Goal: Task Accomplishment & Management: Manage account settings

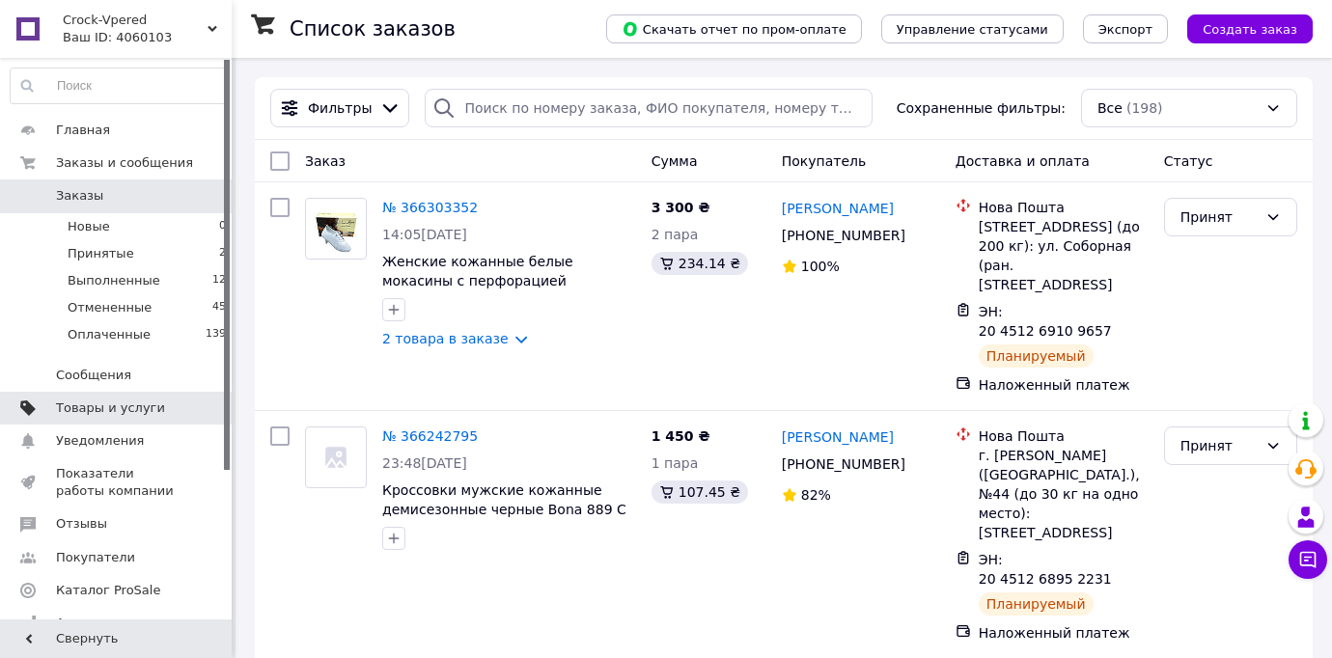
click at [153, 402] on span "Товары и услуги" at bounding box center [110, 408] width 109 height 17
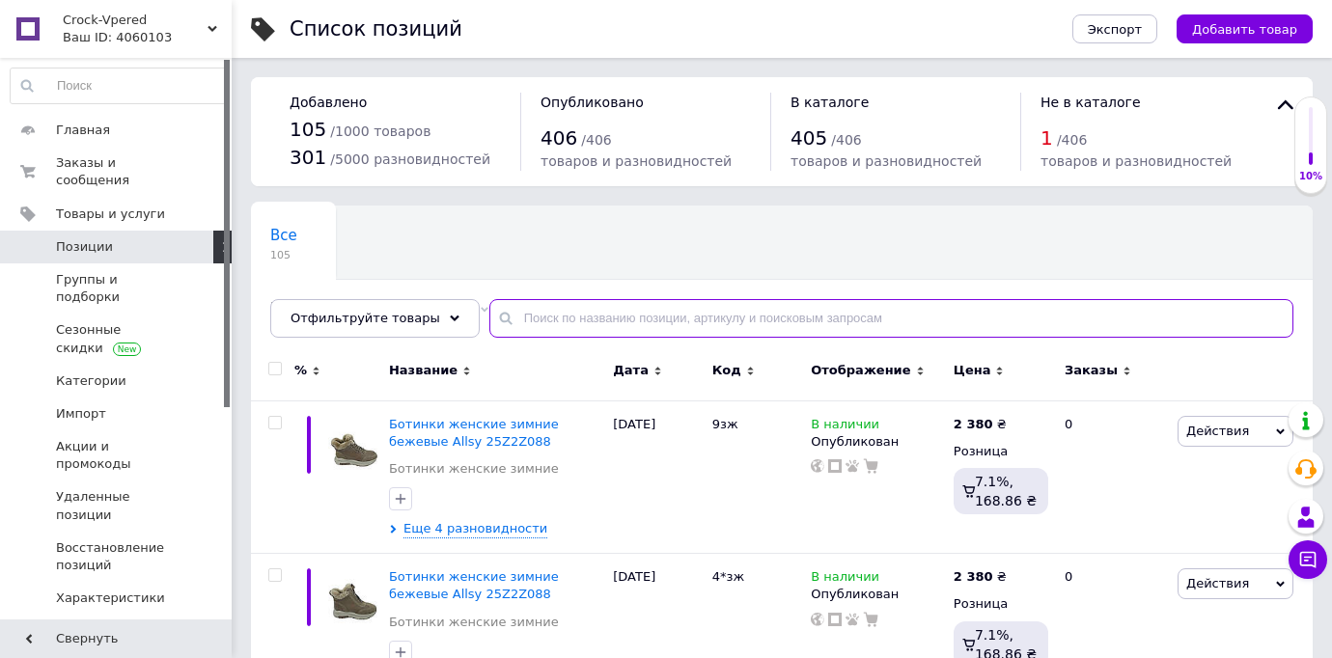
click at [582, 323] on input "text" at bounding box center [891, 318] width 804 height 39
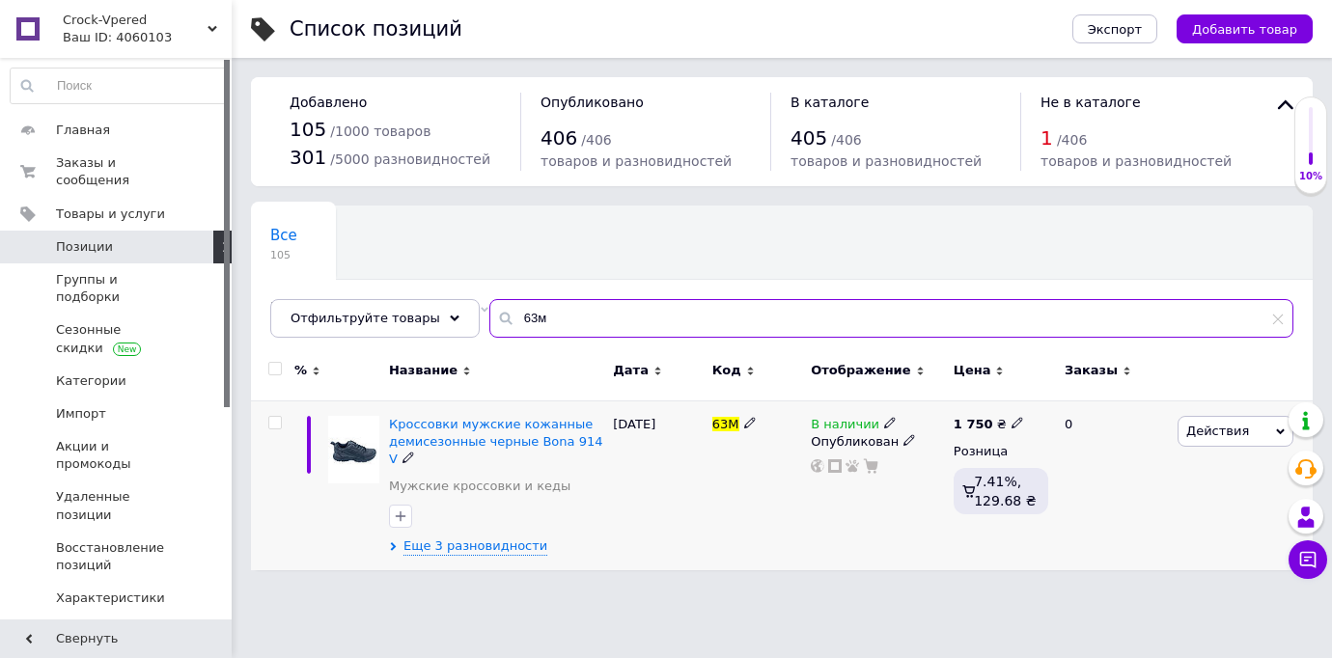
type input "63м"
click at [515, 432] on div "Кроссовки мужские кожанные демисезонные черные Bona 914 V" at bounding box center [496, 442] width 214 height 53
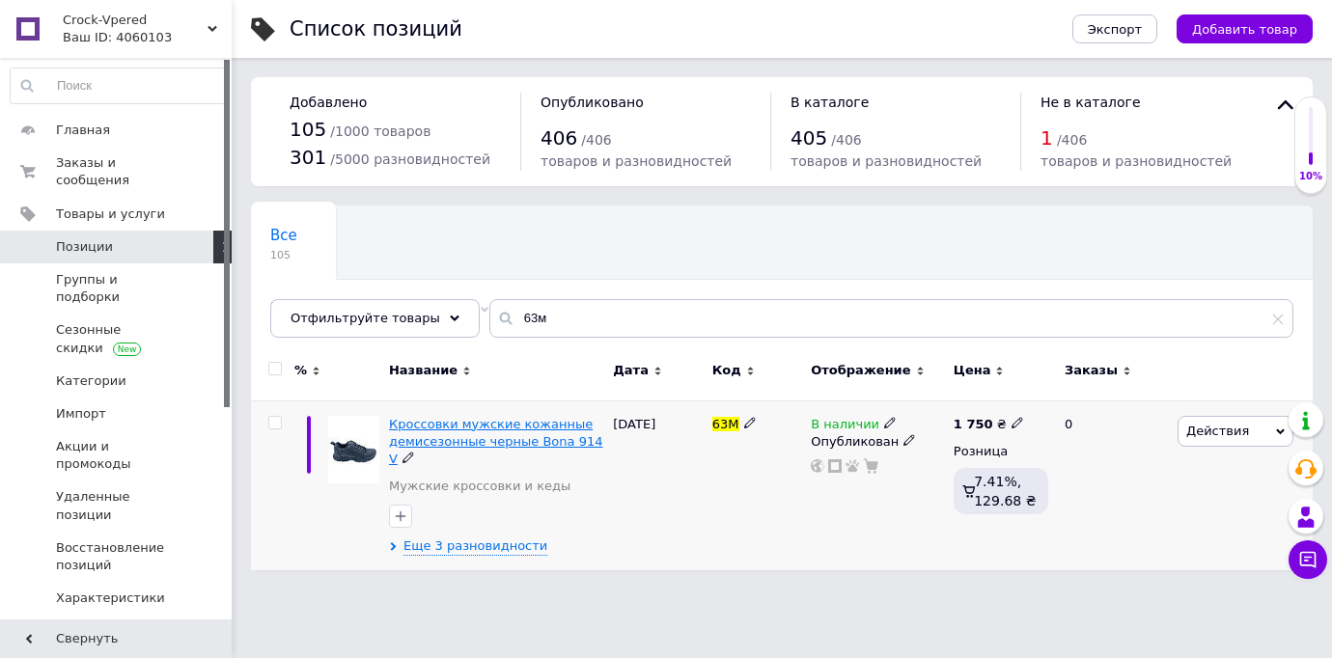
click at [514, 439] on span "Кроссовки мужские кожанные демисезонные черные Bona 914 V" at bounding box center [496, 441] width 214 height 49
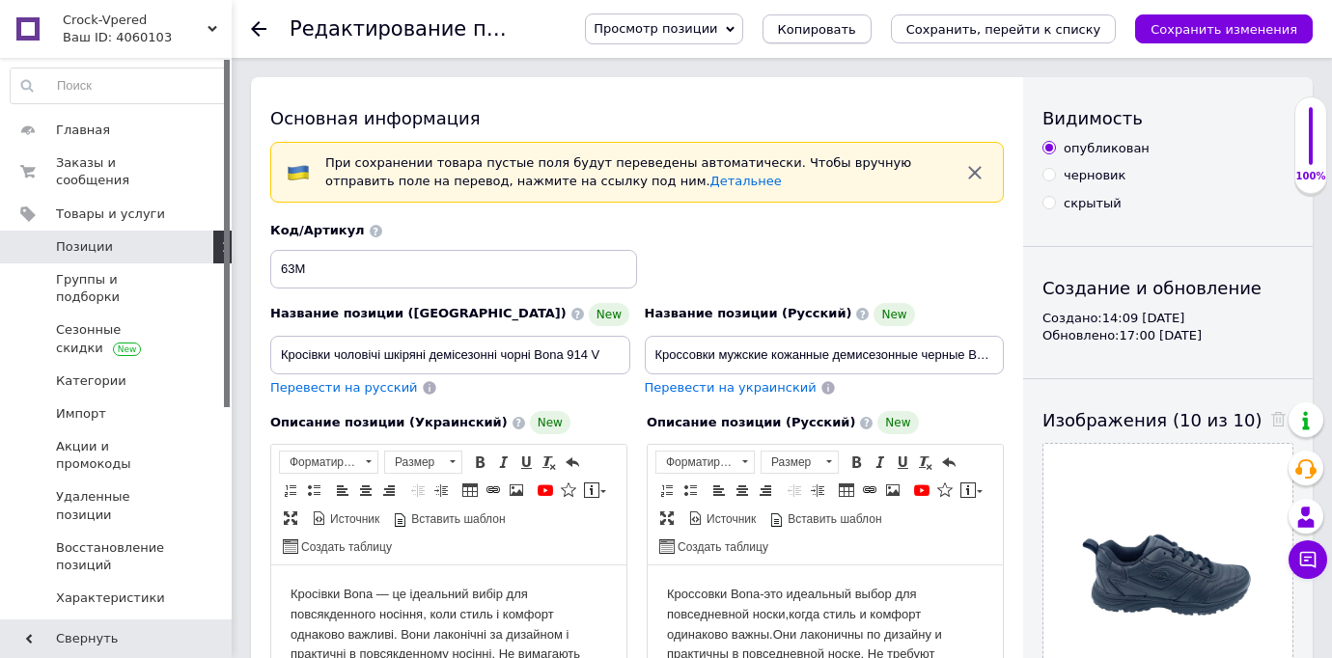
click at [856, 31] on span "Копировать" at bounding box center [817, 29] width 78 height 14
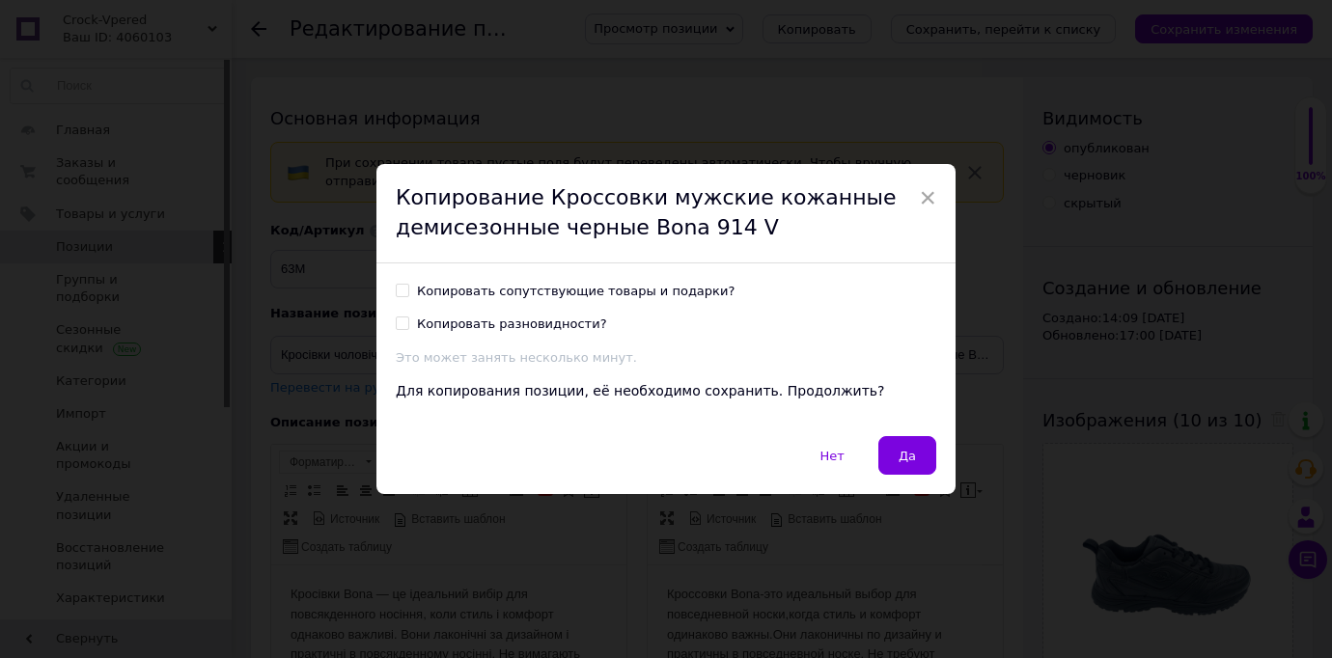
click at [400, 323] on input "Копировать разновидности?" at bounding box center [402, 323] width 13 height 13
checkbox input "true"
click at [913, 451] on button "Да" at bounding box center [907, 455] width 58 height 39
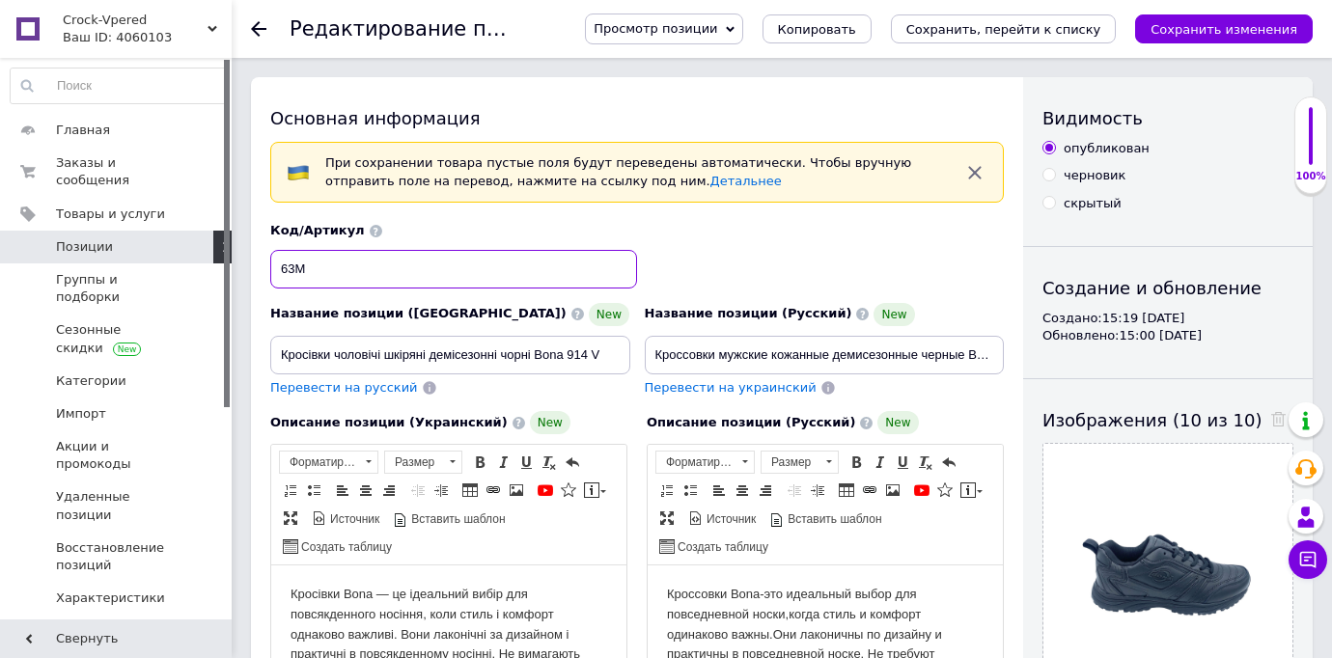
click at [293, 268] on input "63М" at bounding box center [453, 269] width 367 height 39
type input "65М"
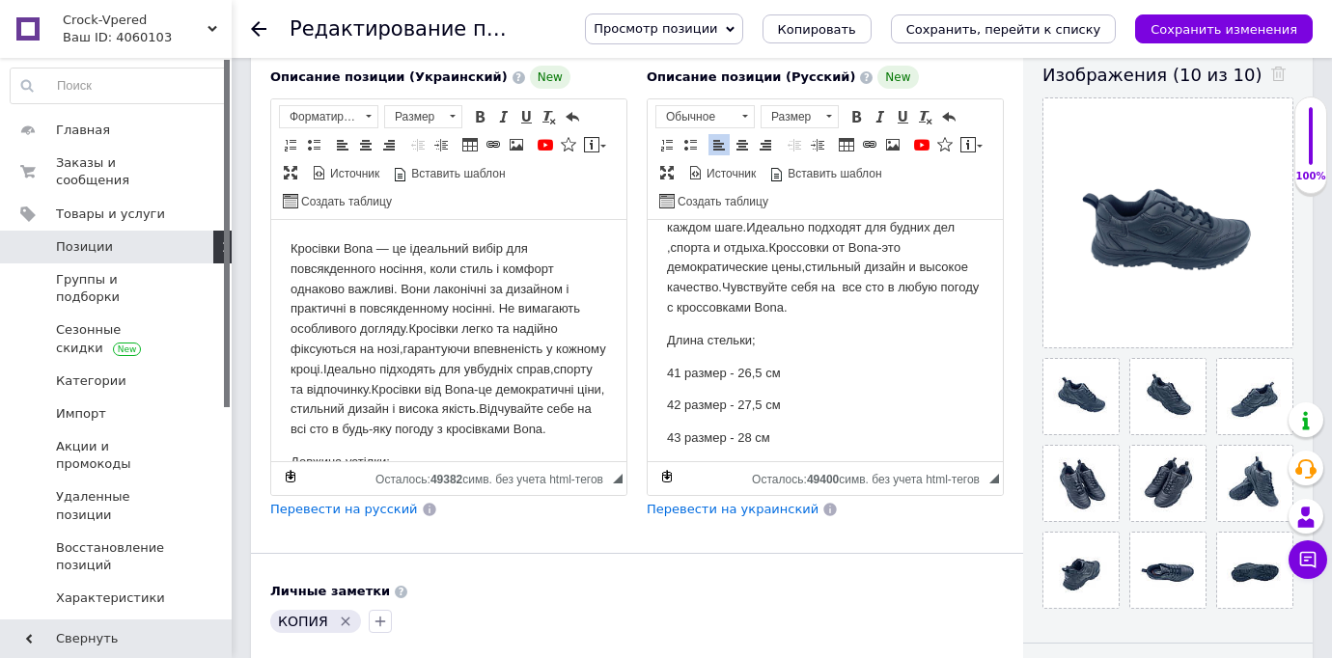
scroll to position [272, 0]
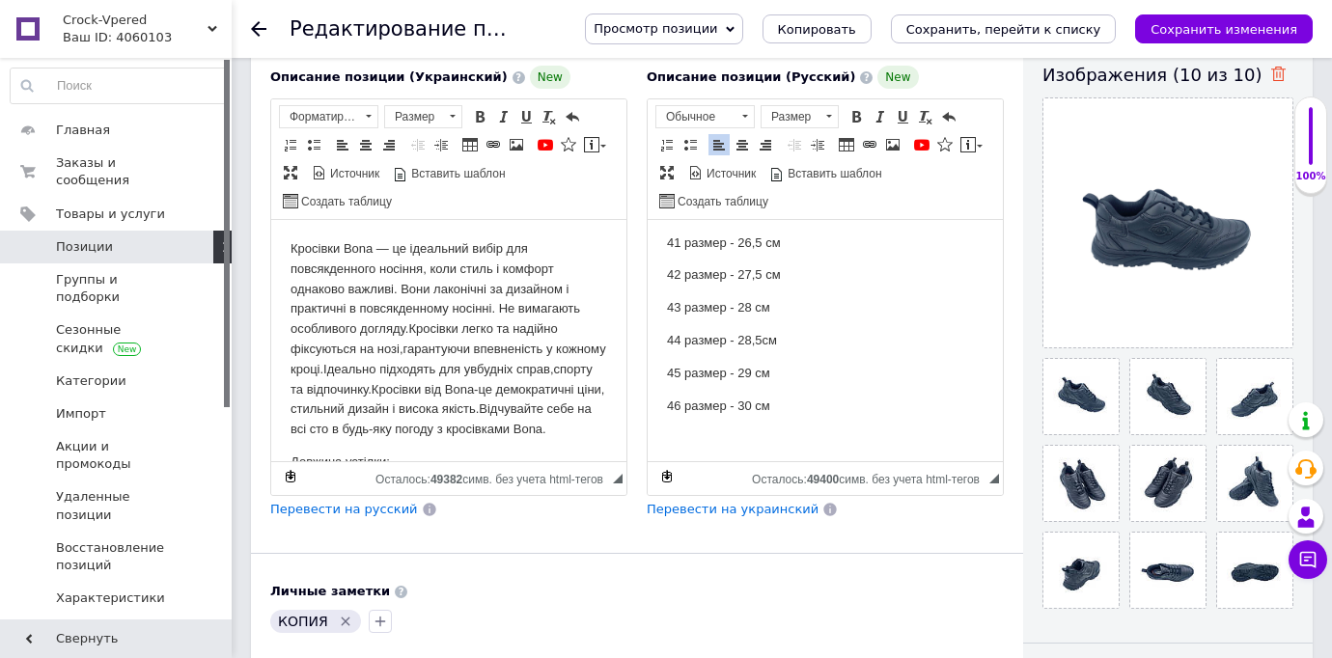
click at [1271, 75] on icon at bounding box center [1278, 74] width 14 height 14
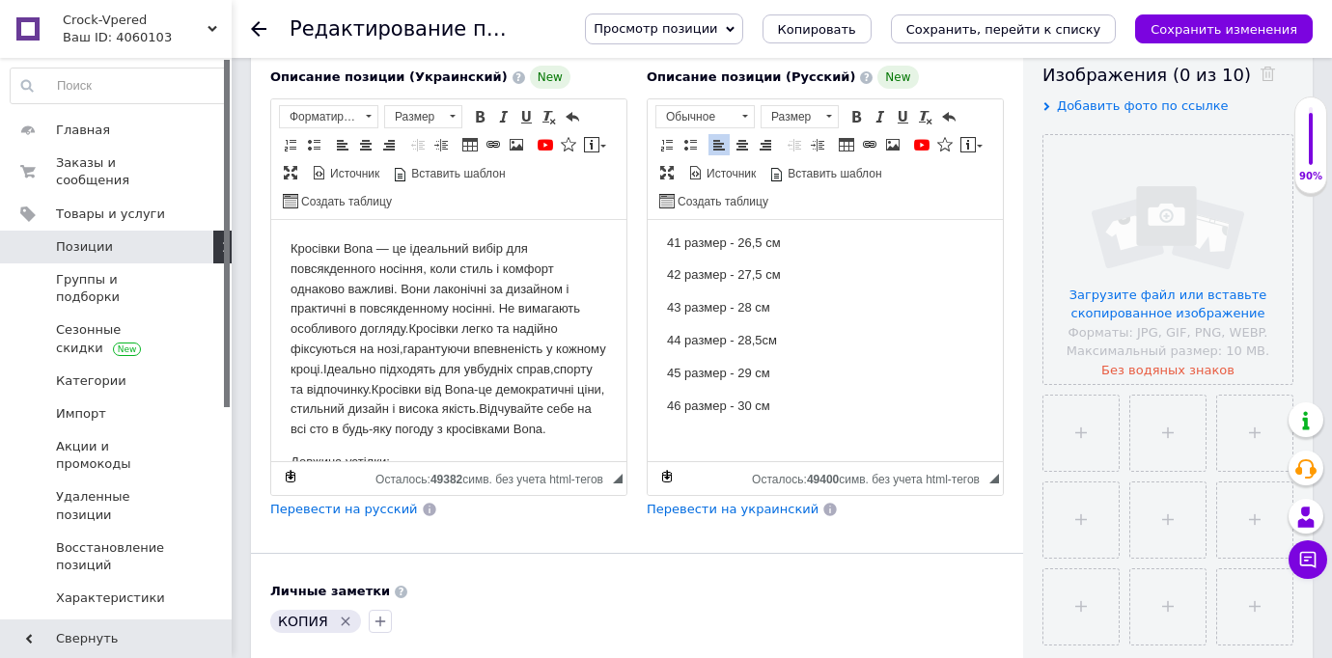
click at [341, 617] on icon "Удалить метку" at bounding box center [345, 621] width 15 height 15
click at [529, 606] on div at bounding box center [636, 621] width 741 height 31
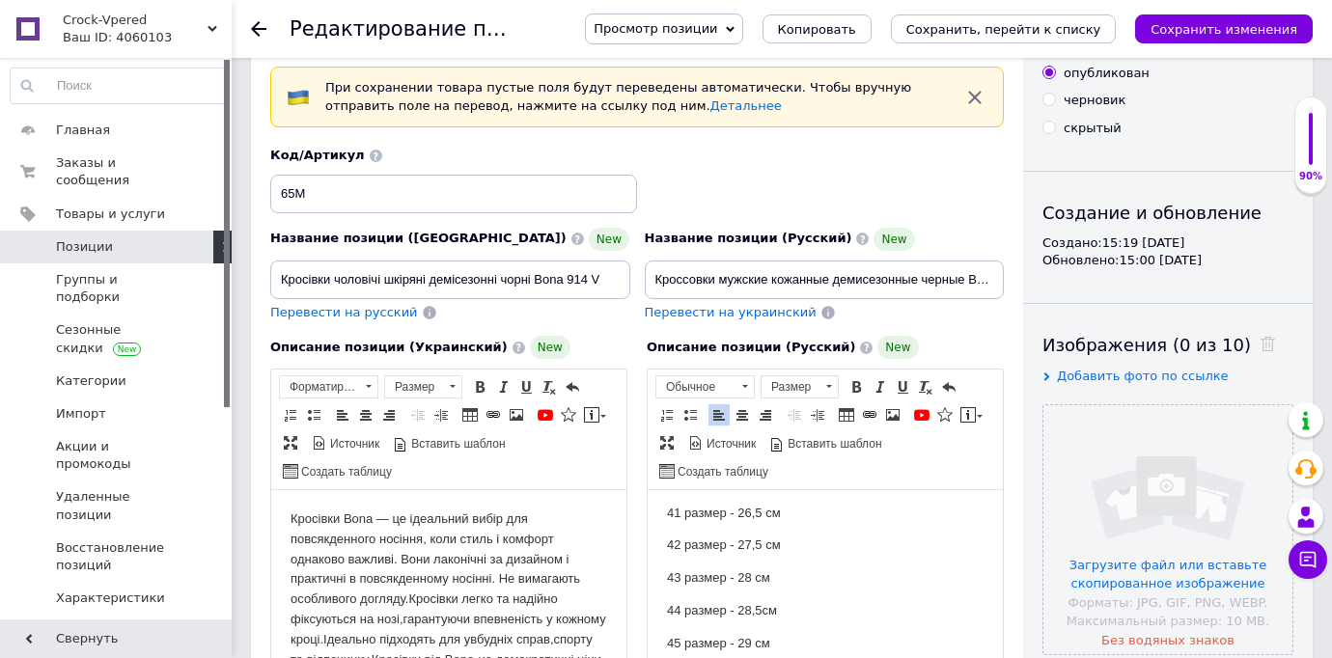
scroll to position [0, 0]
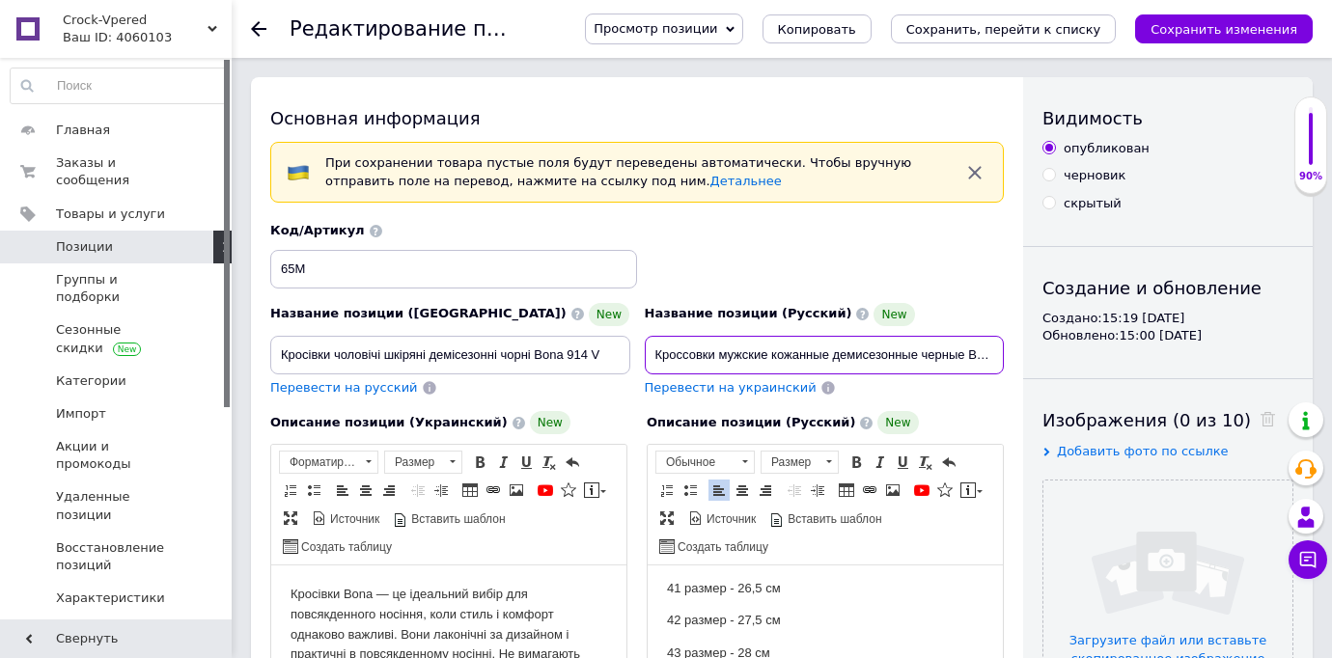
click at [970, 350] on input "Кроссовки мужские кожанные демисезонные черные Bona 914 V" at bounding box center [825, 355] width 360 height 39
type input "Кроссовки мужские кожанные демисезонные черные Bona 945 V"
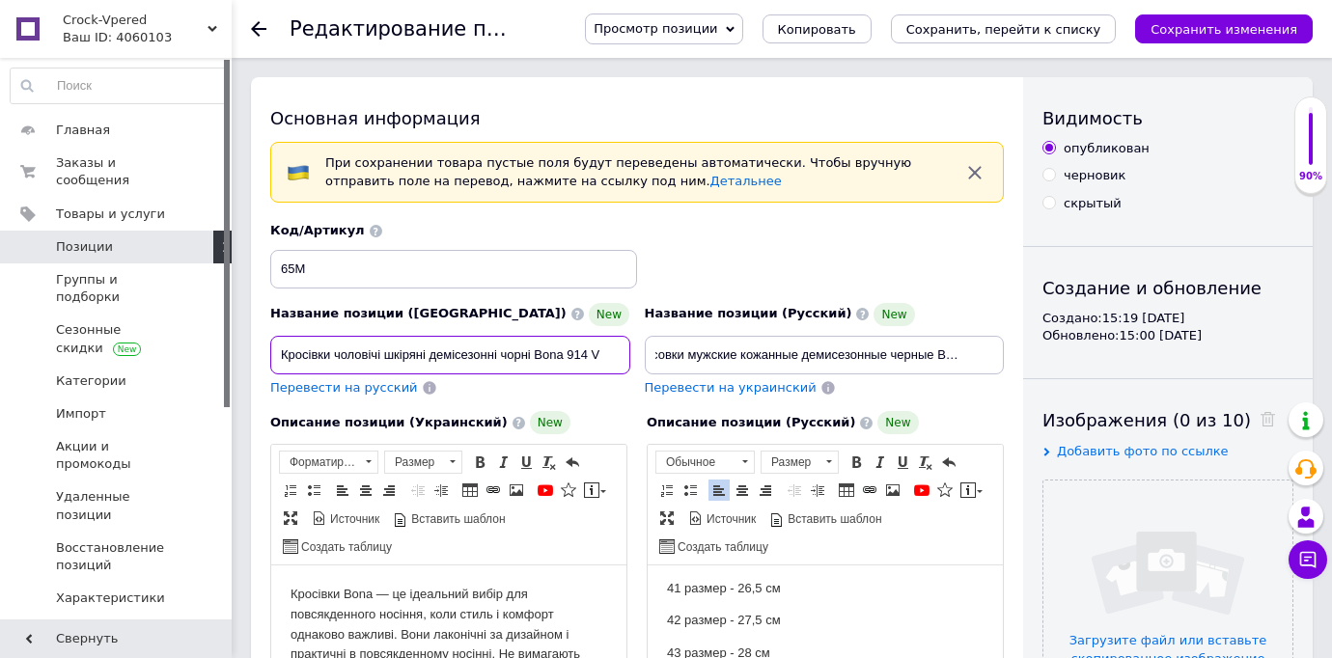
scroll to position [0, 0]
click at [589, 358] on input "Кросівки чоловічі шкіряні демісезонні чорні Bona 914 V" at bounding box center [450, 355] width 360 height 39
type input "Кросівки чоловічі шкіряні демісезонні чорні Bona 945 V"
click at [931, 399] on div "Название позиции (Русский) New Кроссовки мужские кожанные демисезонные черные B…" at bounding box center [824, 349] width 375 height 109
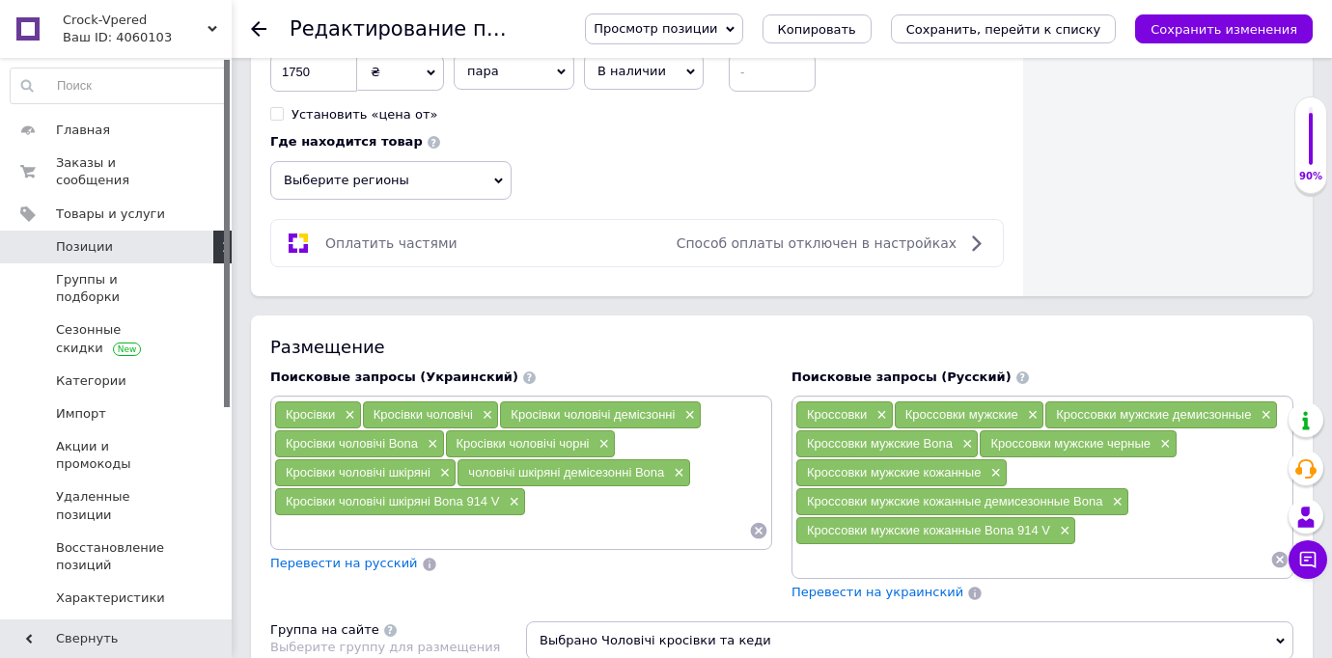
scroll to position [1158, 0]
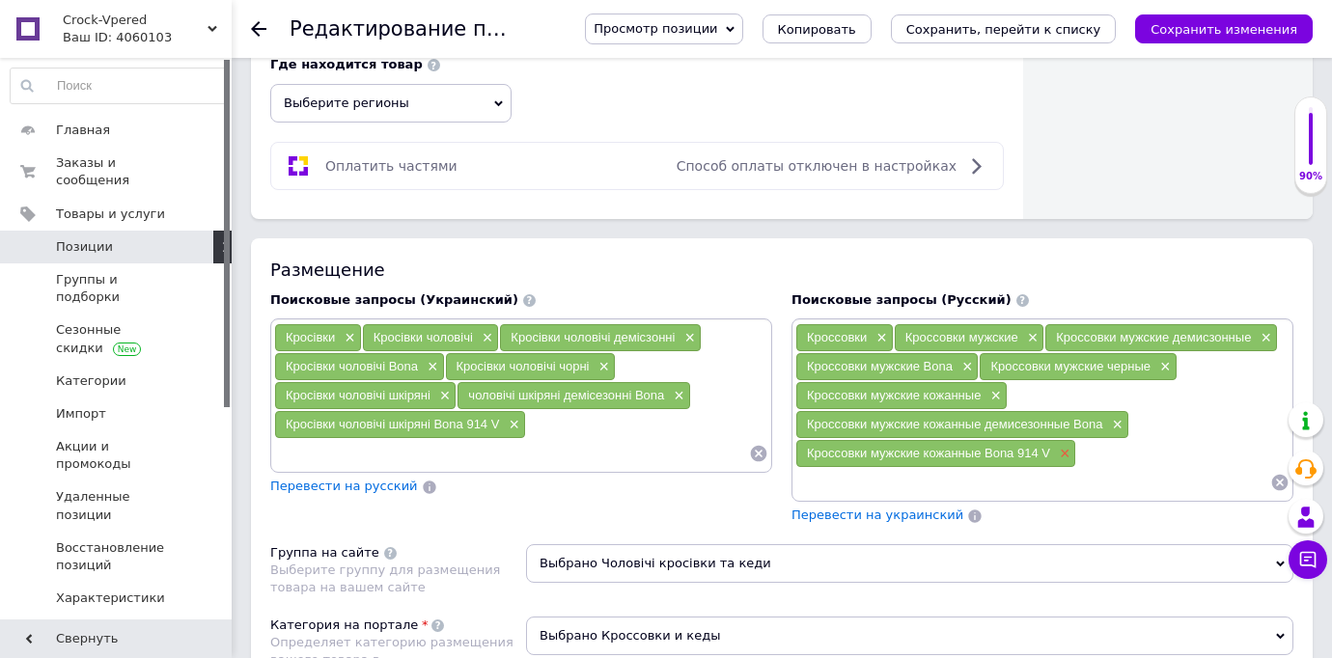
click at [1067, 454] on span "×" at bounding box center [1062, 454] width 15 height 16
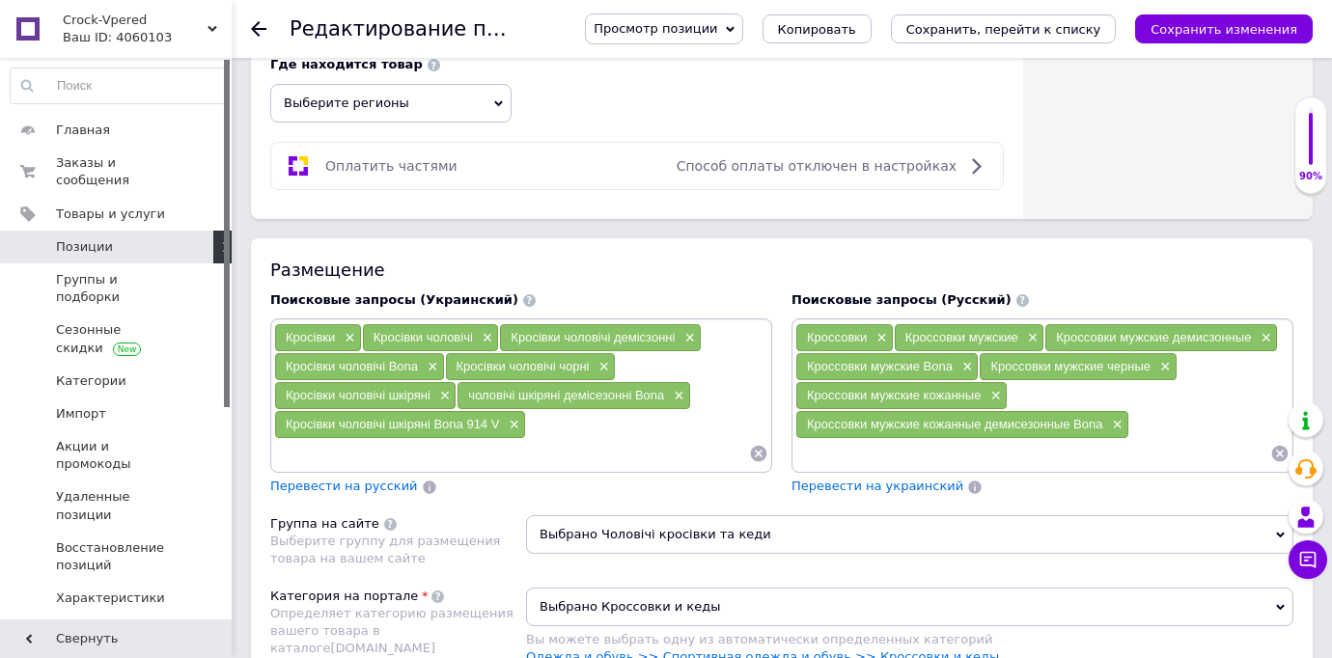
click at [907, 455] on input at bounding box center [1032, 453] width 475 height 29
type input "Кроссовки мужские кожанные Bona 945 V"
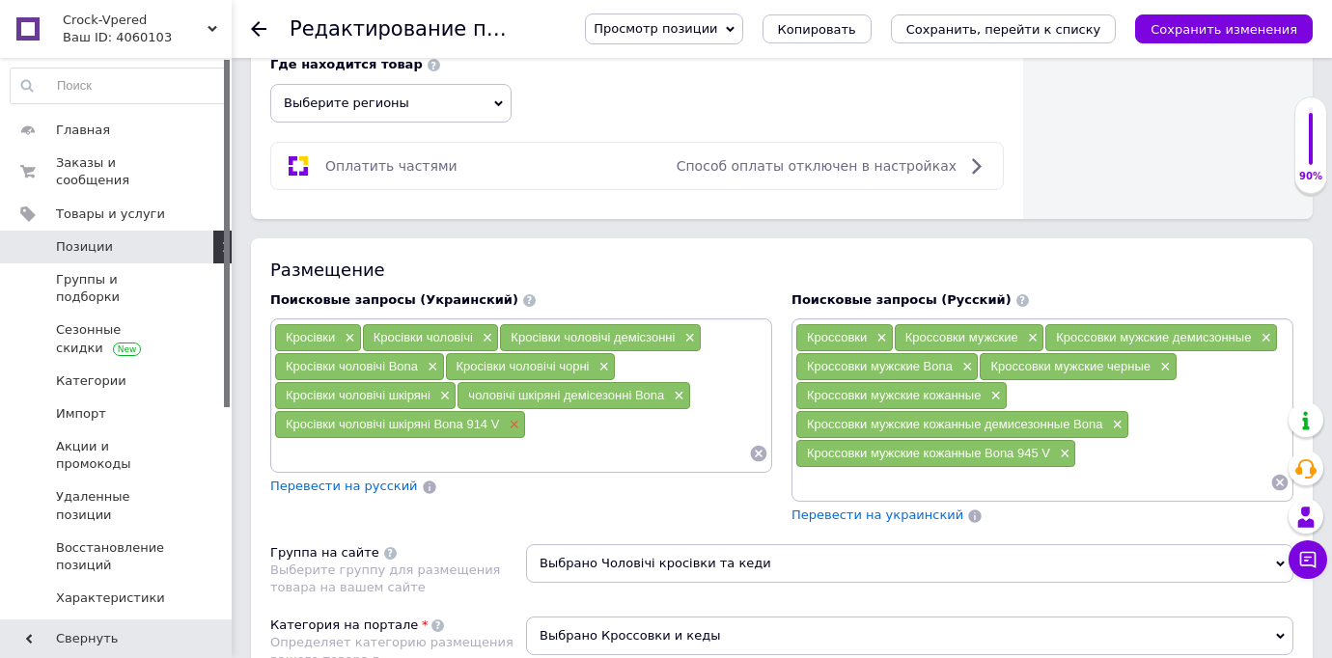
click at [518, 427] on span "×" at bounding box center [511, 425] width 15 height 16
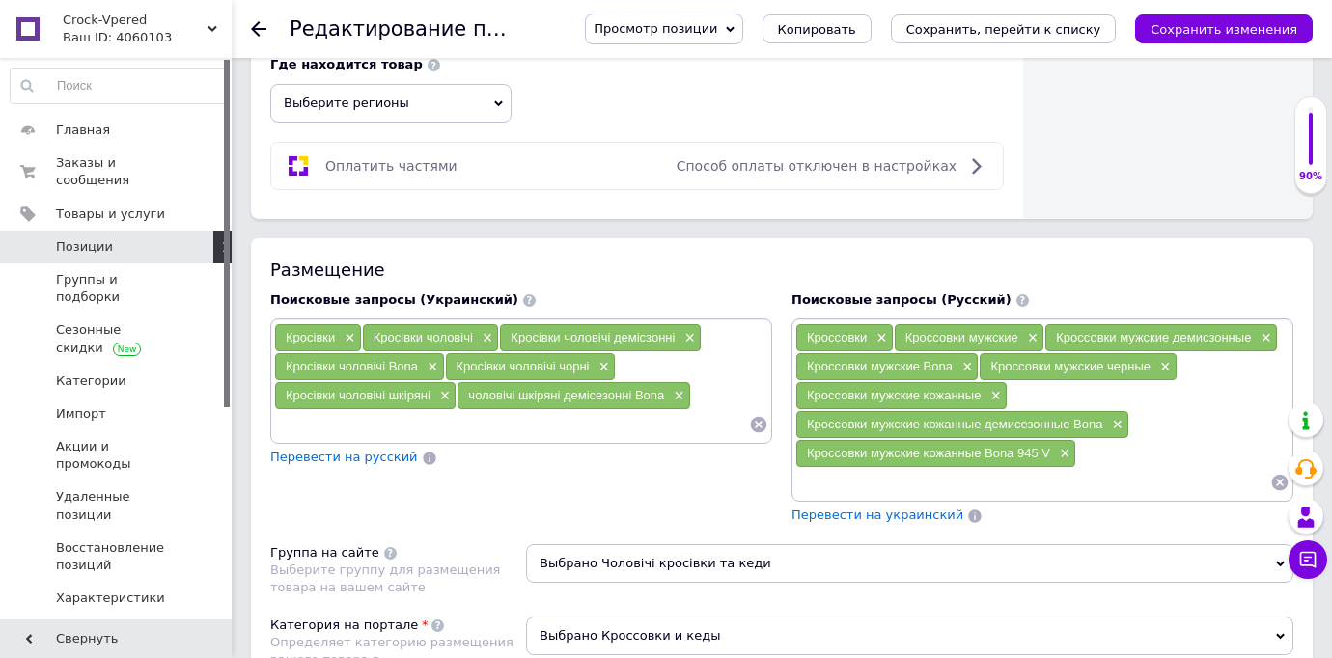
click at [447, 414] on input at bounding box center [511, 424] width 475 height 29
type input "Кросівки чоловічі шкіряні Bona 945 V"
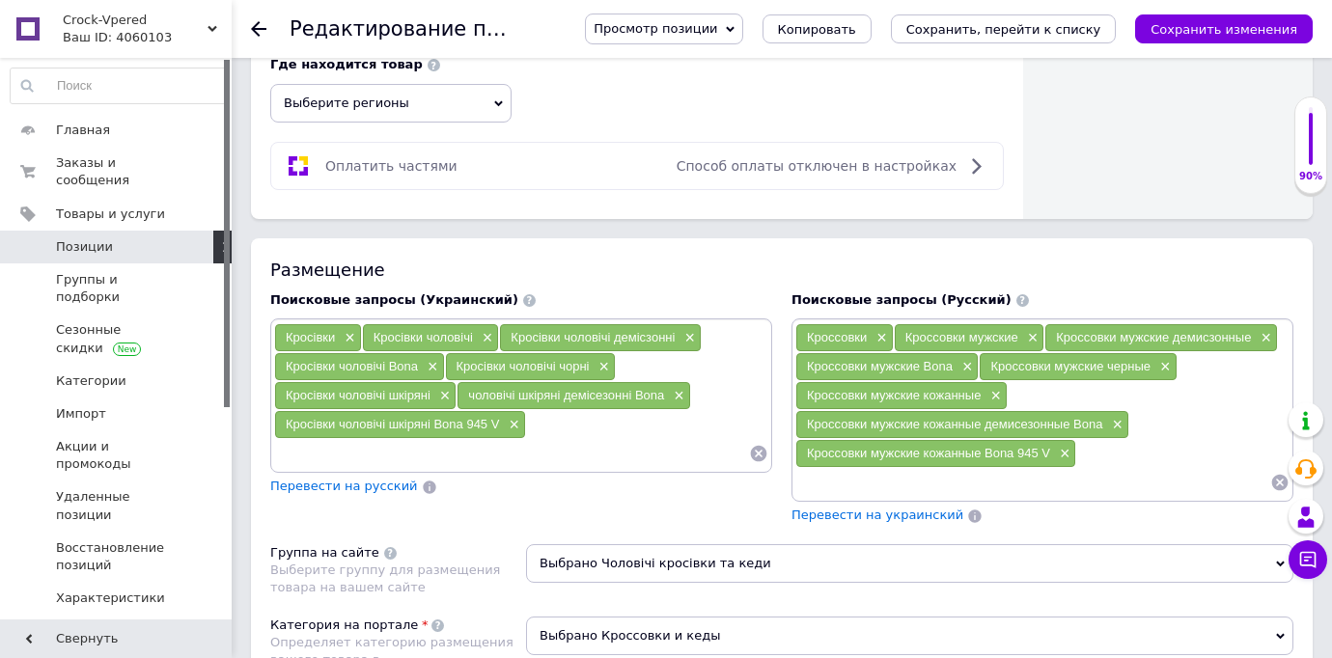
click at [638, 525] on div "Поисковые запросы (Украинский) Кросівки × Кросівки чоловічі × Кросівки чоловічі…" at bounding box center [521, 408] width 521 height 253
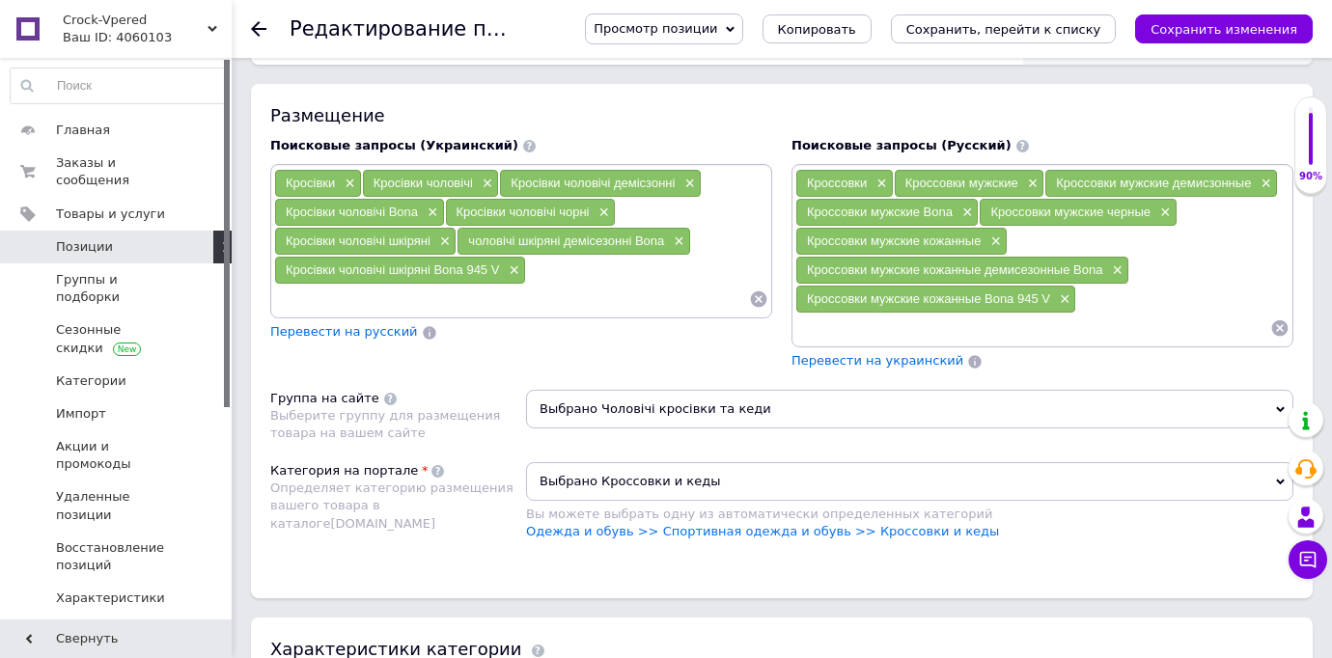
scroll to position [1236, 0]
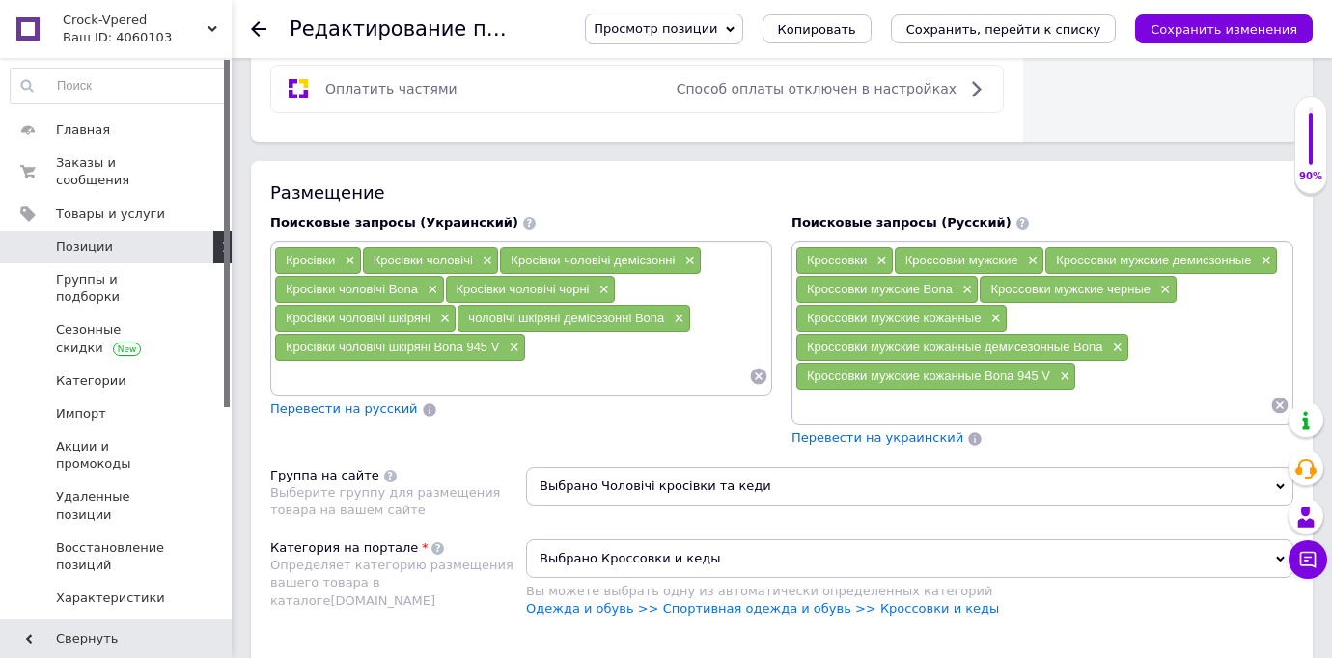
click at [514, 531] on div "Размещение Поисковые запросы (Украинский) Кросівки × Кросівки чоловічі × Кросів…" at bounding box center [782, 418] width 1062 height 515
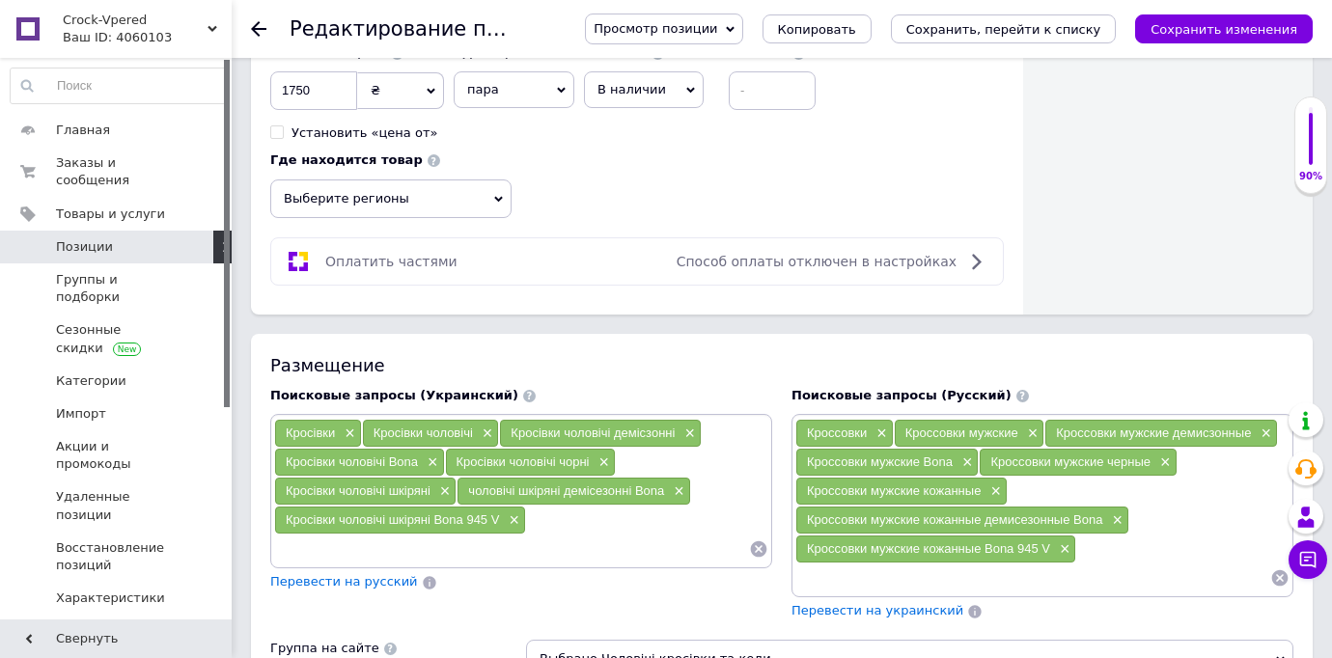
scroll to position [1024, 0]
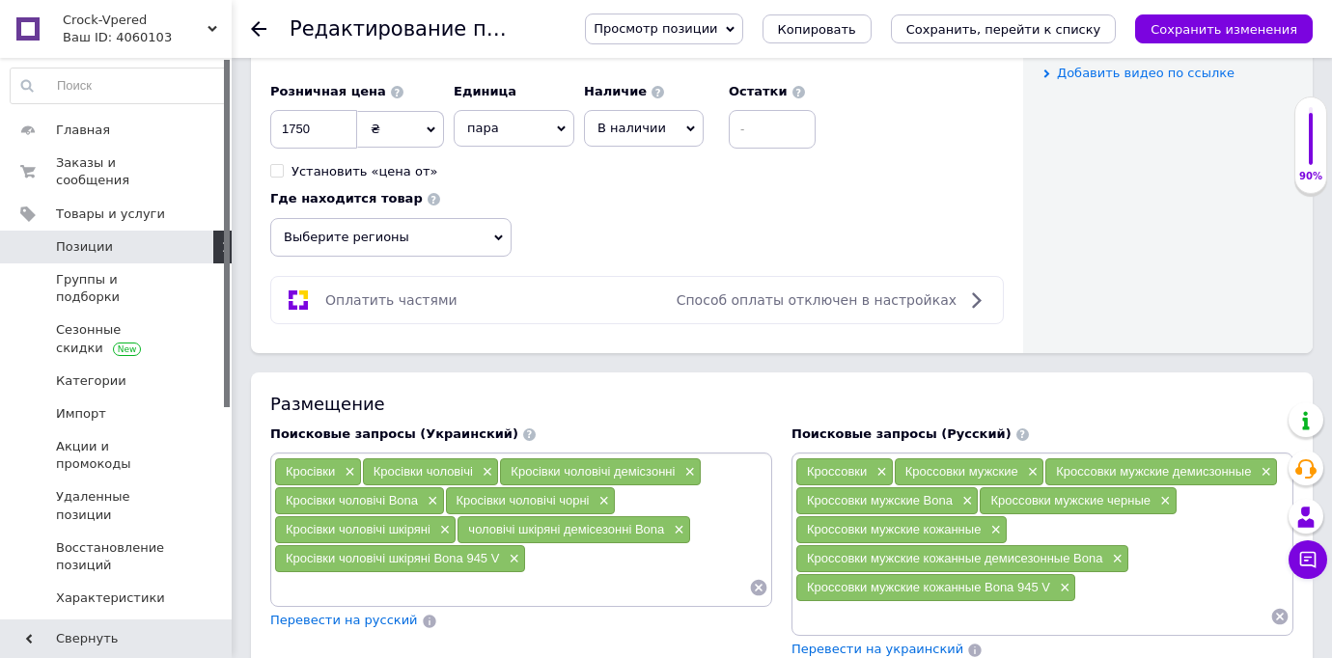
click at [496, 236] on icon at bounding box center [498, 238] width 9 height 6
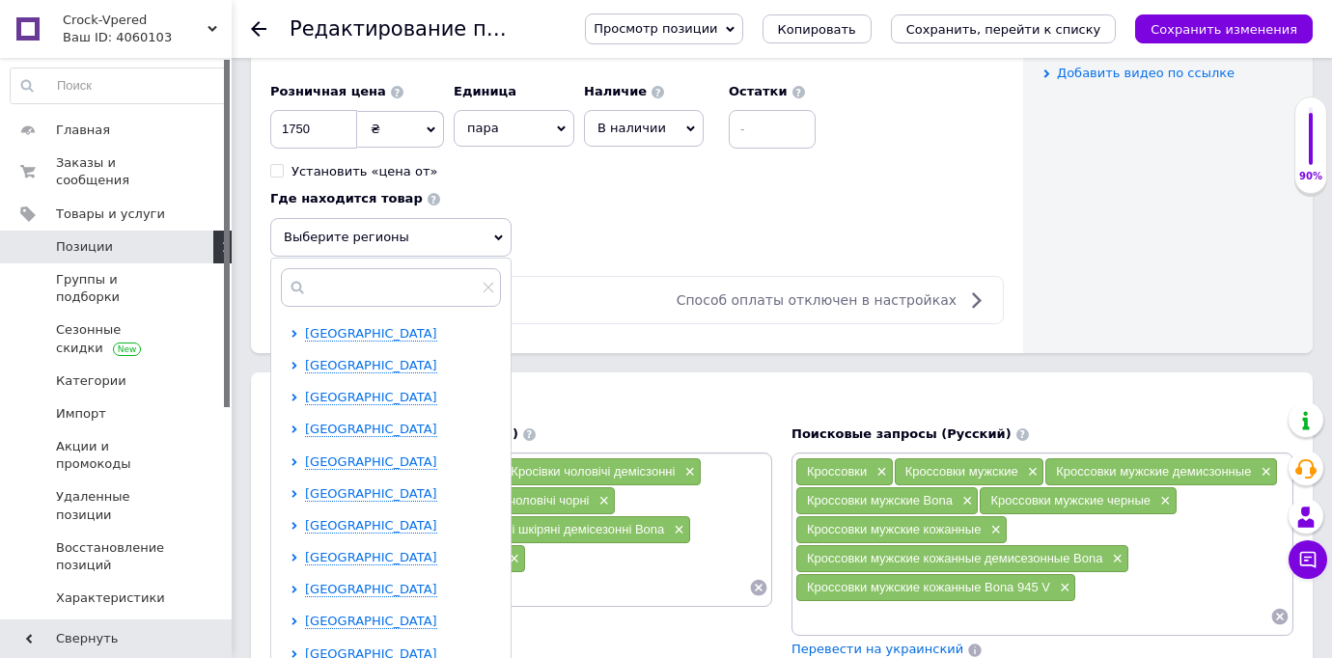
scroll to position [194, 0]
click at [402, 556] on span "[GEOGRAPHIC_DATA]" at bounding box center [371, 556] width 132 height 14
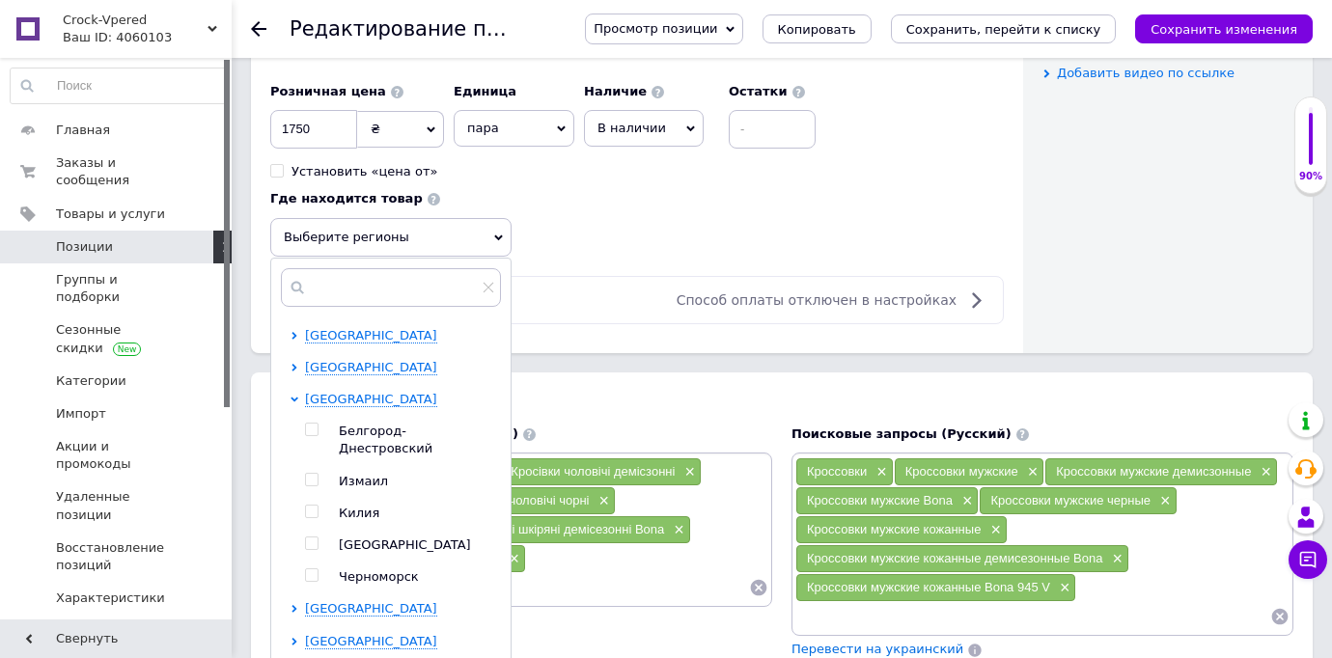
scroll to position [399, 0]
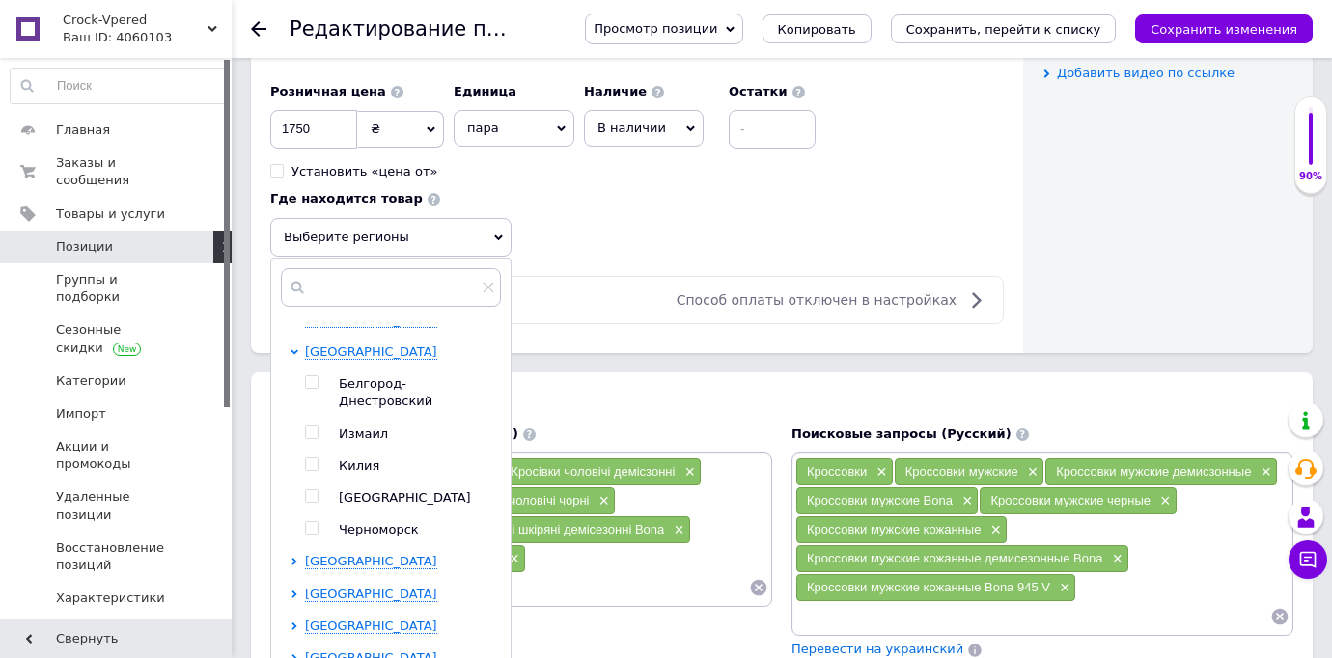
click at [313, 490] on input "checkbox" at bounding box center [311, 496] width 13 height 13
checkbox input "true"
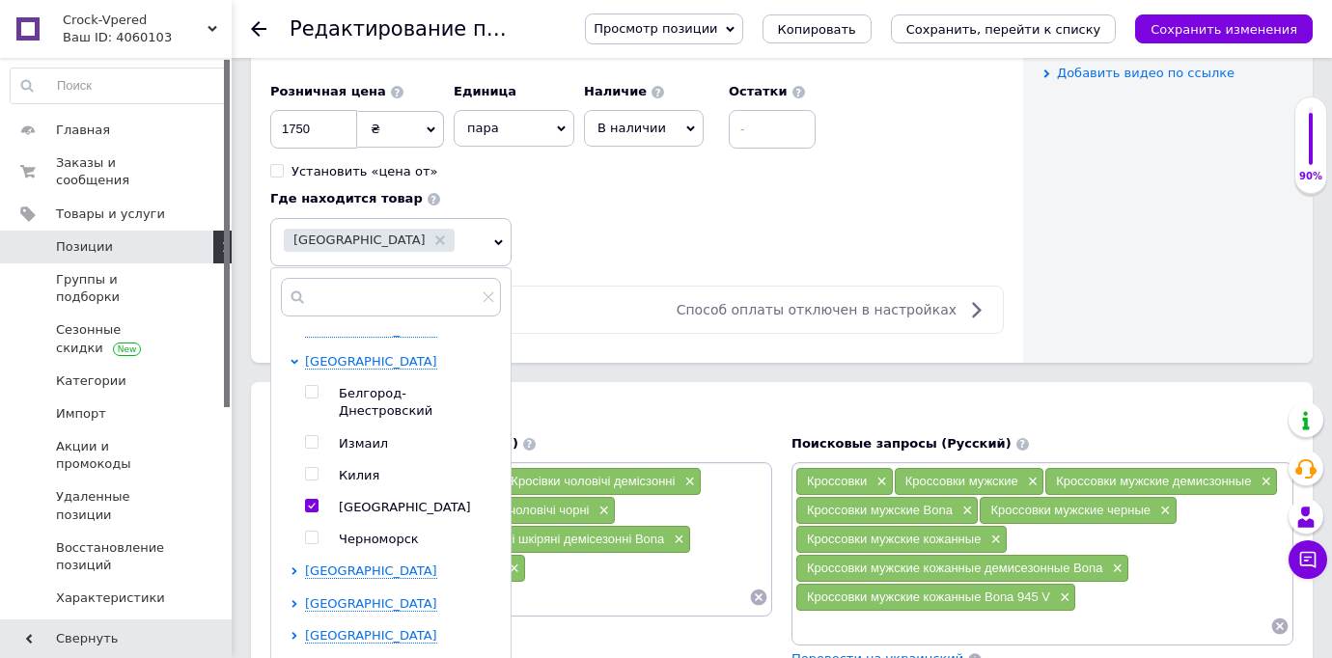
click at [473, 531] on div "Черноморск" at bounding box center [419, 539] width 161 height 17
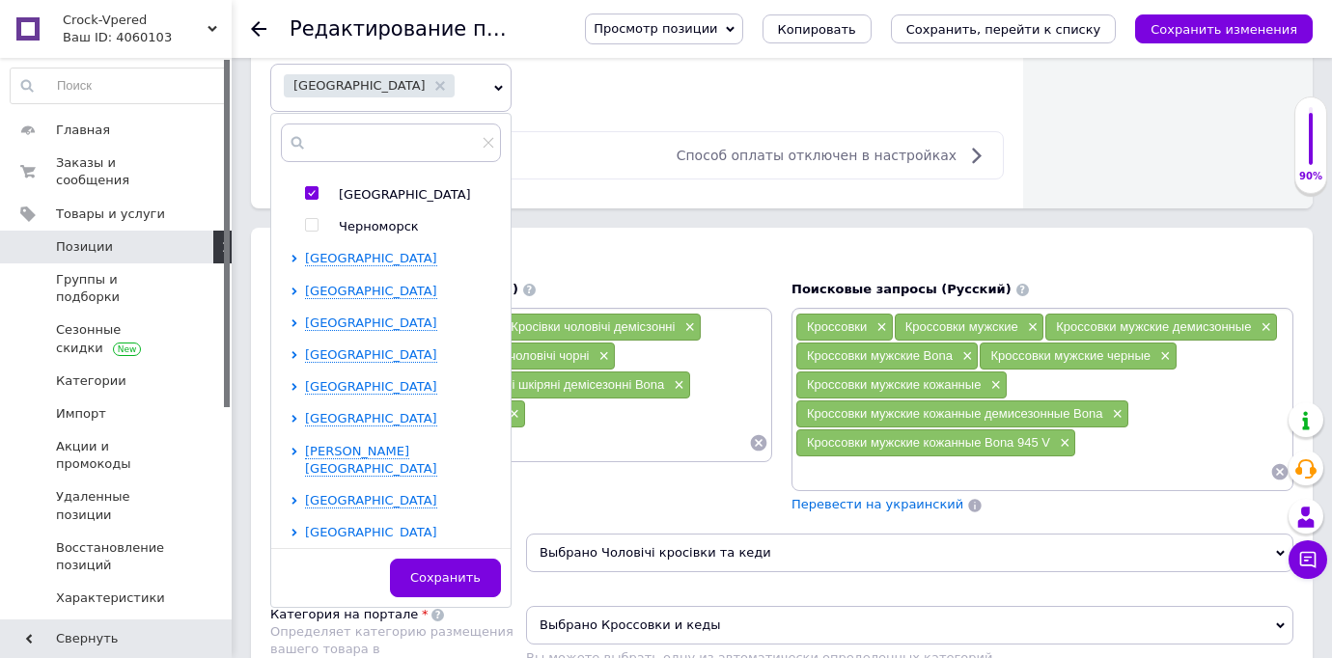
scroll to position [1217, 0]
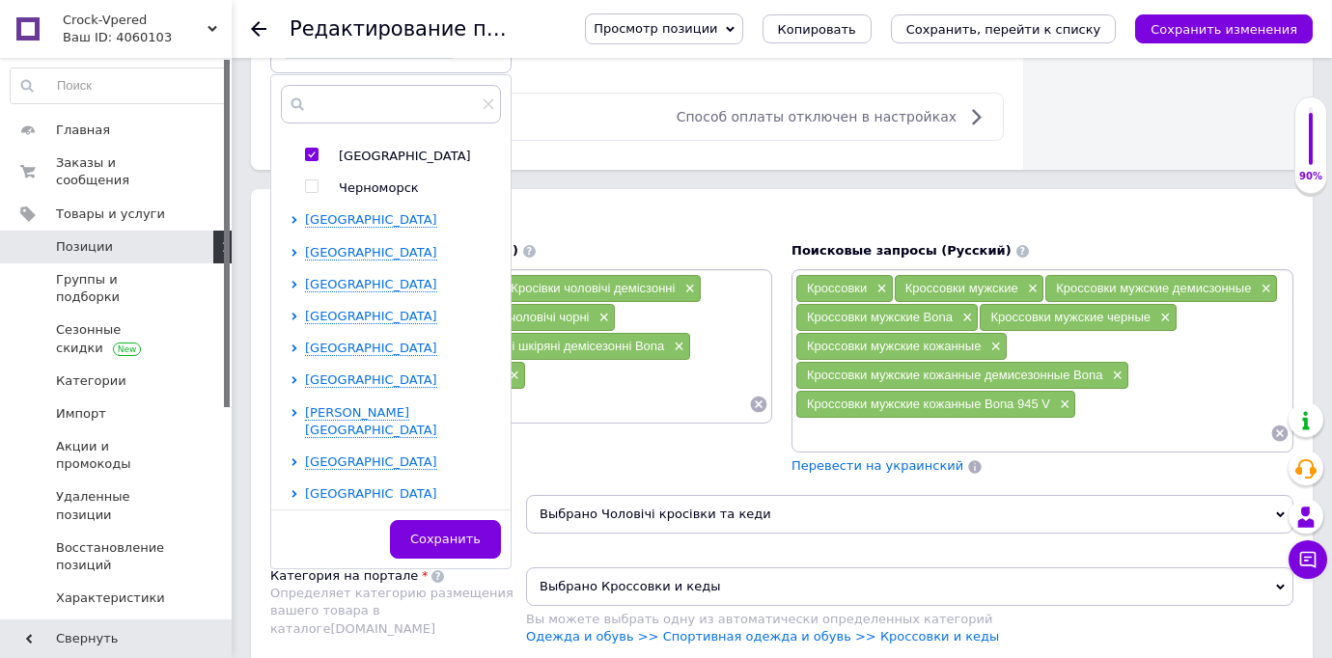
click at [473, 527] on button "Сохранить" at bounding box center [445, 539] width 111 height 39
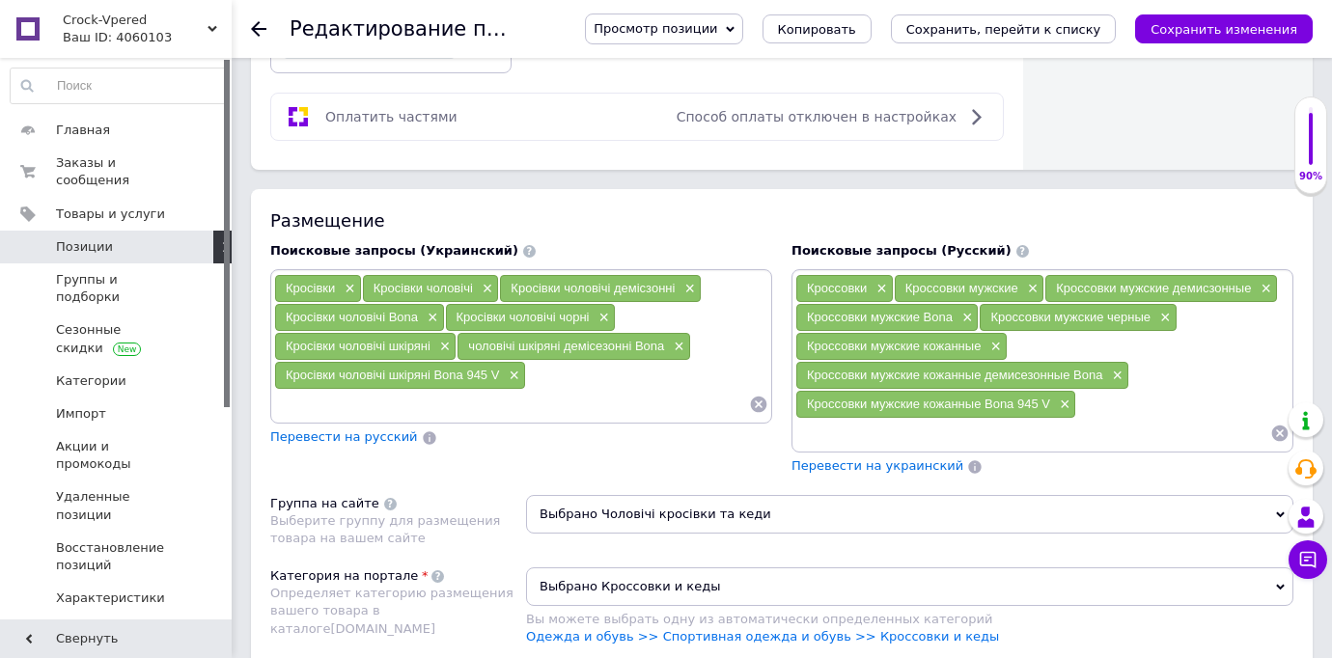
click at [608, 214] on div "Размещение" at bounding box center [781, 221] width 1023 height 24
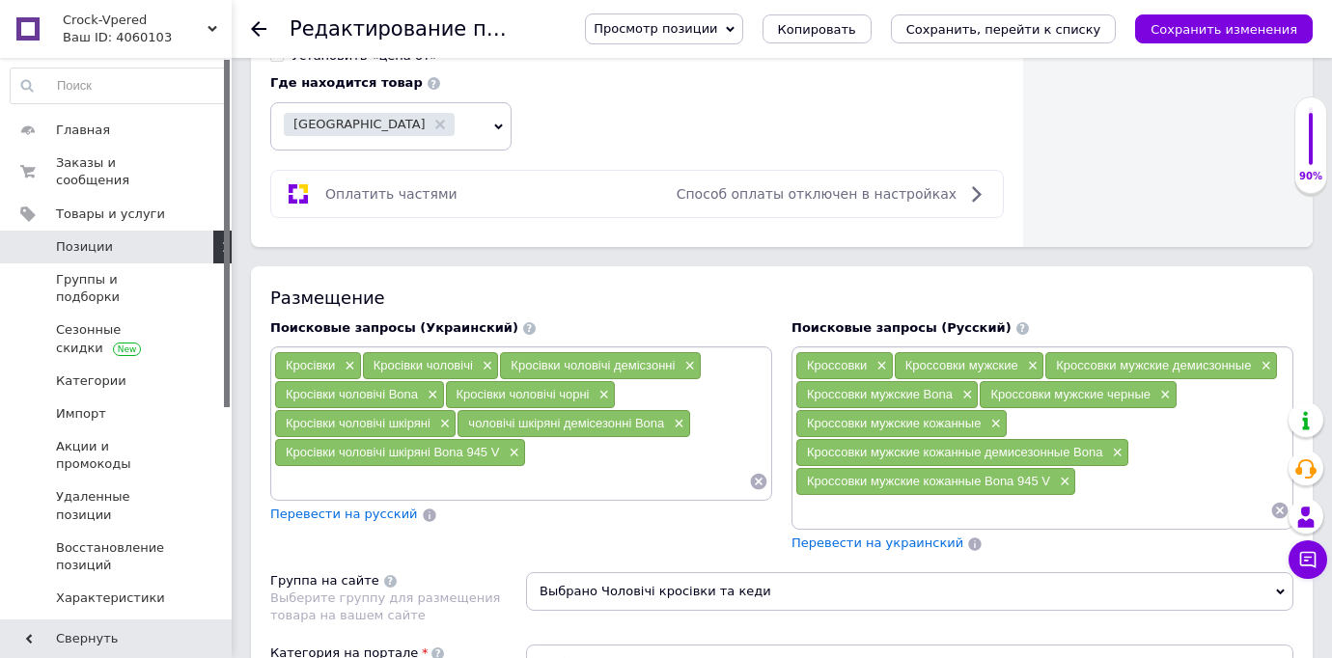
scroll to position [1101, 0]
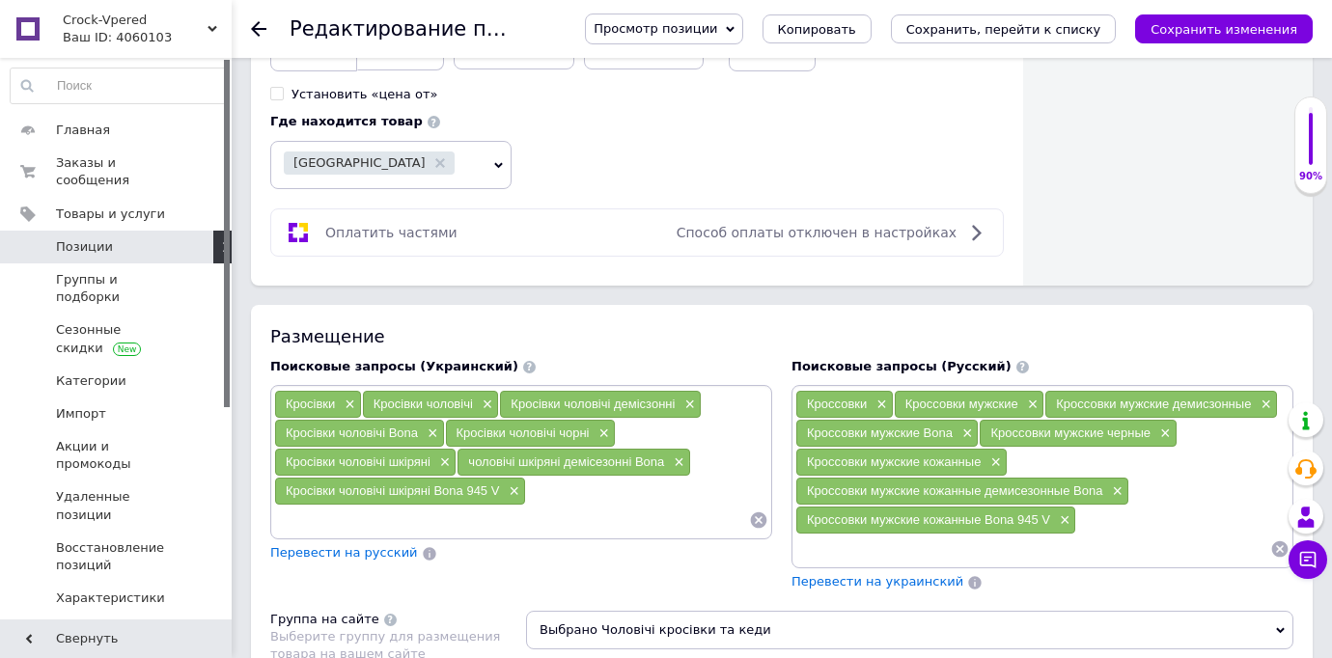
click at [709, 344] on div "Размещение" at bounding box center [781, 336] width 1023 height 24
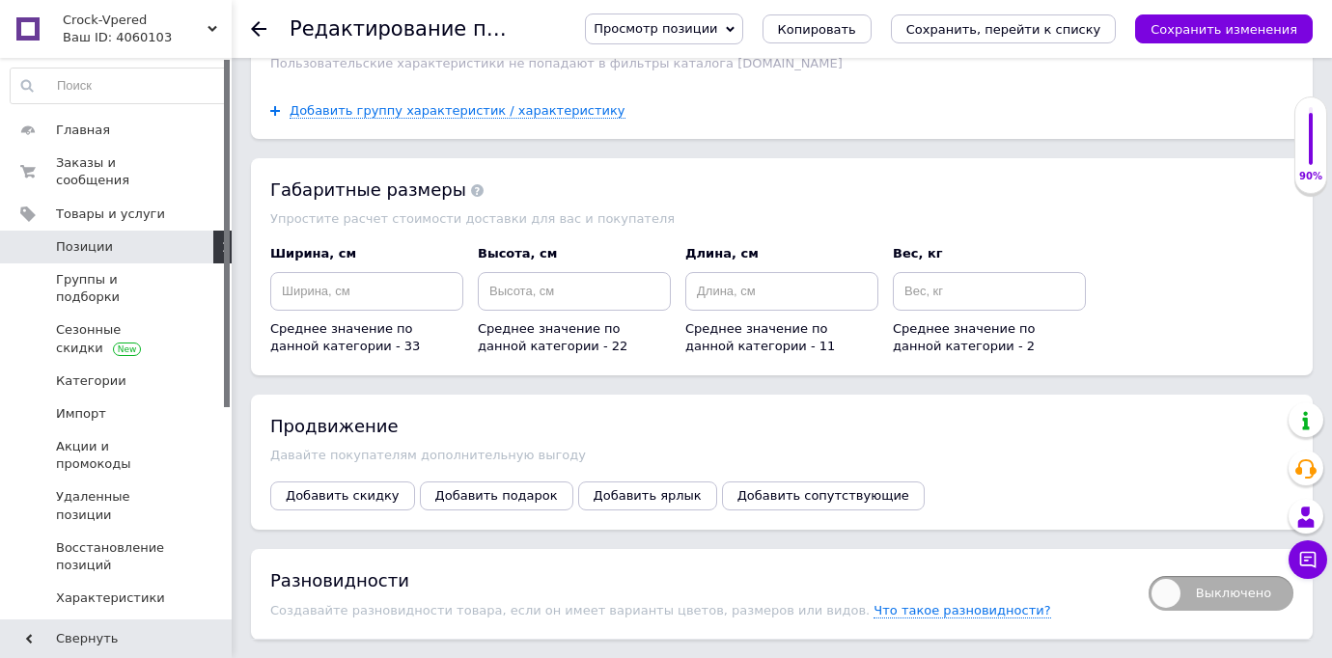
scroll to position [2552, 0]
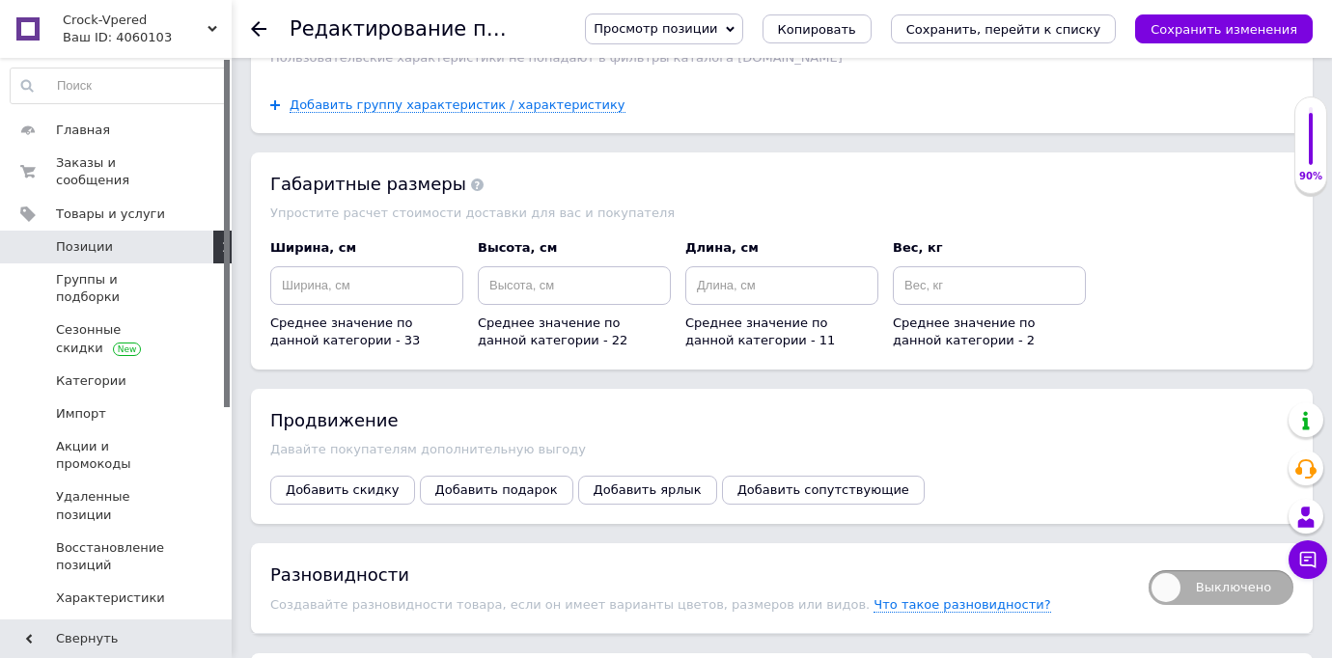
click at [1170, 578] on span "Выключено" at bounding box center [1221, 587] width 145 height 35
click at [1149, 570] on input "Выключено" at bounding box center [1142, 564] width 13 height 13
checkbox input "true"
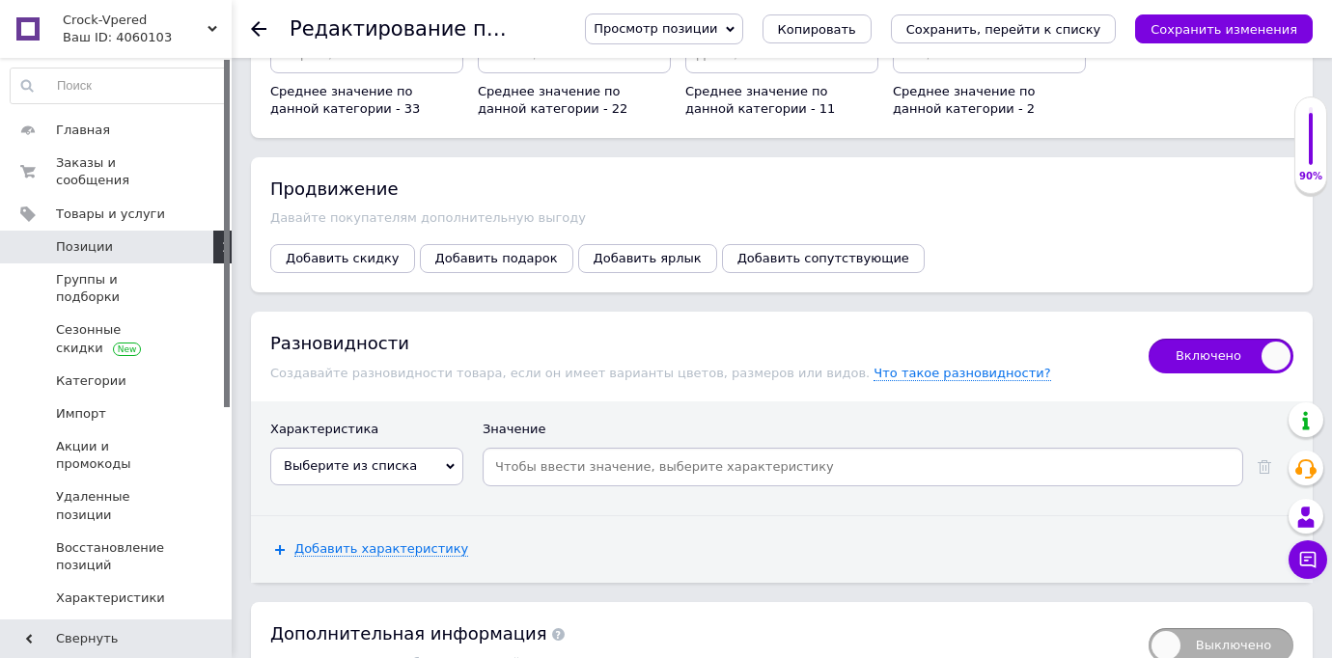
scroll to position [2823, 0]
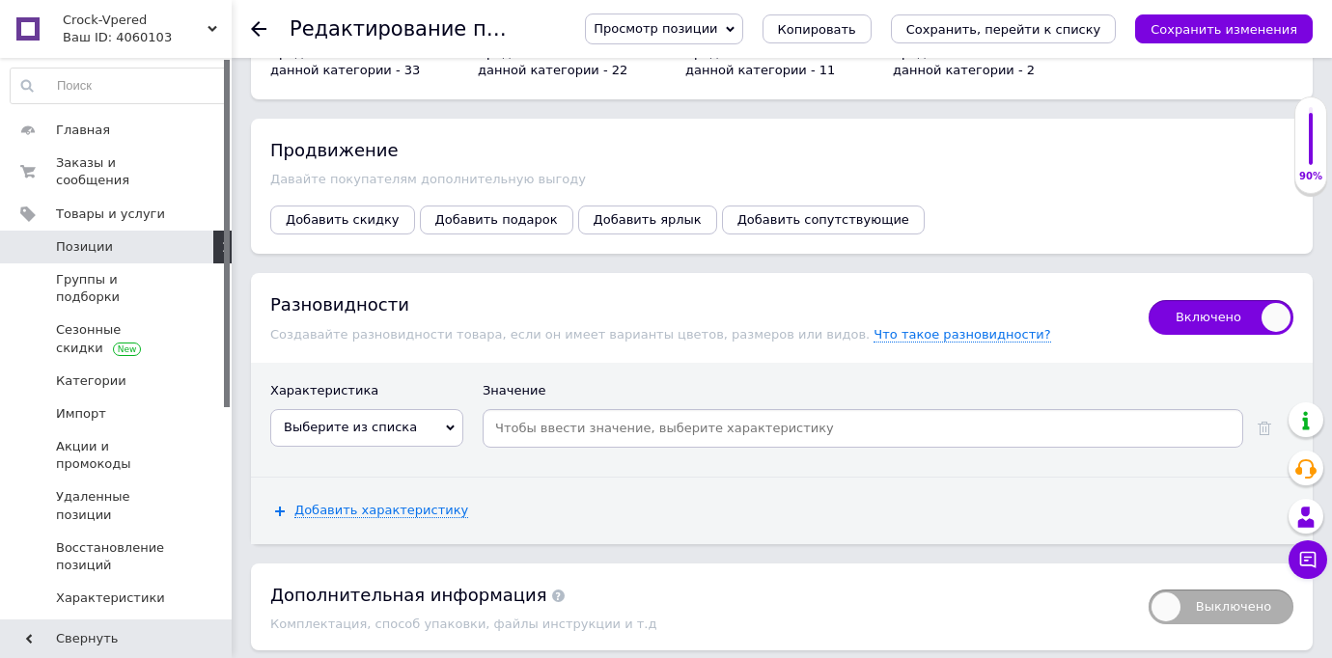
click at [451, 424] on icon at bounding box center [450, 428] width 9 height 9
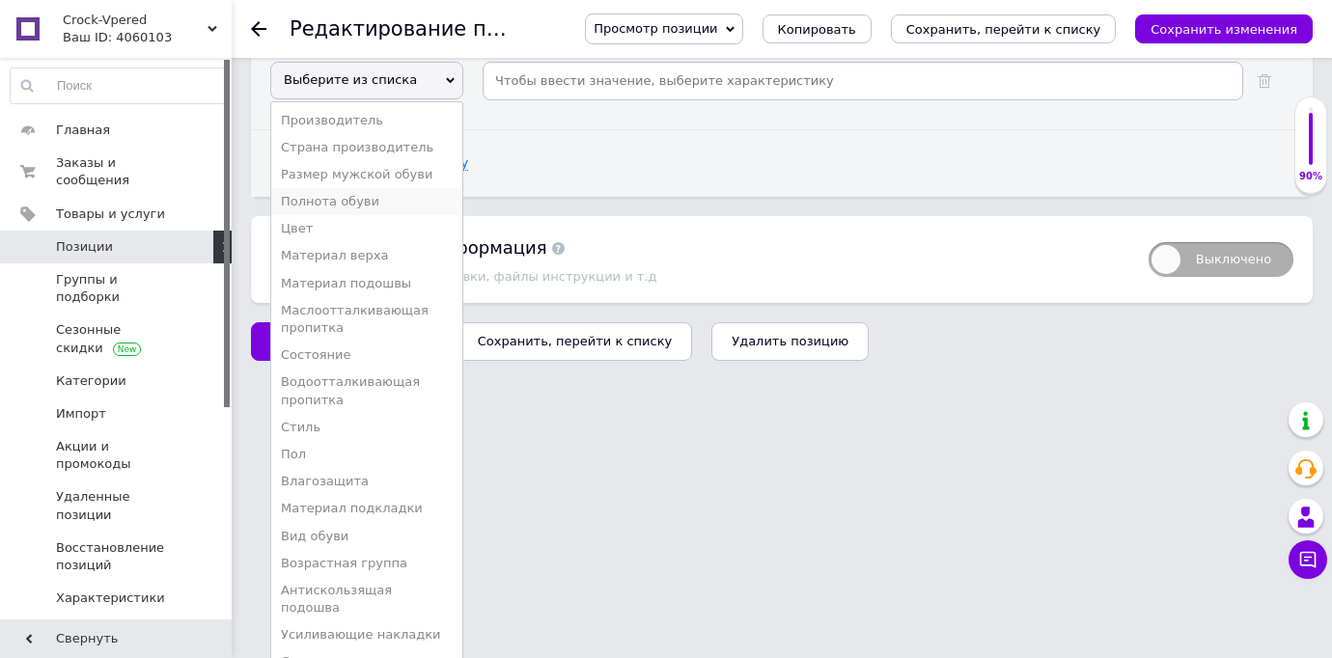
scroll to position [3186, 0]
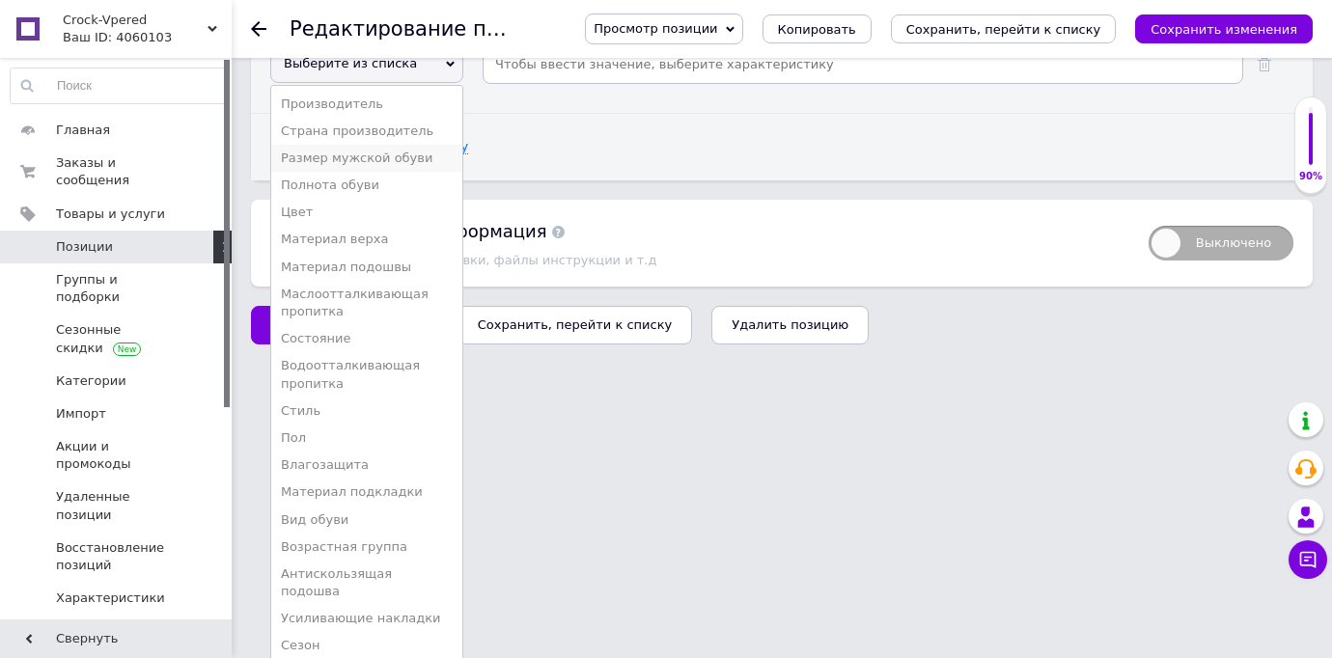
click at [396, 145] on li "Размер мужской обуви" at bounding box center [366, 158] width 191 height 27
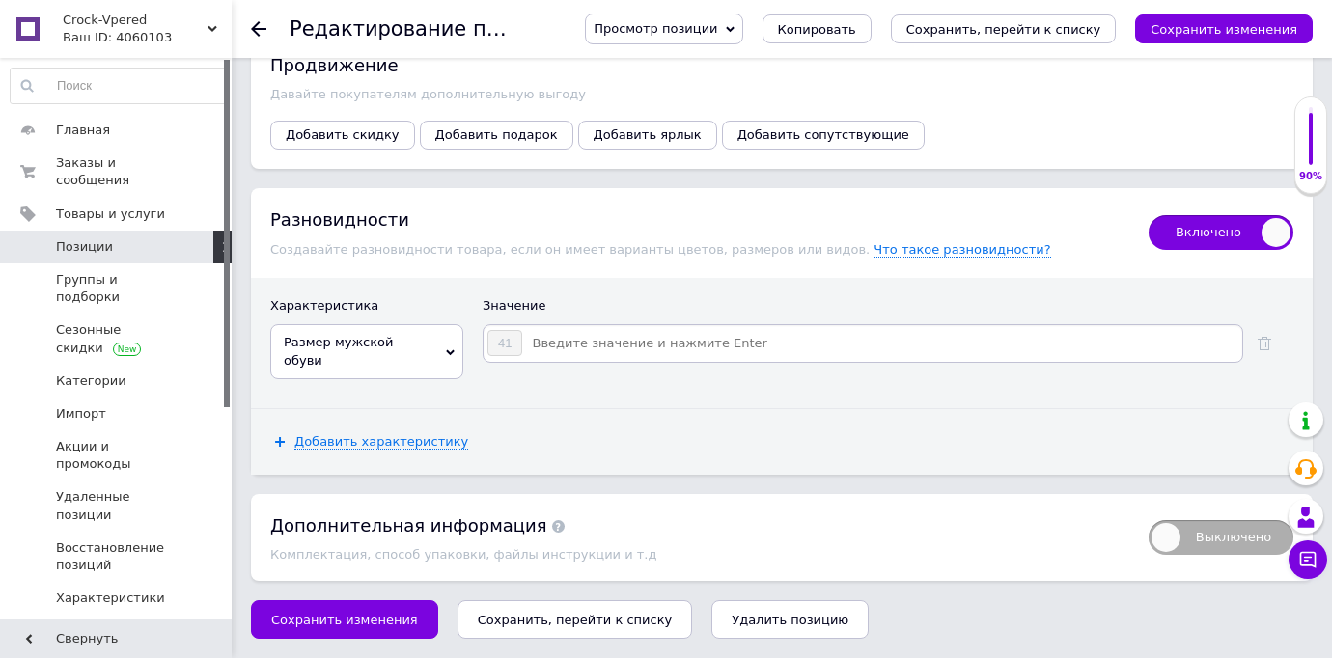
scroll to position [2890, 0]
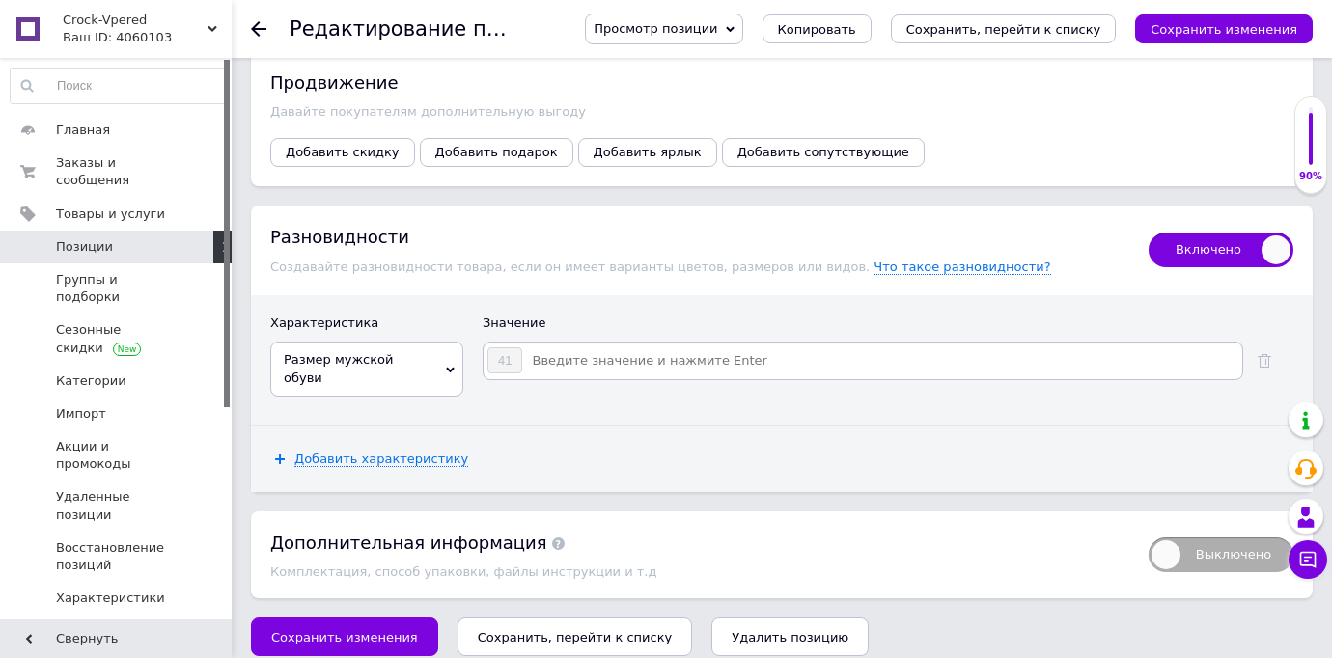
click at [567, 347] on input at bounding box center [881, 361] width 716 height 29
type input "42"
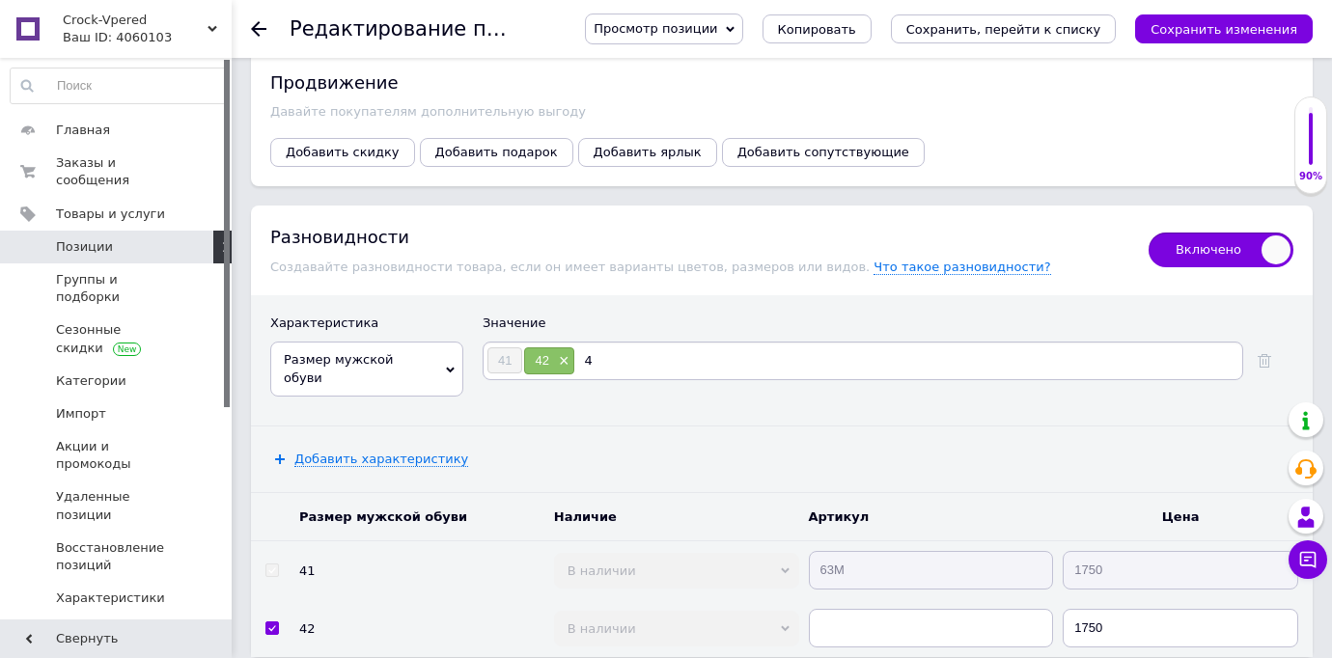
type input "43"
type input "44"
type input "45"
type input "46"
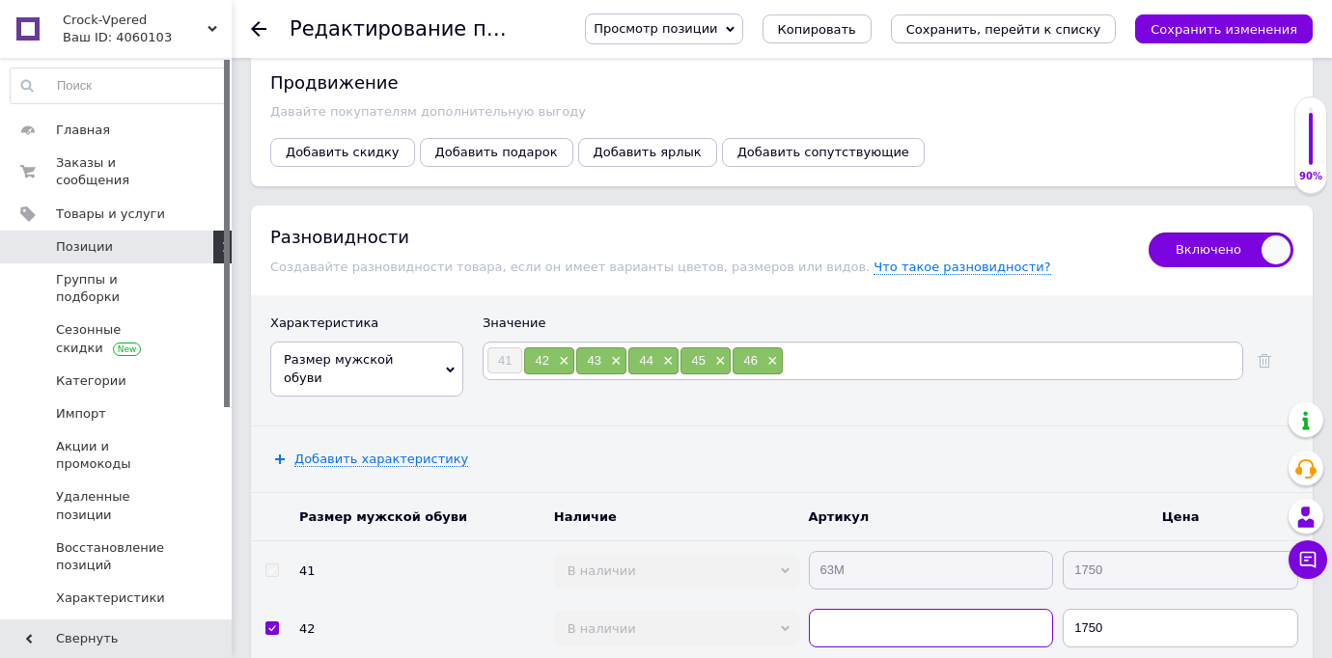
click at [845, 609] on input "text" at bounding box center [931, 628] width 245 height 39
type input "65М"
click at [731, 561] on span "В наличии" at bounding box center [676, 571] width 245 height 36
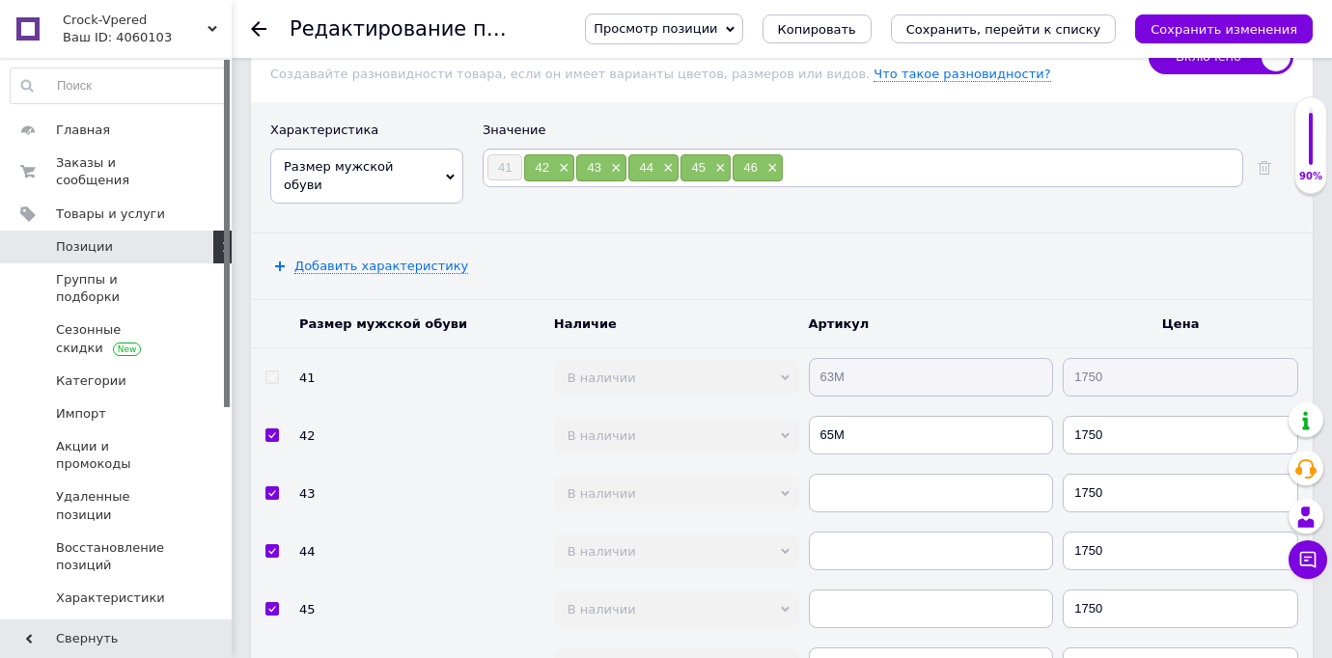
scroll to position [3160, 0]
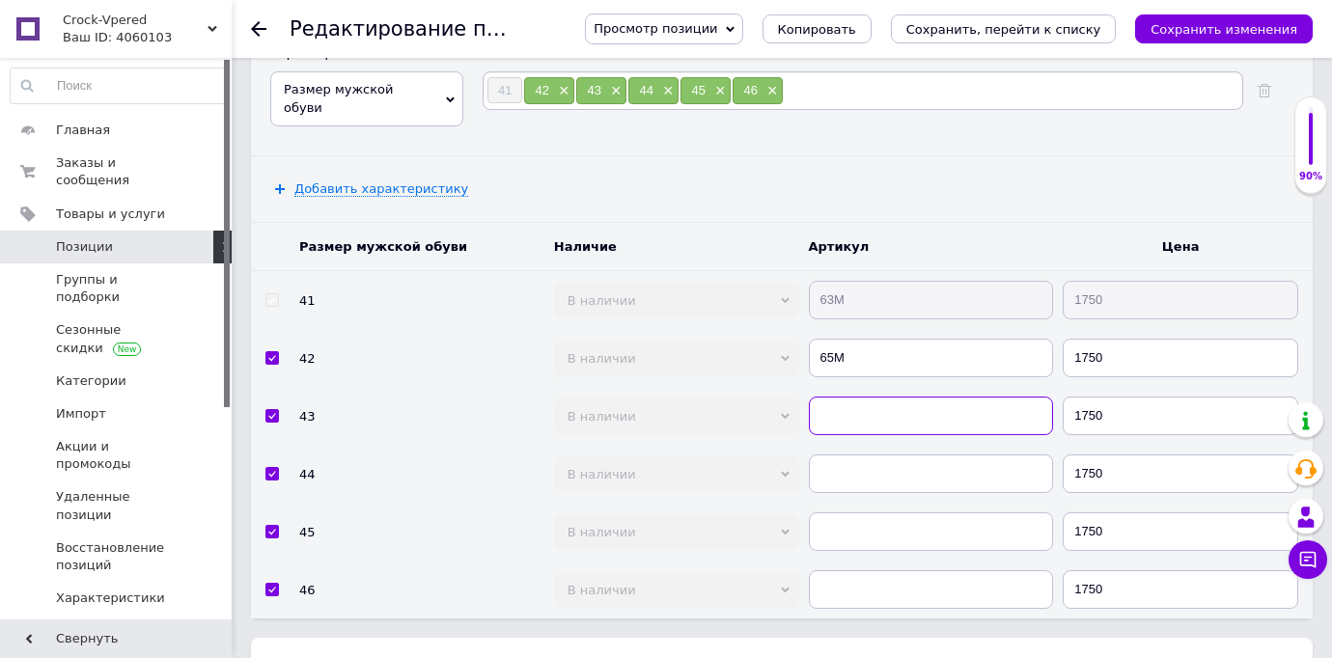
click at [853, 397] on input "text" at bounding box center [931, 416] width 245 height 39
type input "65М"
click at [834, 459] on input "text" at bounding box center [931, 474] width 245 height 39
type input "65М"
click at [839, 524] on input "text" at bounding box center [931, 532] width 245 height 39
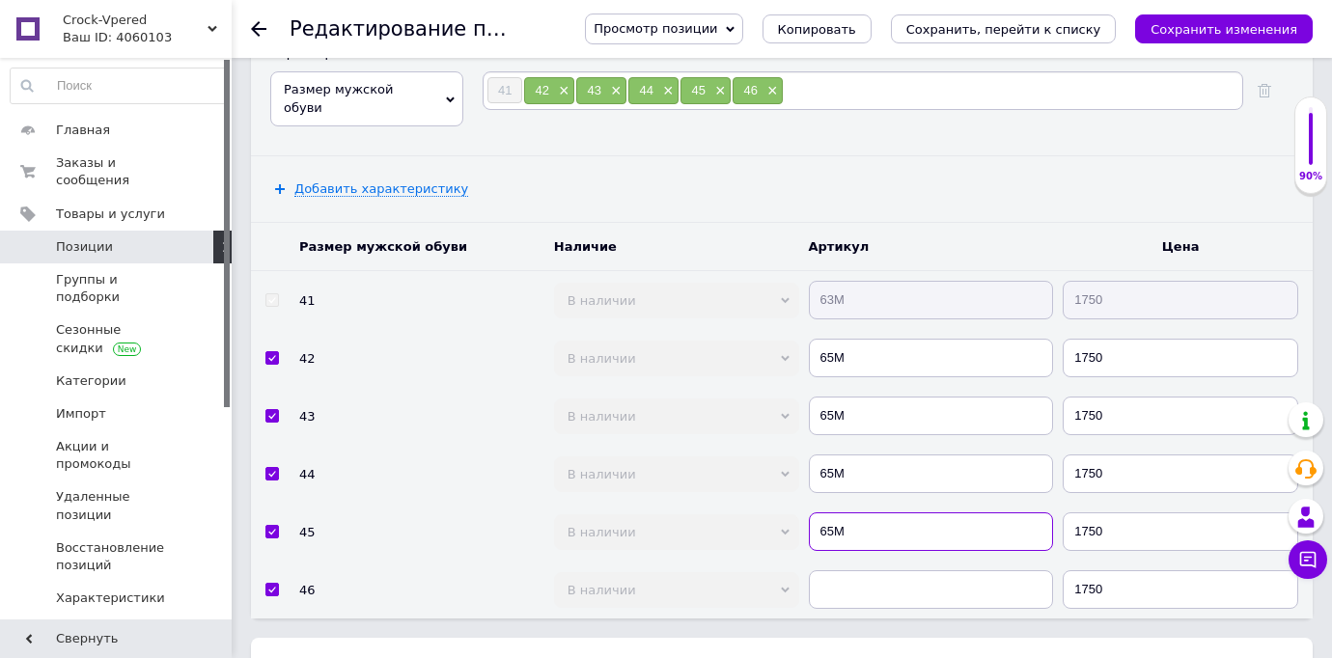
type input "65М"
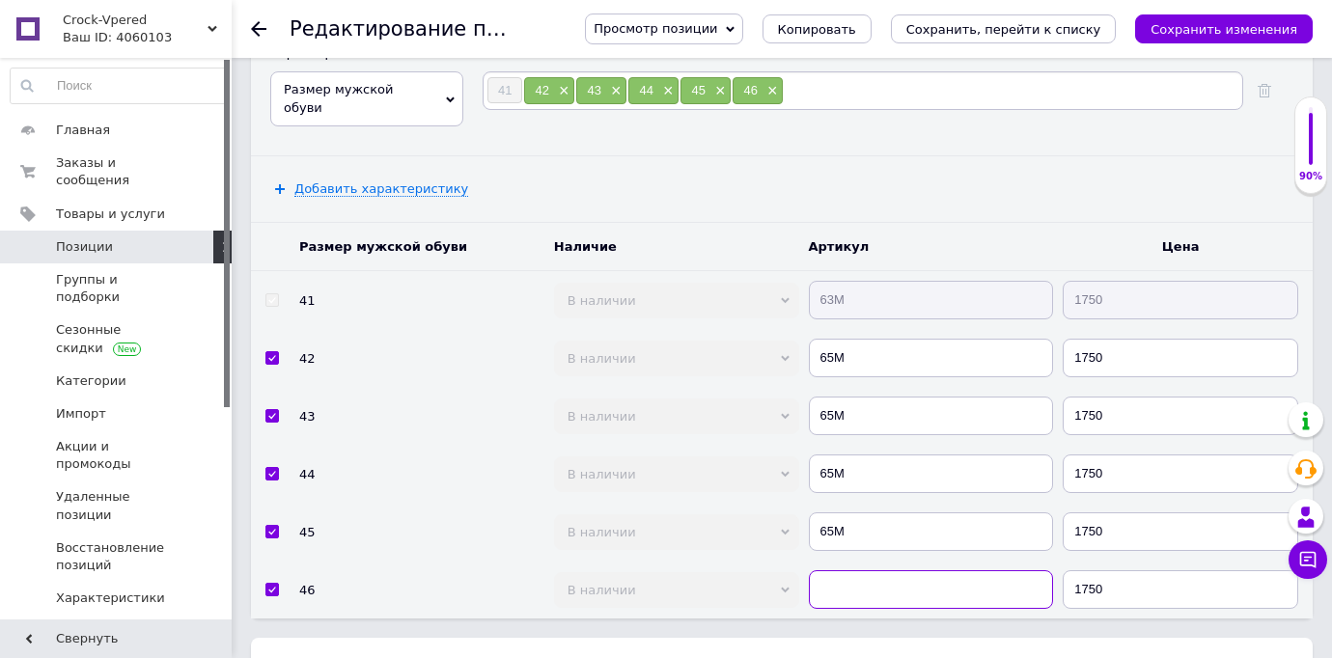
click at [842, 573] on input "text" at bounding box center [931, 589] width 245 height 39
type input "65М"
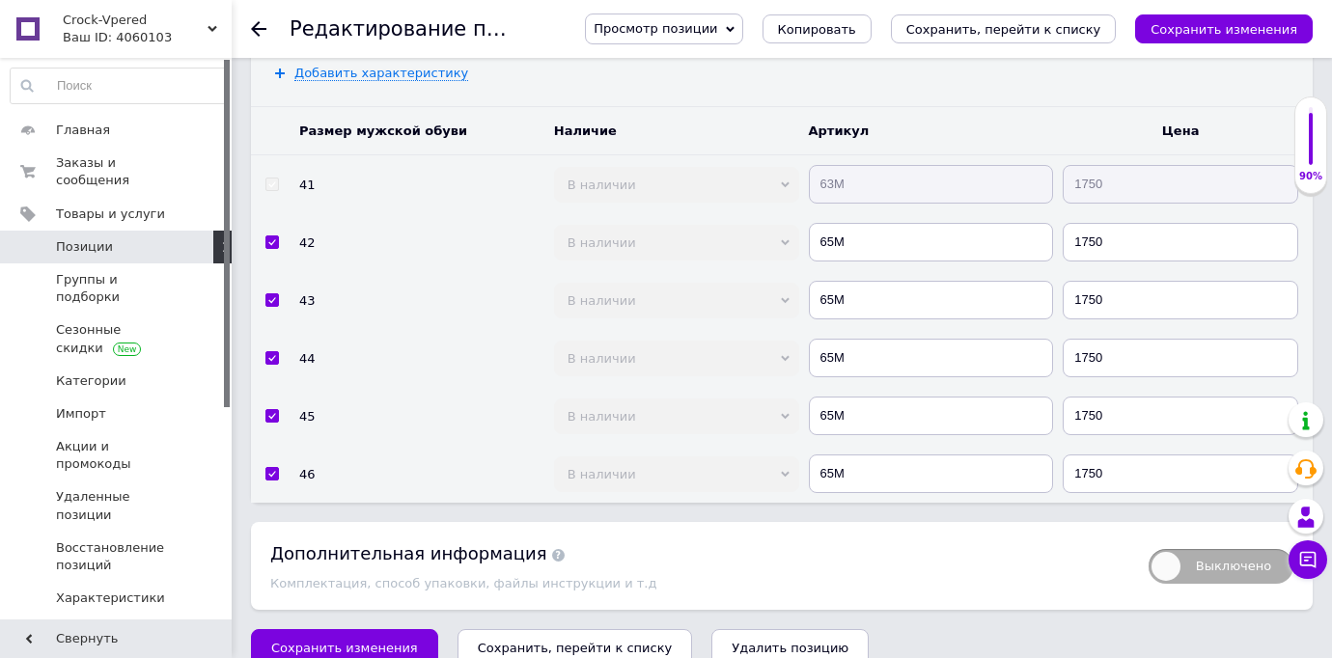
scroll to position [3288, 0]
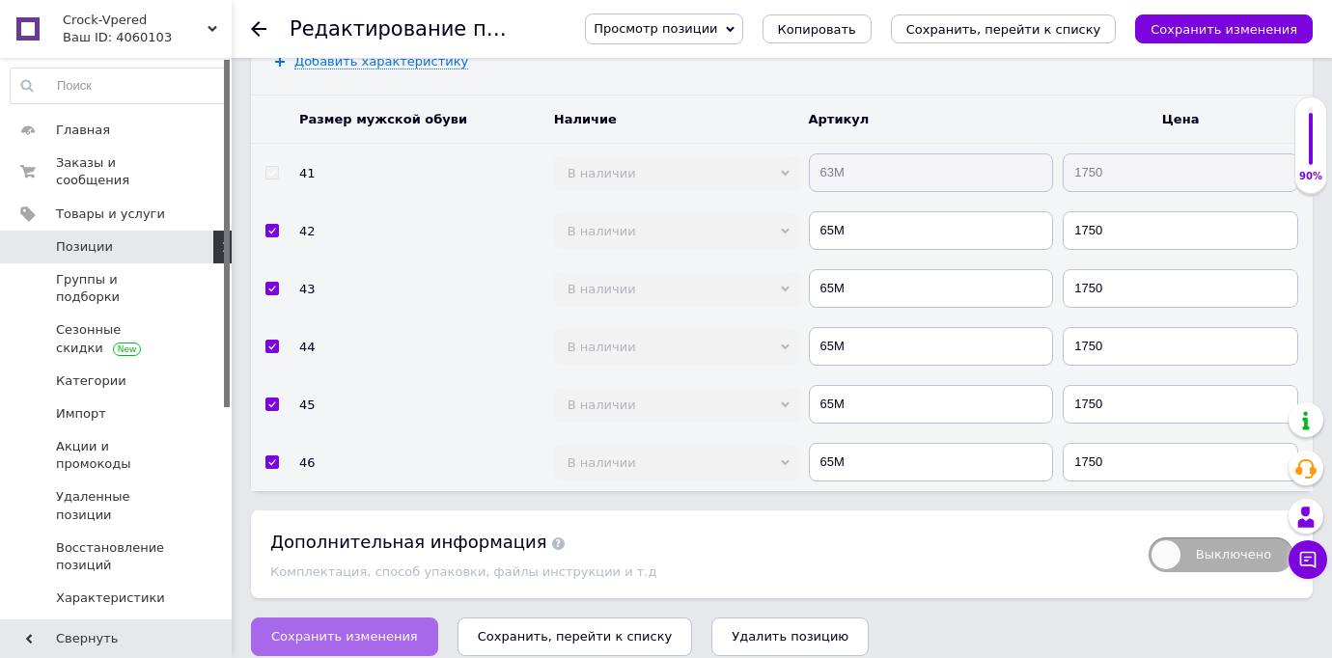
click at [381, 629] on span "Сохранить изменения" at bounding box center [344, 636] width 147 height 14
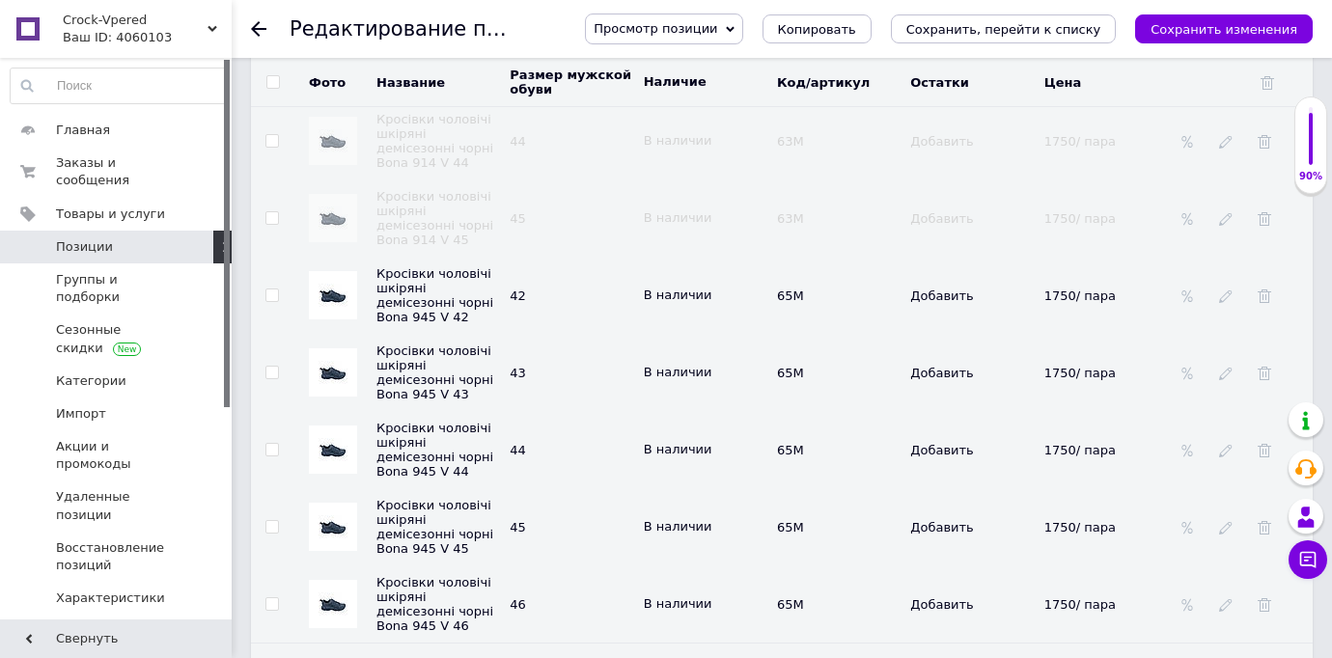
click at [576, 153] on td "44" at bounding box center [571, 140] width 133 height 77
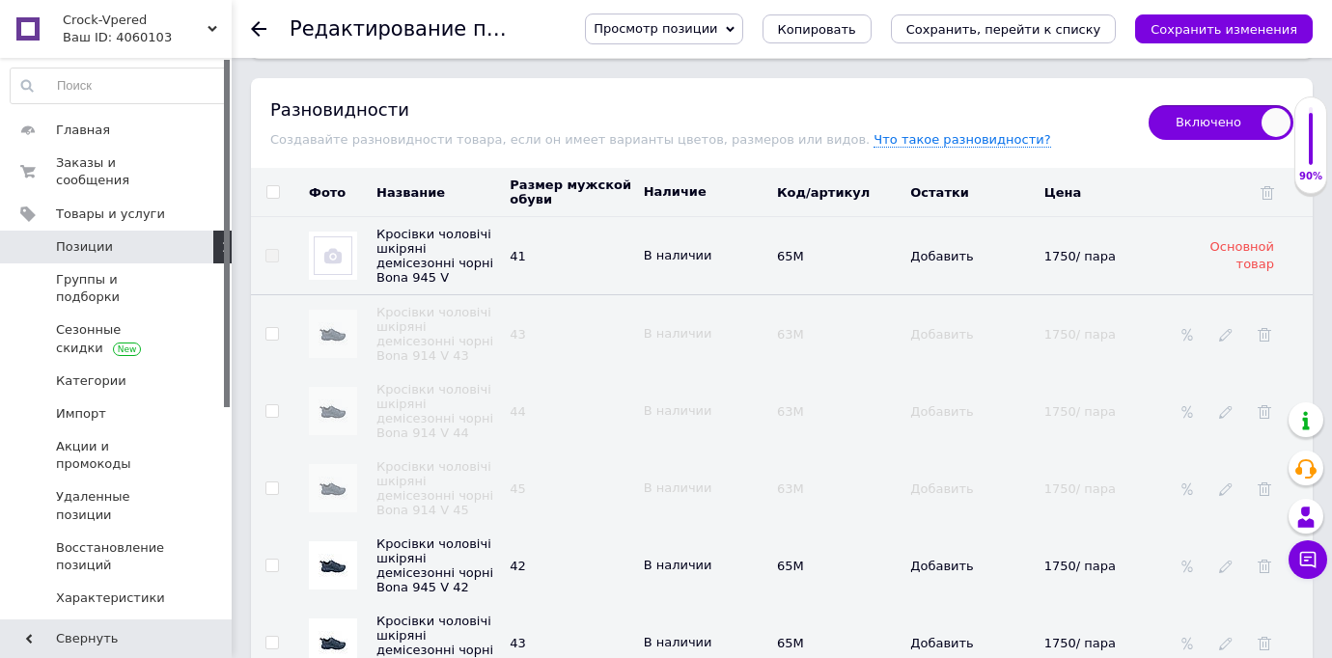
scroll to position [2940, 0]
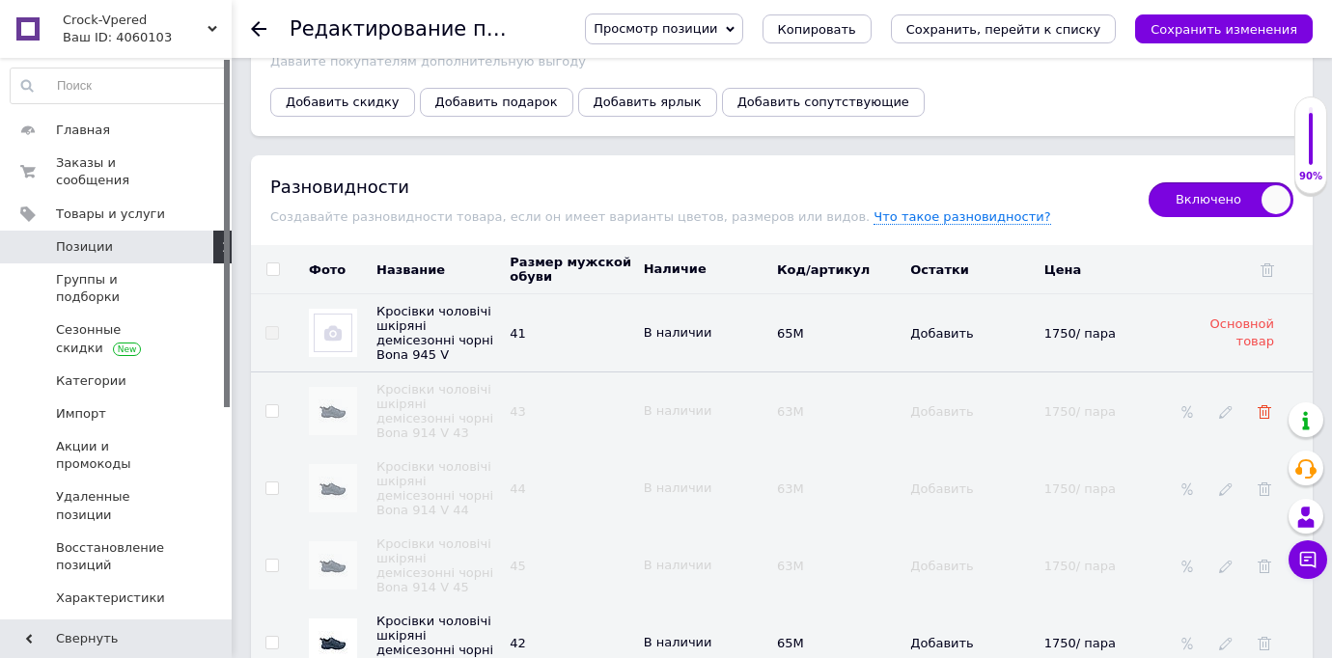
click at [1266, 405] on use at bounding box center [1265, 412] width 14 height 14
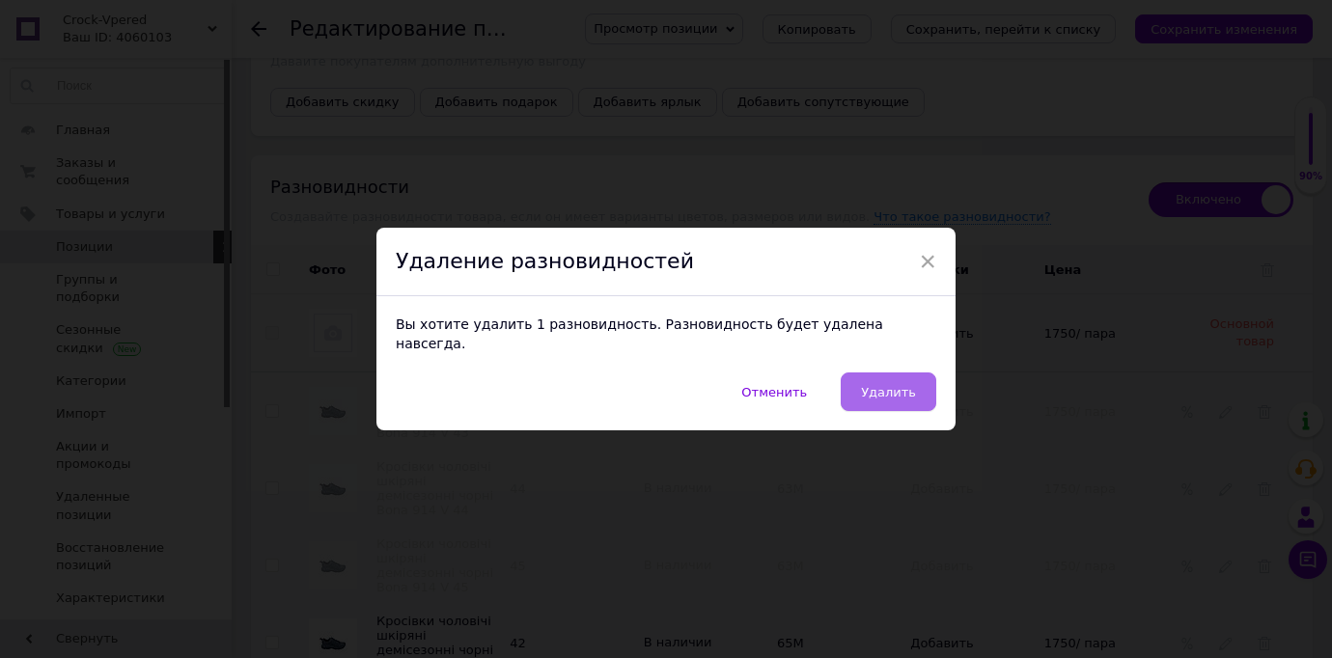
click at [924, 375] on button "Удалить" at bounding box center [889, 392] width 96 height 39
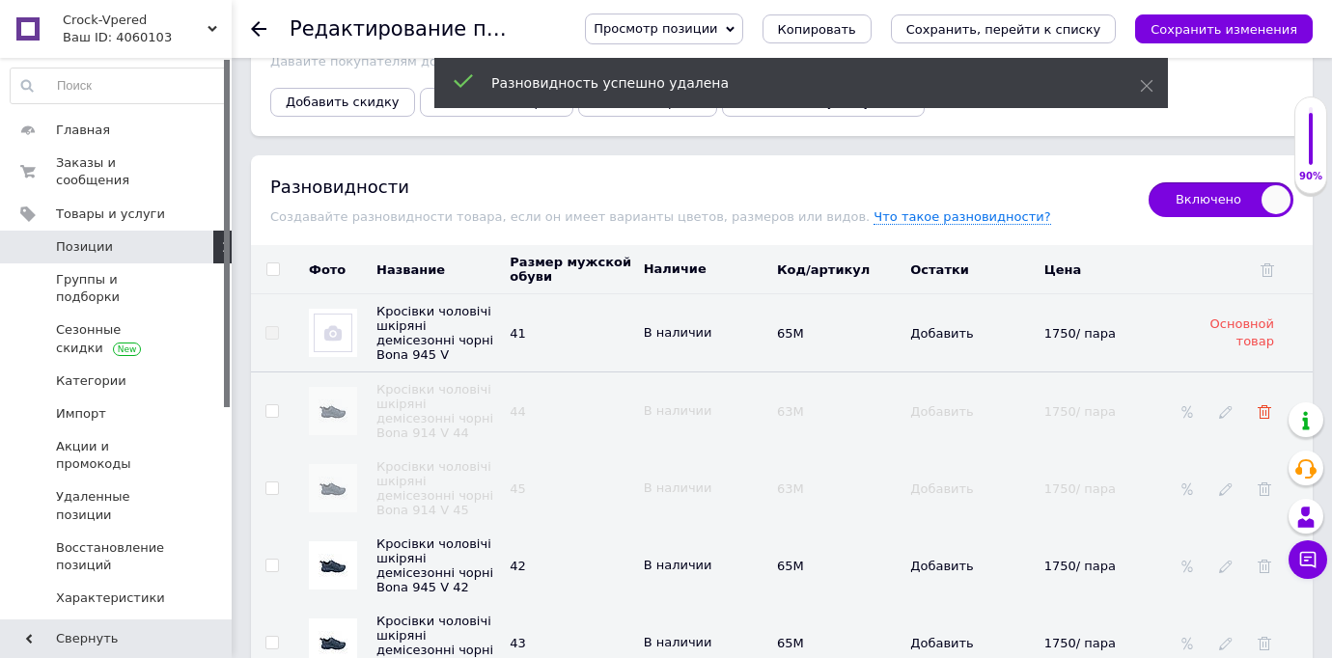
click at [1267, 405] on icon at bounding box center [1265, 412] width 14 height 14
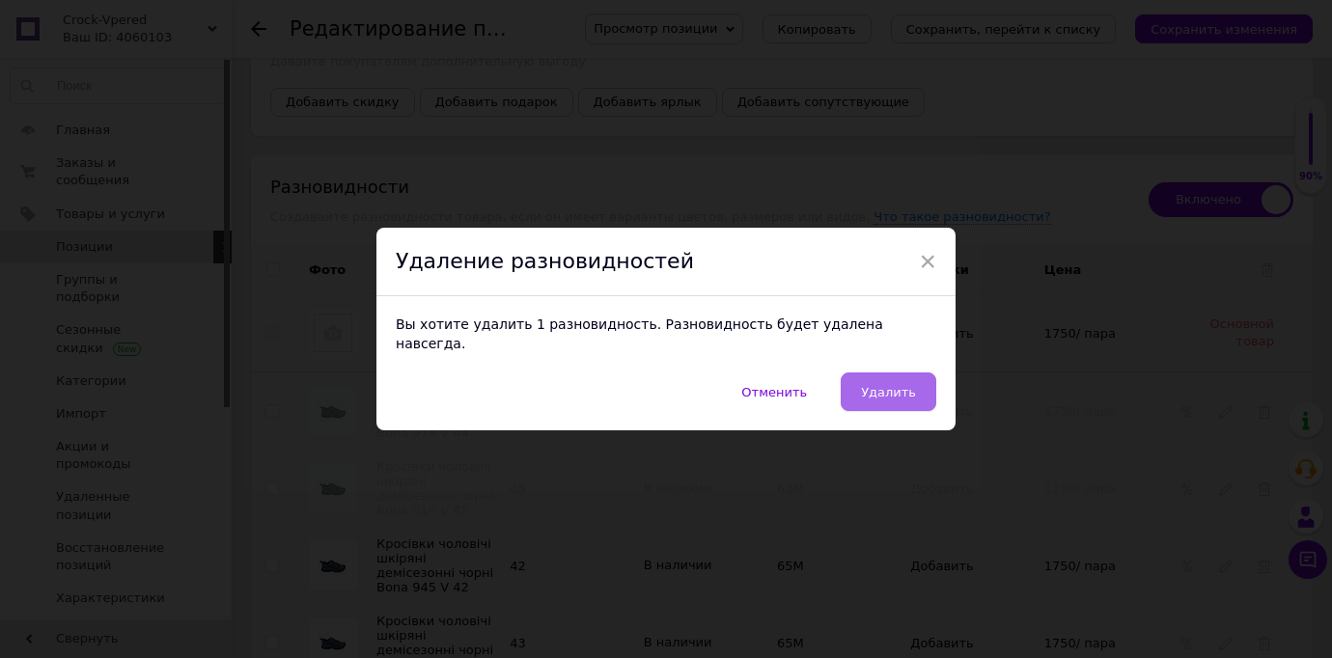
click at [870, 373] on button "Удалить" at bounding box center [889, 392] width 96 height 39
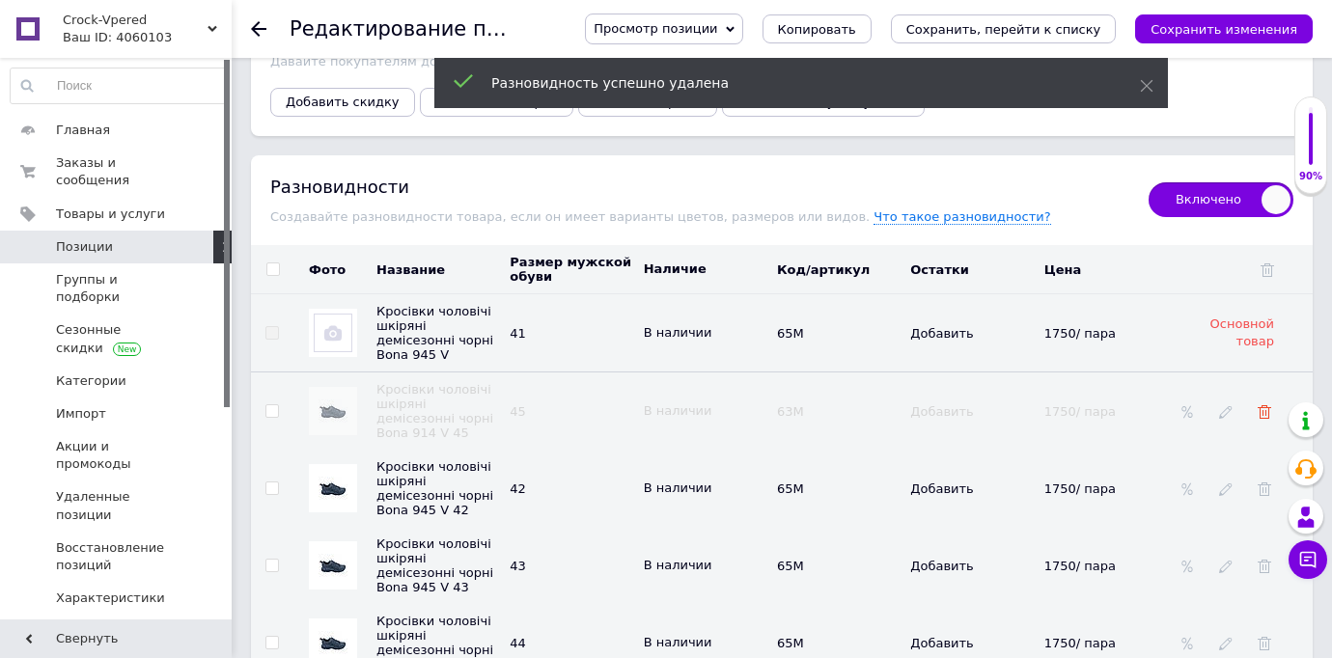
click at [1266, 405] on use at bounding box center [1265, 412] width 14 height 14
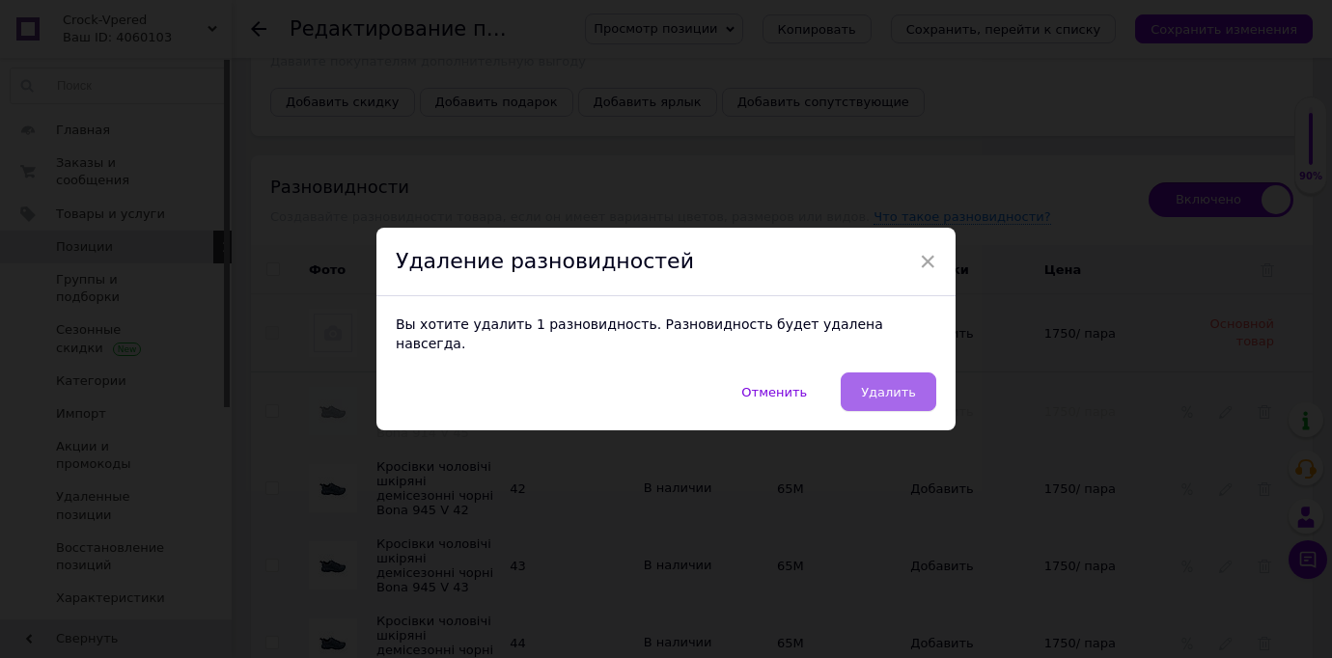
click at [920, 376] on button "Удалить" at bounding box center [889, 392] width 96 height 39
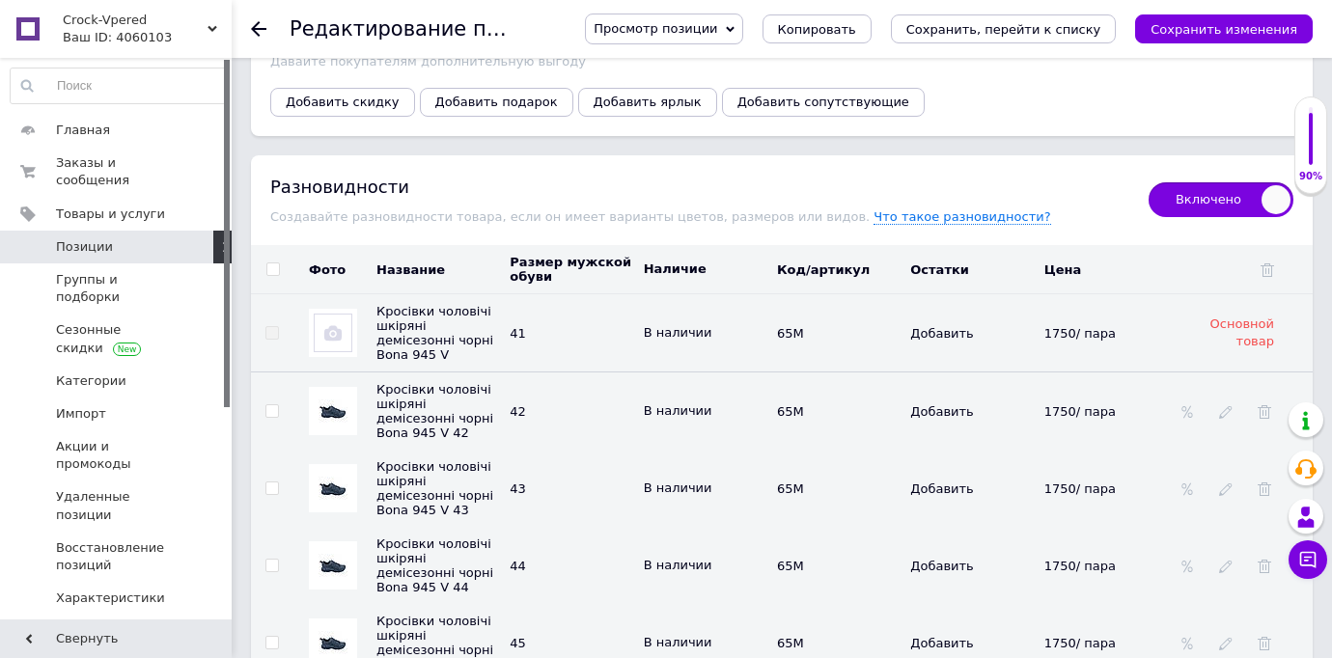
click at [337, 399] on img at bounding box center [333, 411] width 29 height 39
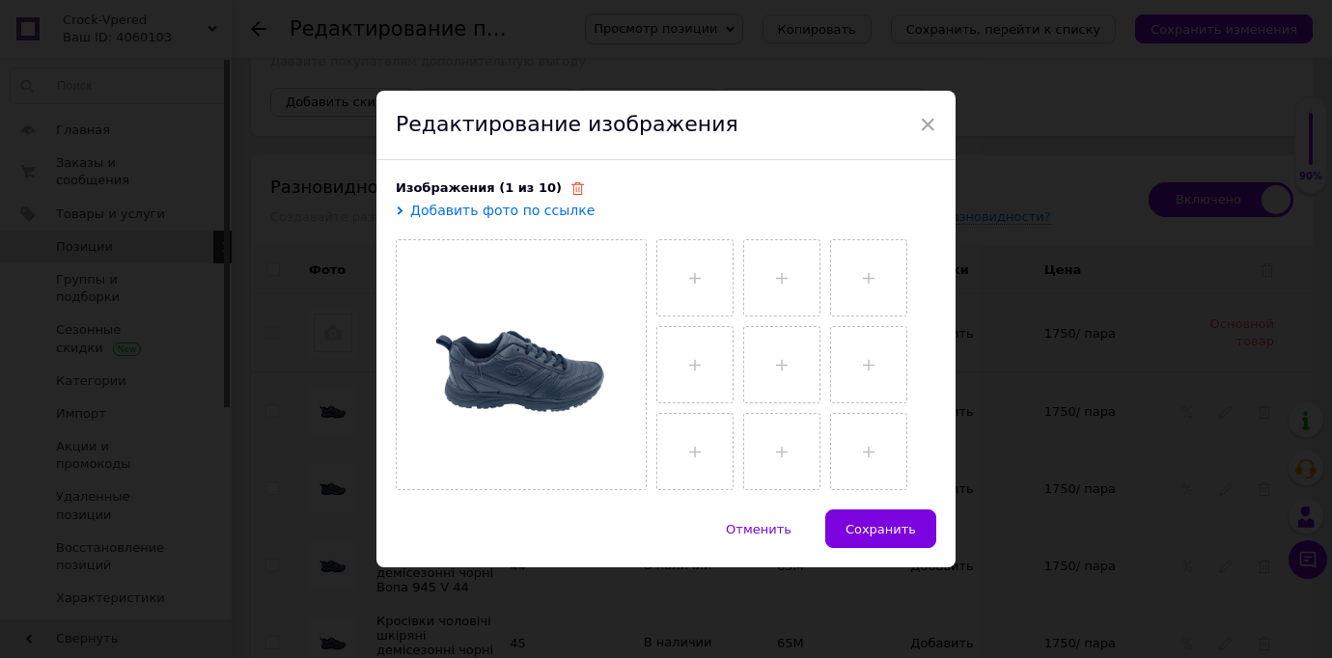
click at [571, 187] on icon at bounding box center [577, 188] width 13 height 13
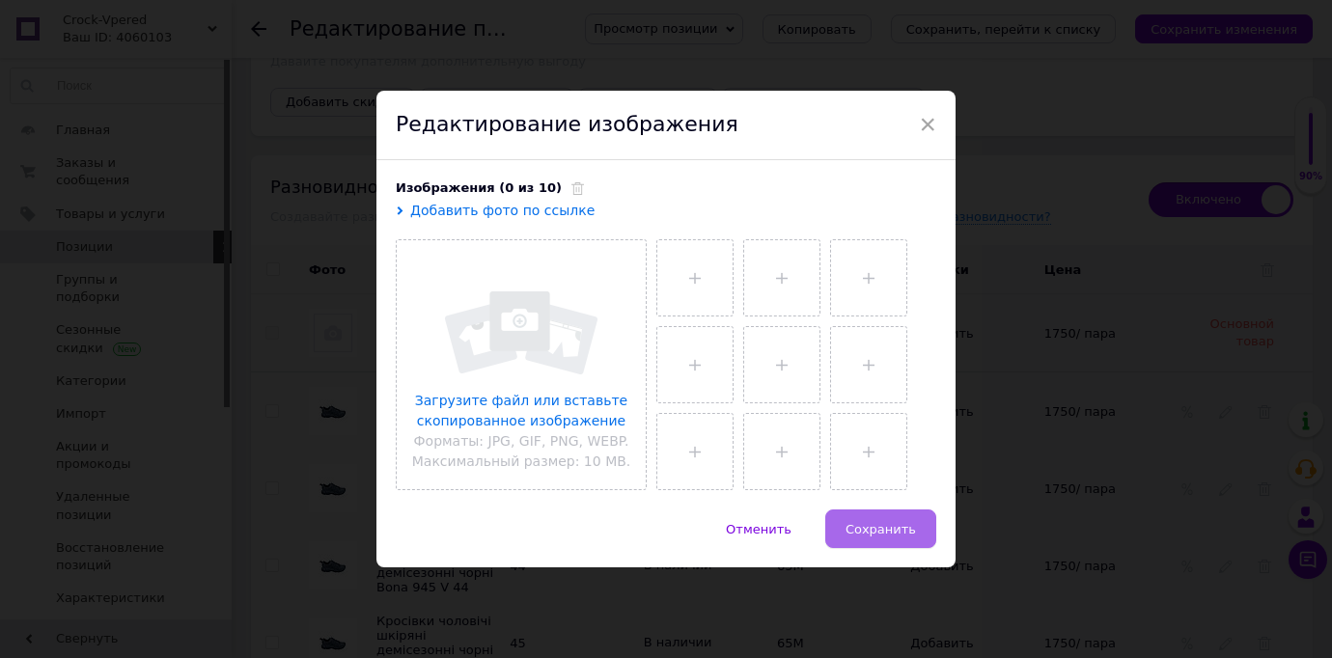
click at [856, 527] on span "Сохранить" at bounding box center [881, 529] width 70 height 14
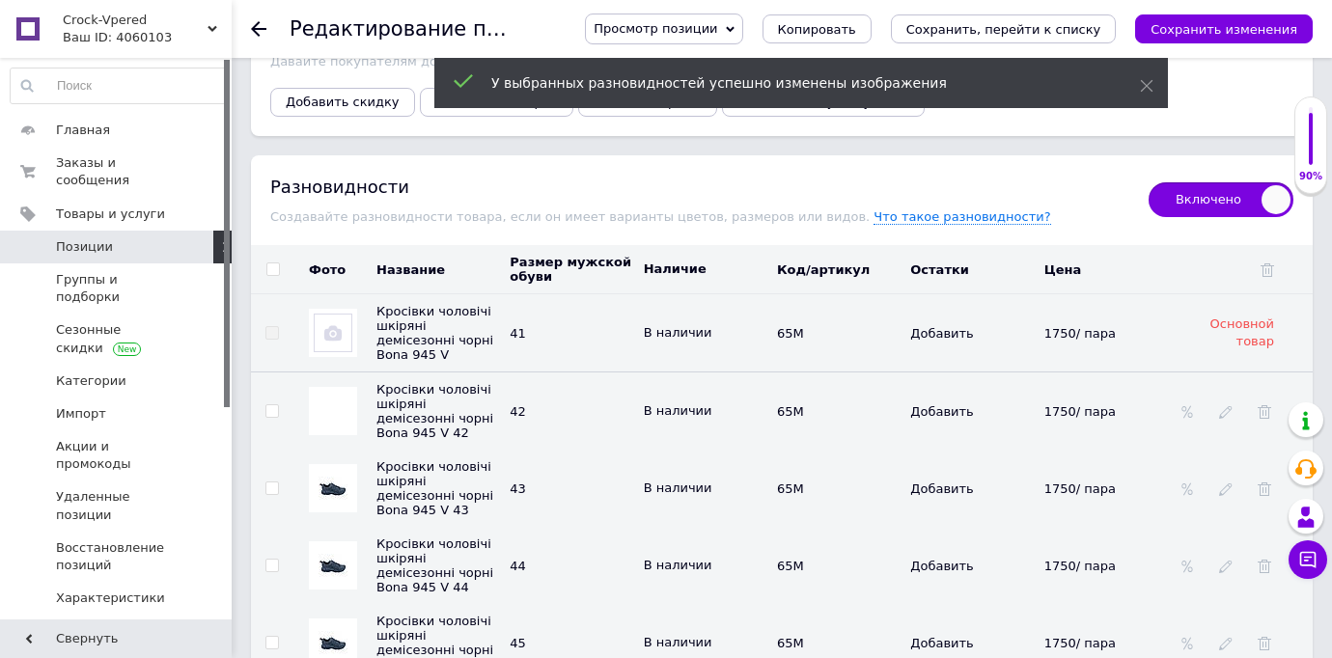
click at [337, 479] on img at bounding box center [333, 488] width 29 height 39
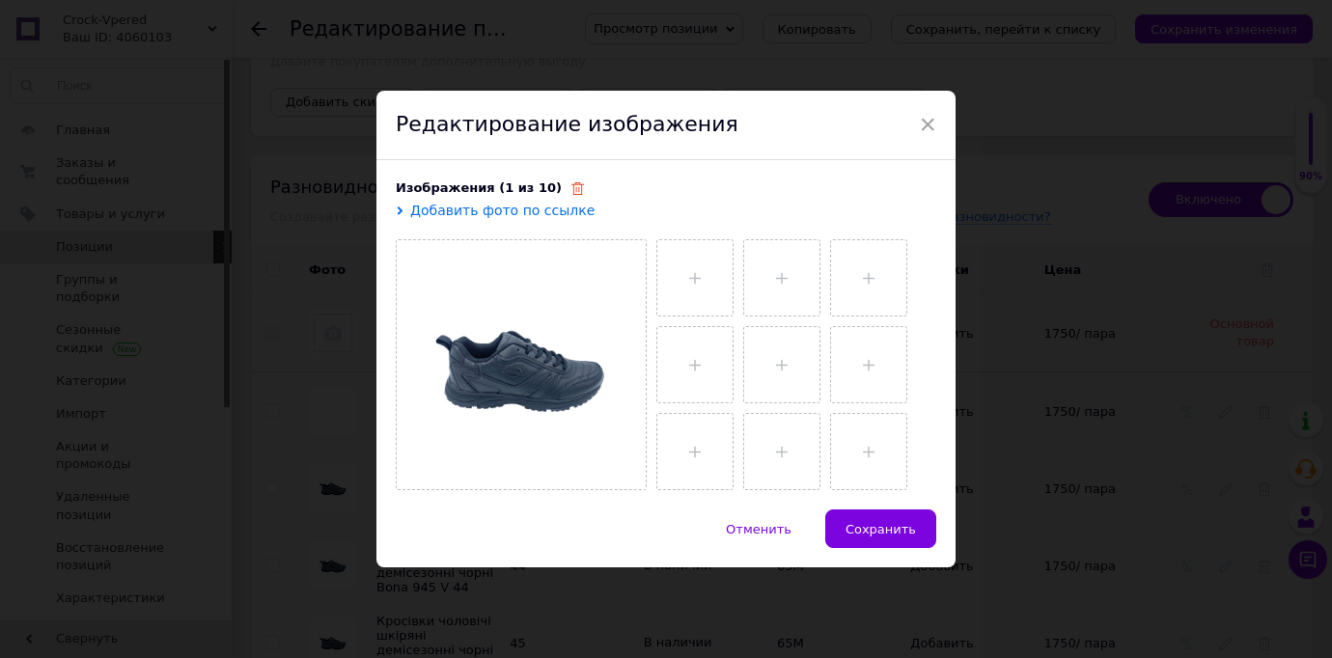
click at [571, 190] on icon at bounding box center [577, 188] width 13 height 13
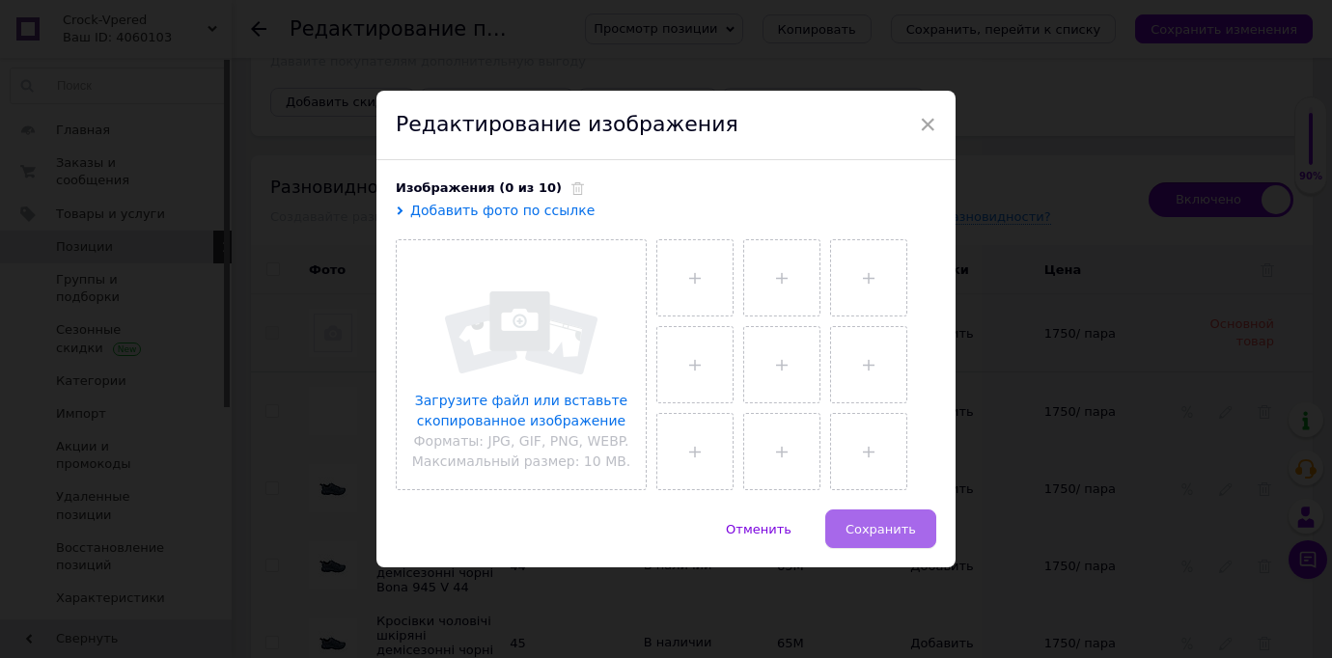
click at [865, 522] on span "Сохранить" at bounding box center [881, 529] width 70 height 14
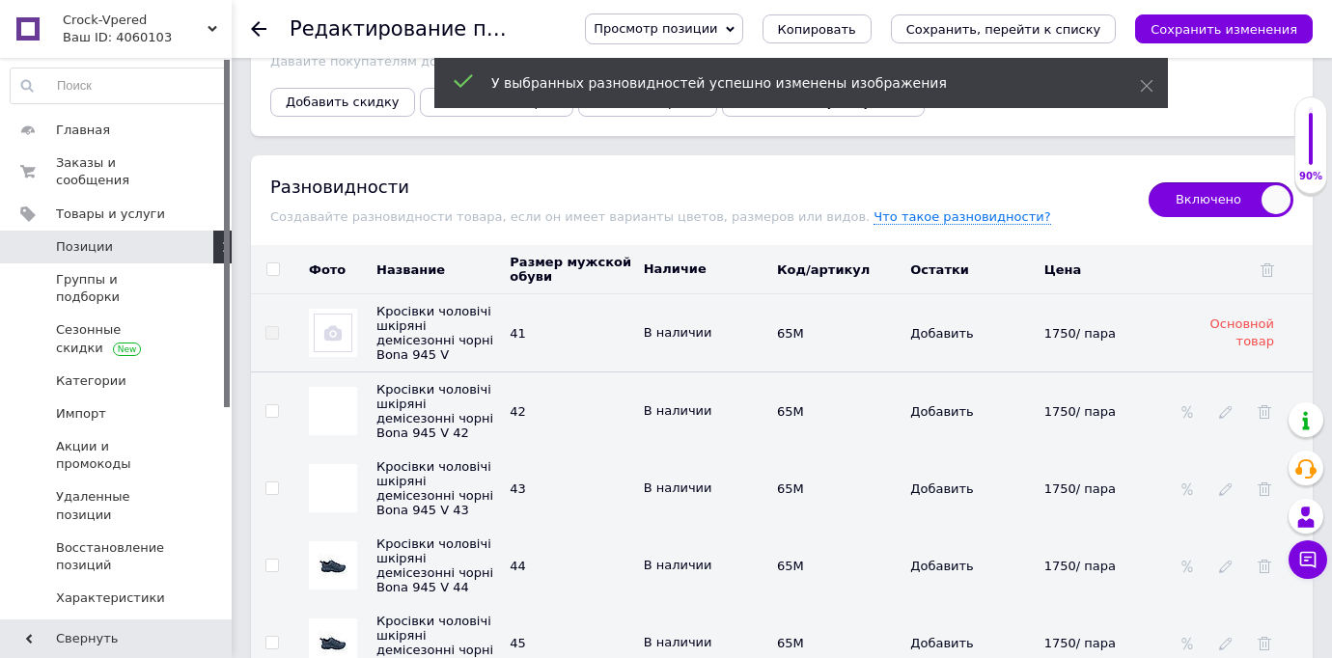
click at [344, 546] on img at bounding box center [333, 565] width 29 height 39
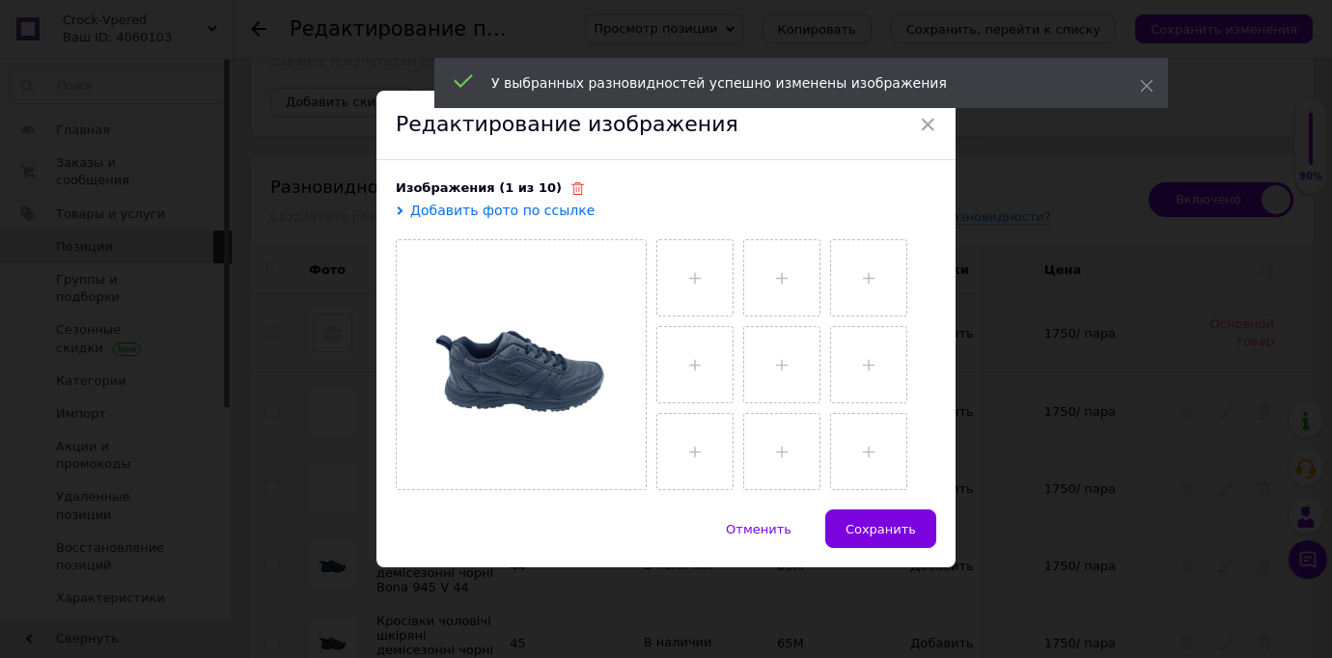
click at [571, 191] on icon at bounding box center [577, 188] width 13 height 13
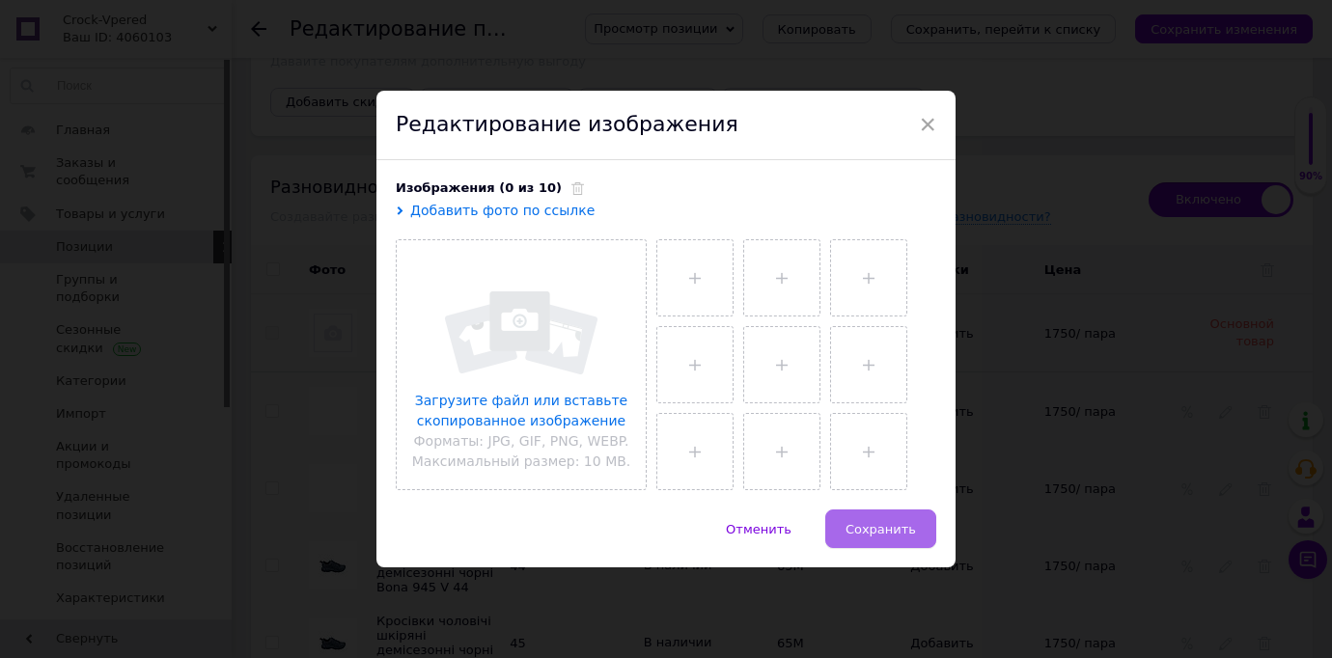
click at [921, 533] on button "Сохранить" at bounding box center [880, 529] width 111 height 39
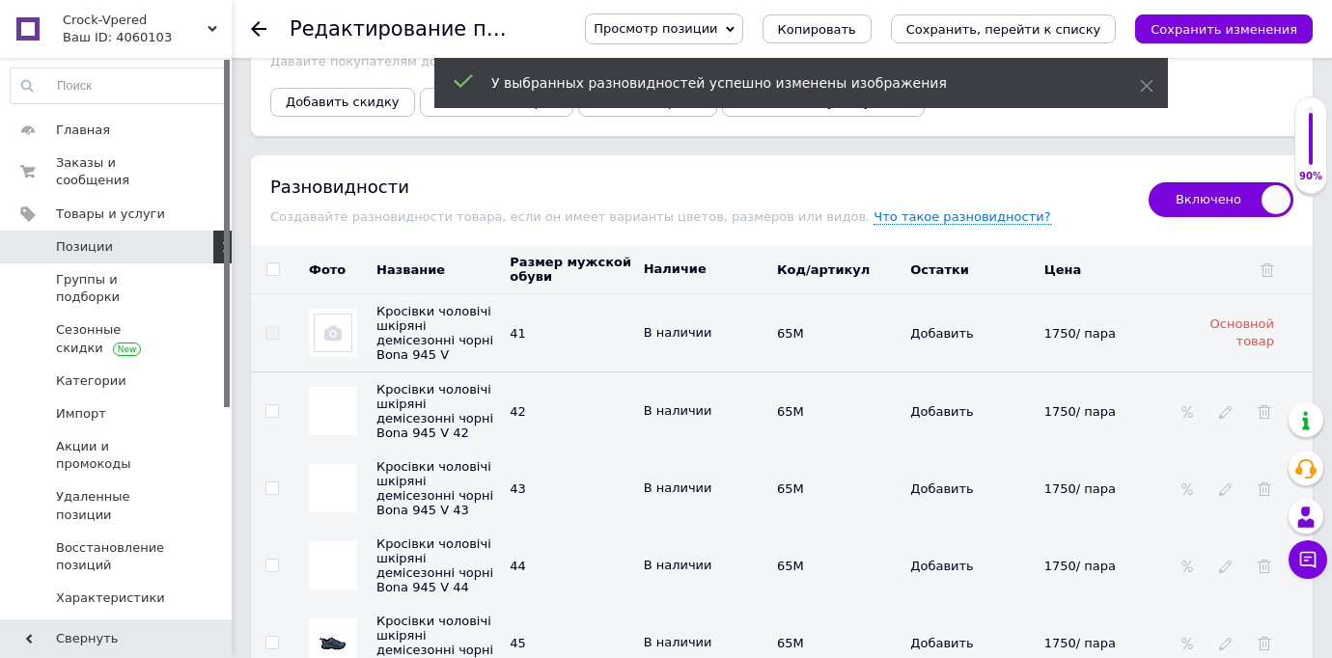
click at [341, 625] on img at bounding box center [333, 643] width 29 height 39
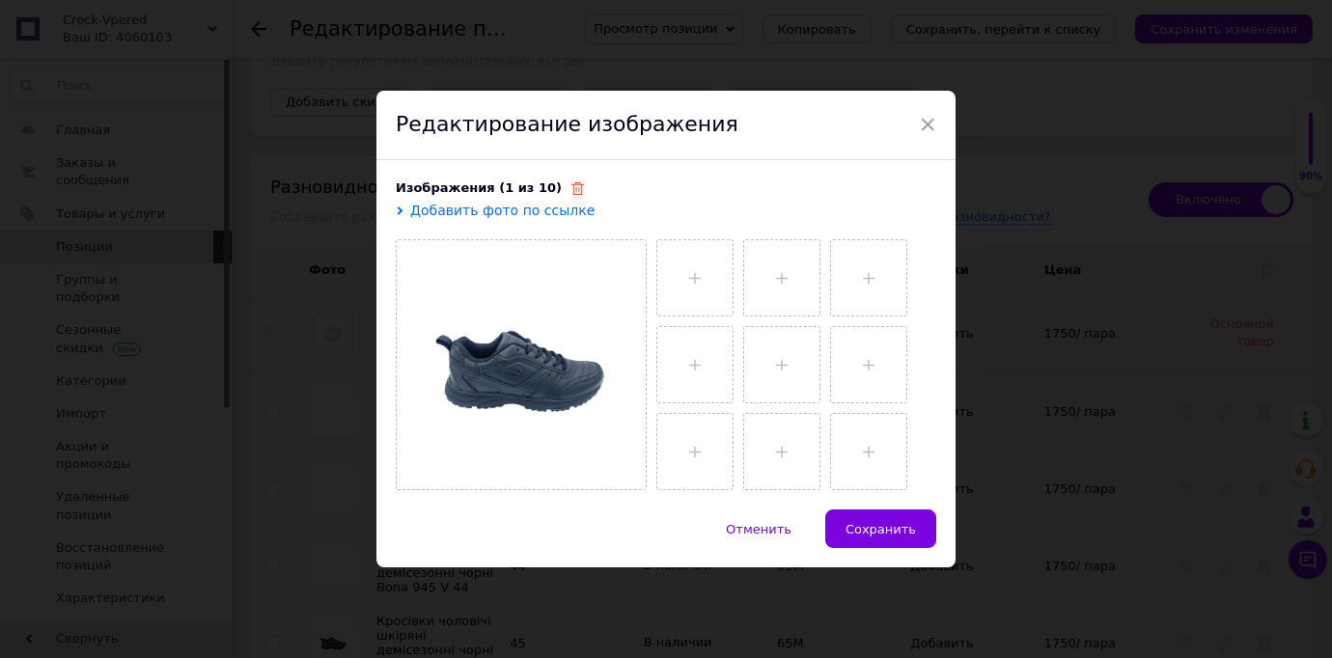
click at [571, 190] on use at bounding box center [577, 188] width 13 height 13
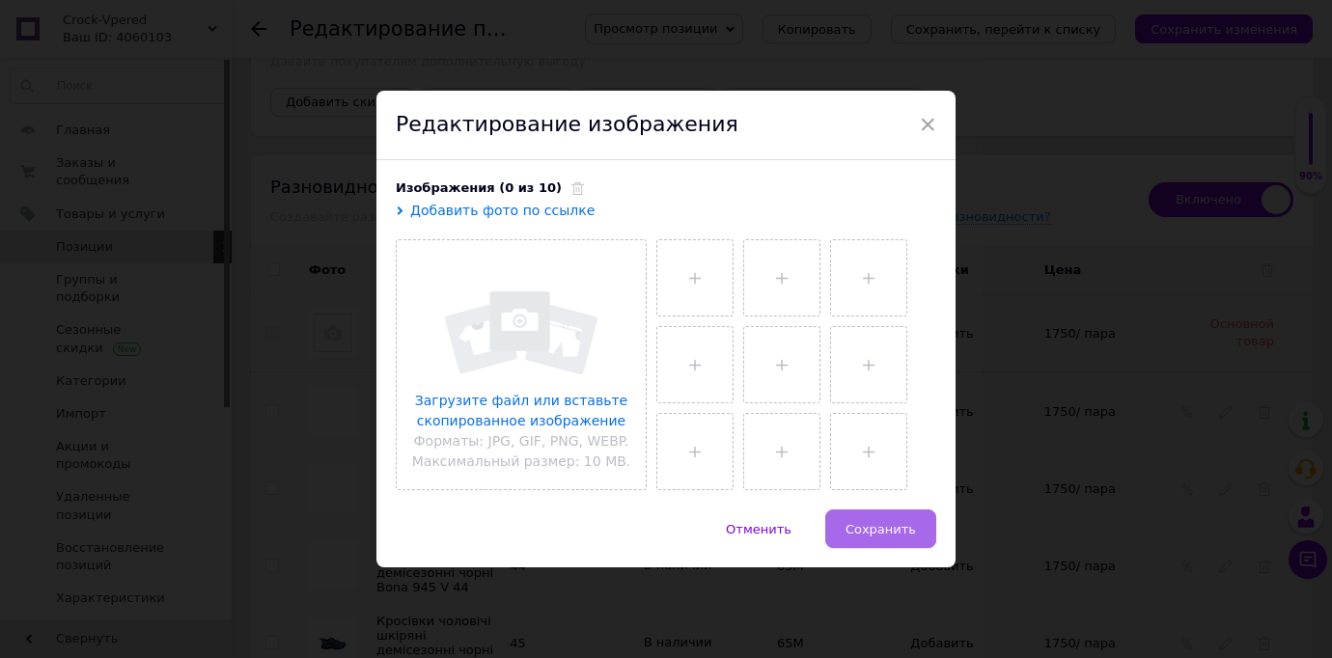
click at [909, 522] on span "Сохранить" at bounding box center [881, 529] width 70 height 14
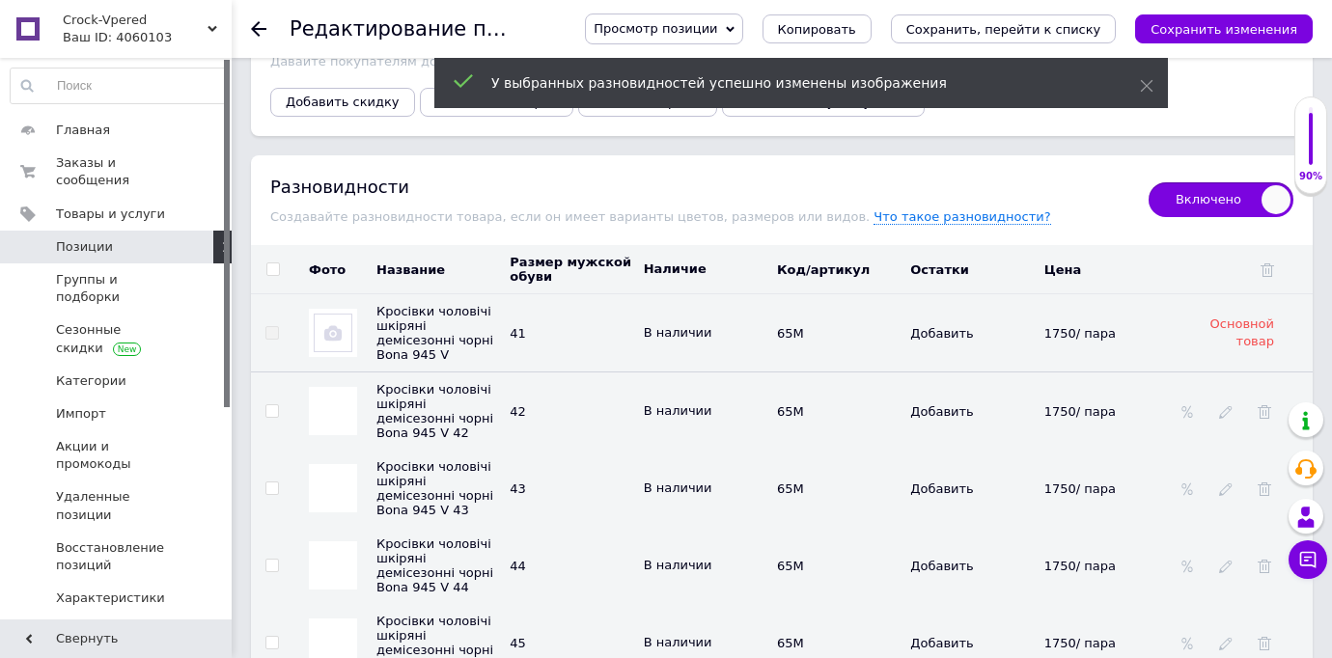
click at [298, 501] on td at bounding box center [332, 488] width 77 height 77
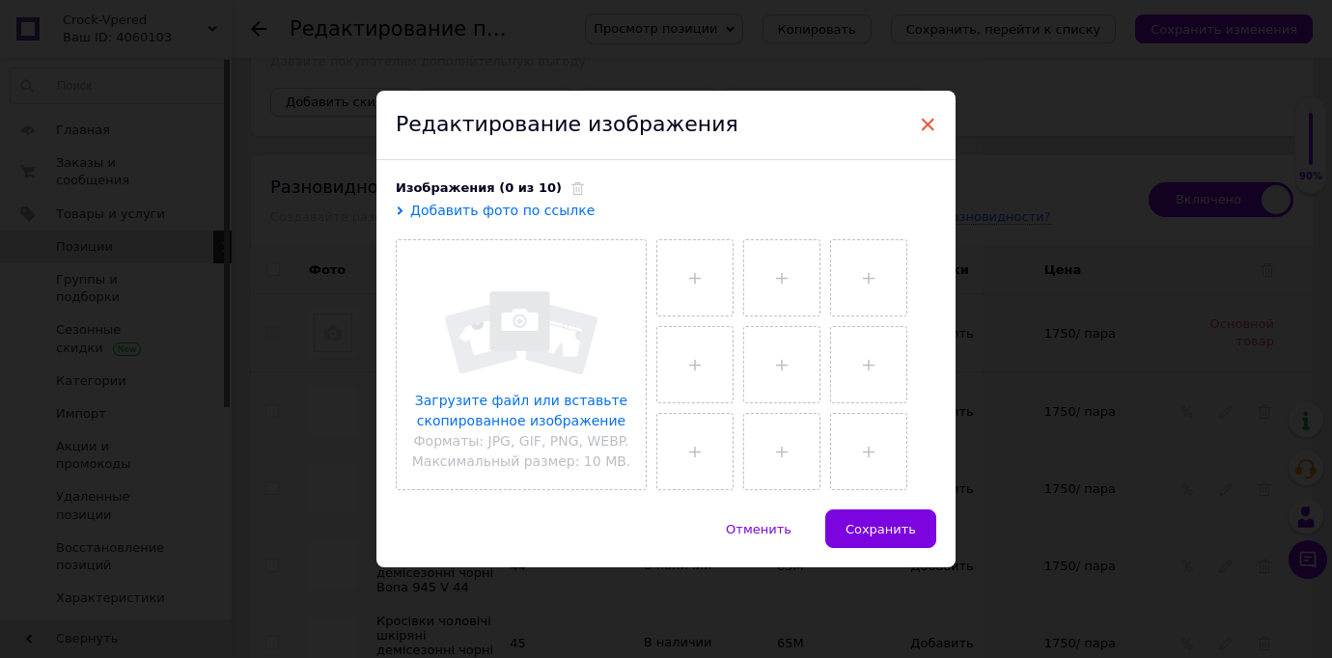
click at [922, 121] on span "×" at bounding box center [927, 124] width 17 height 33
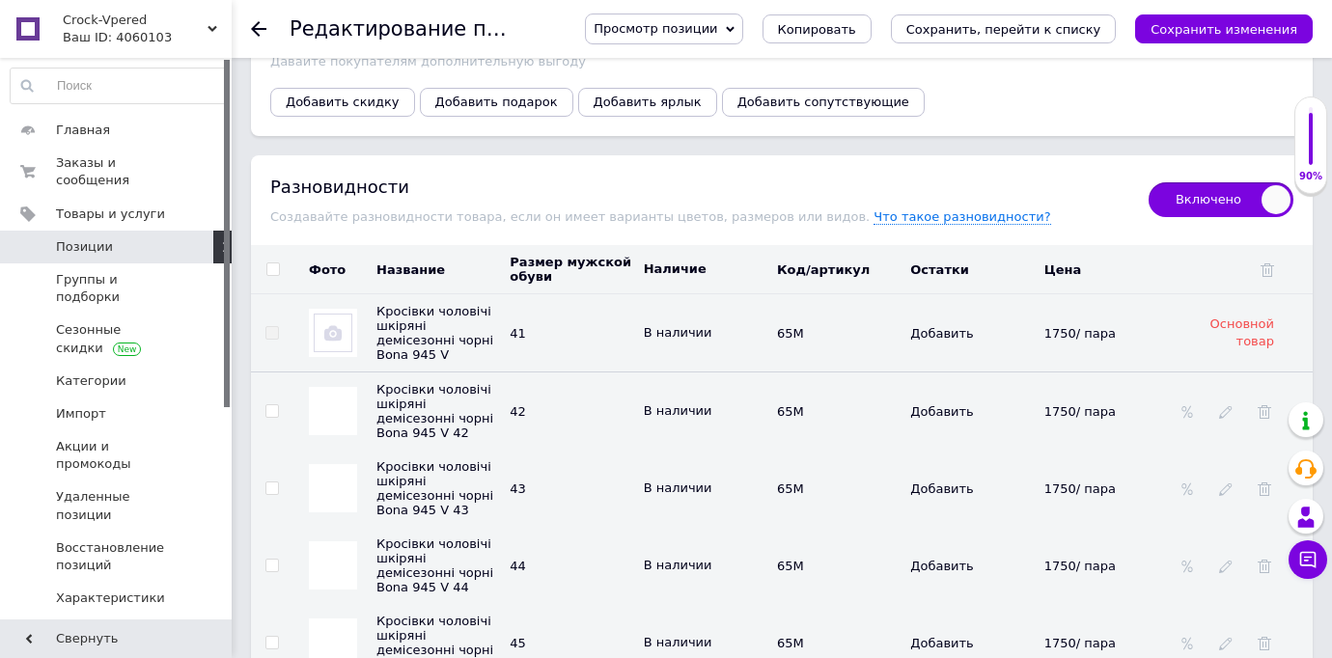
click at [599, 502] on td "43" at bounding box center [571, 488] width 133 height 77
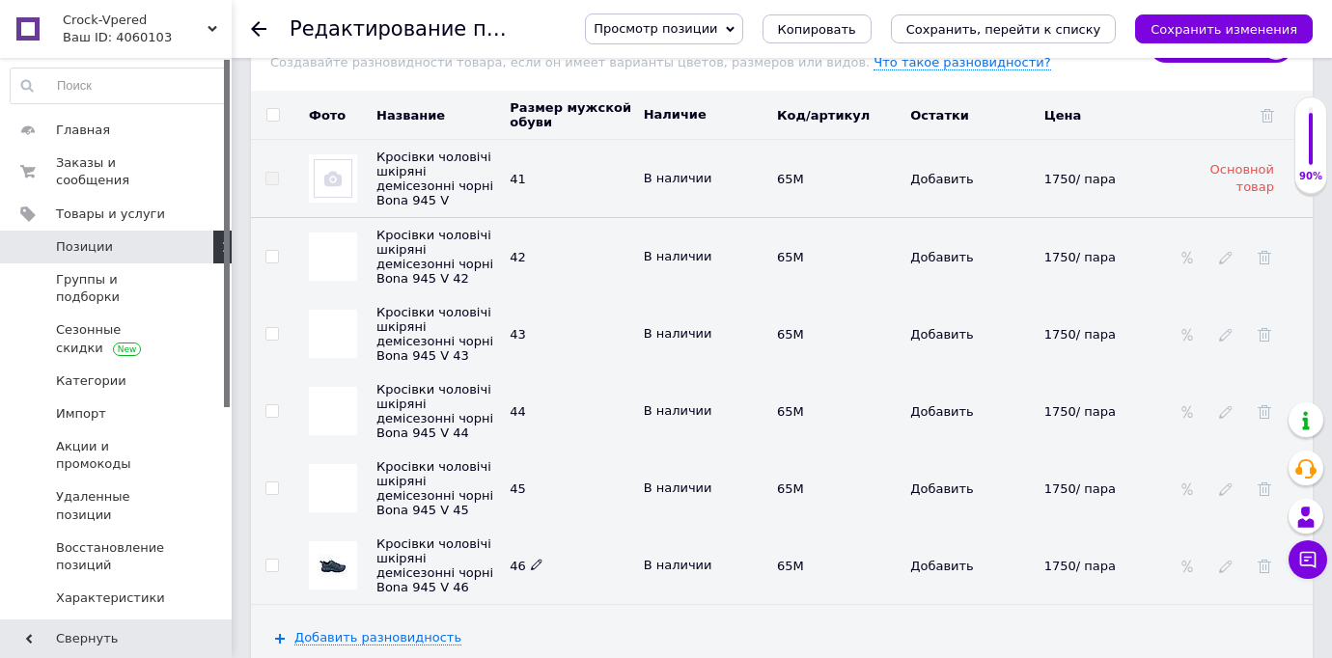
scroll to position [3133, 0]
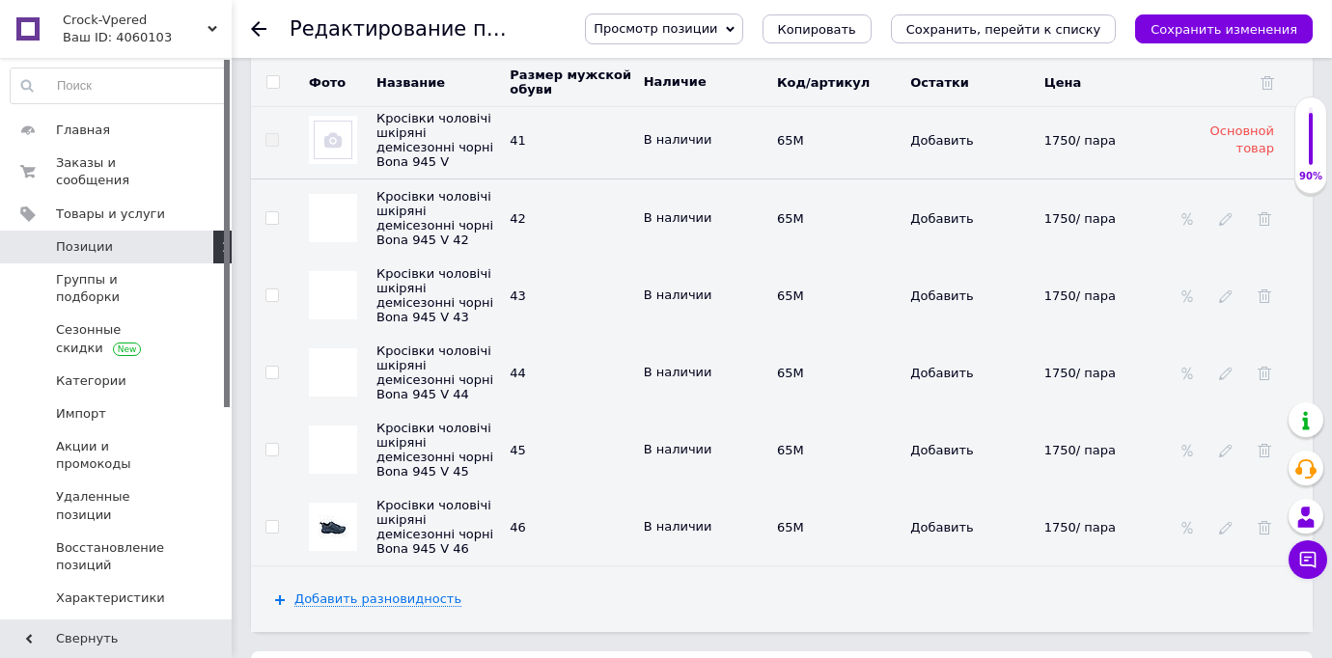
click at [334, 512] on img at bounding box center [333, 527] width 29 height 39
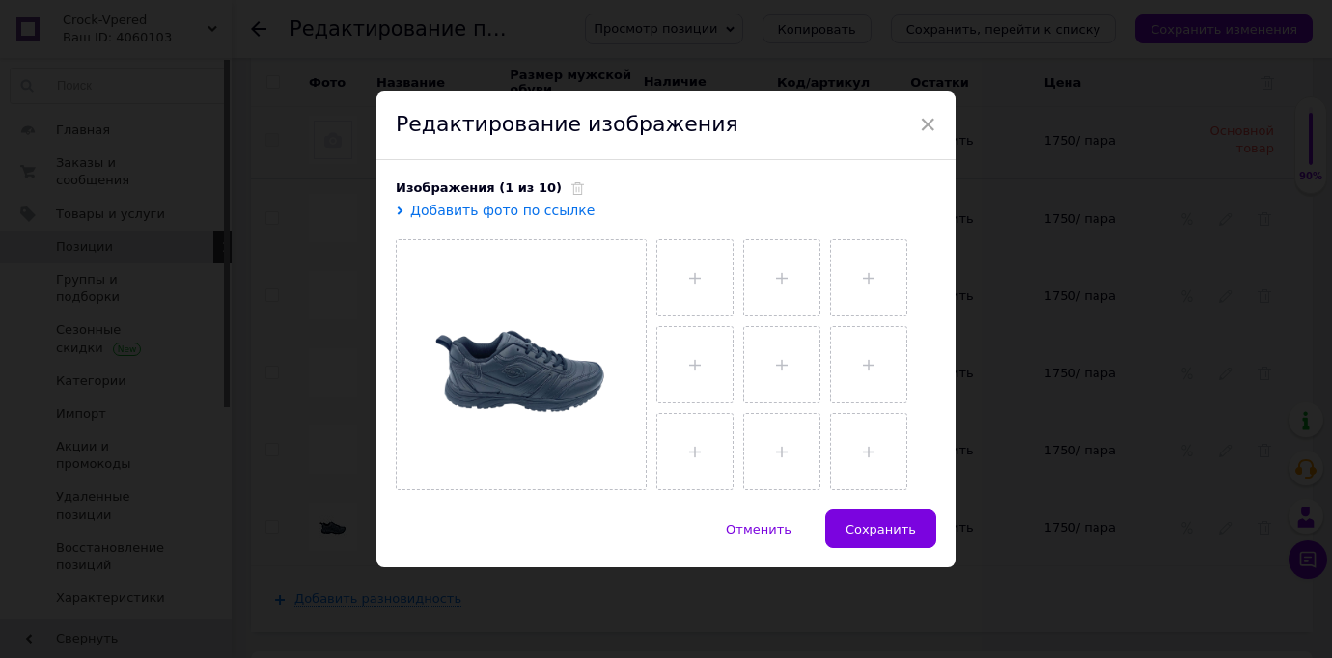
click at [560, 180] on div "Изображения (1 из 10)" at bounding box center [666, 188] width 541 height 17
click at [571, 183] on use at bounding box center [577, 188] width 13 height 13
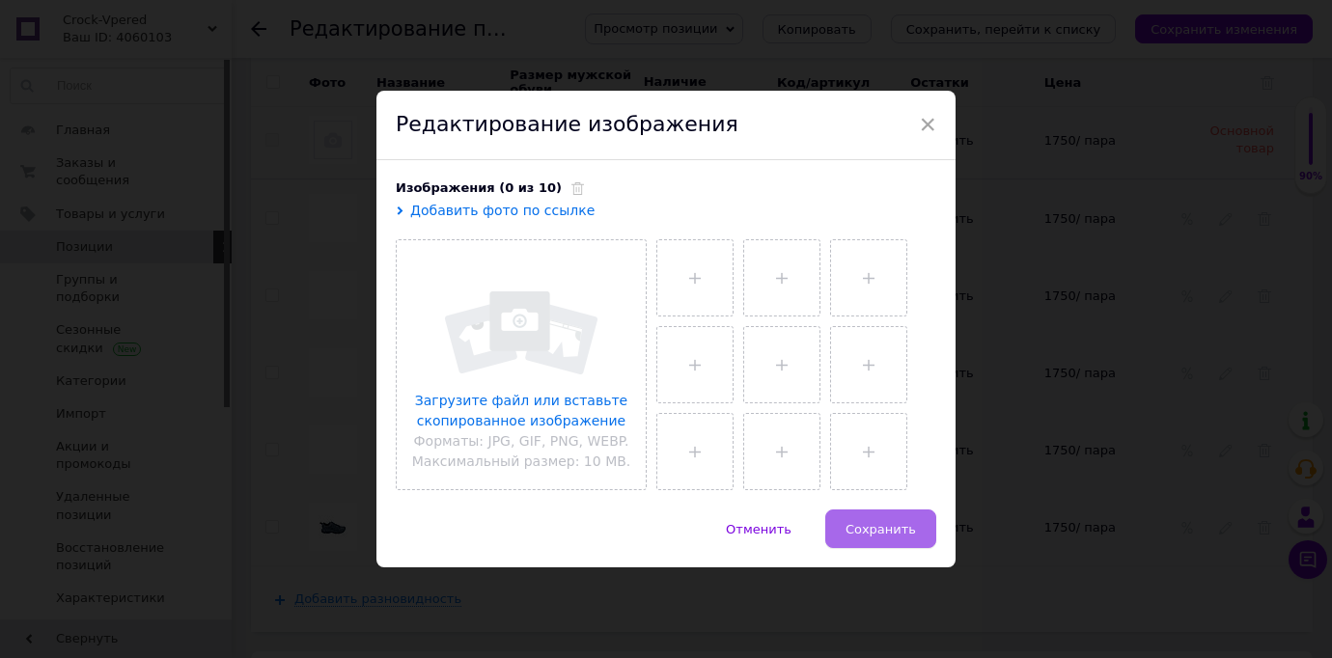
click at [860, 527] on span "Сохранить" at bounding box center [881, 529] width 70 height 14
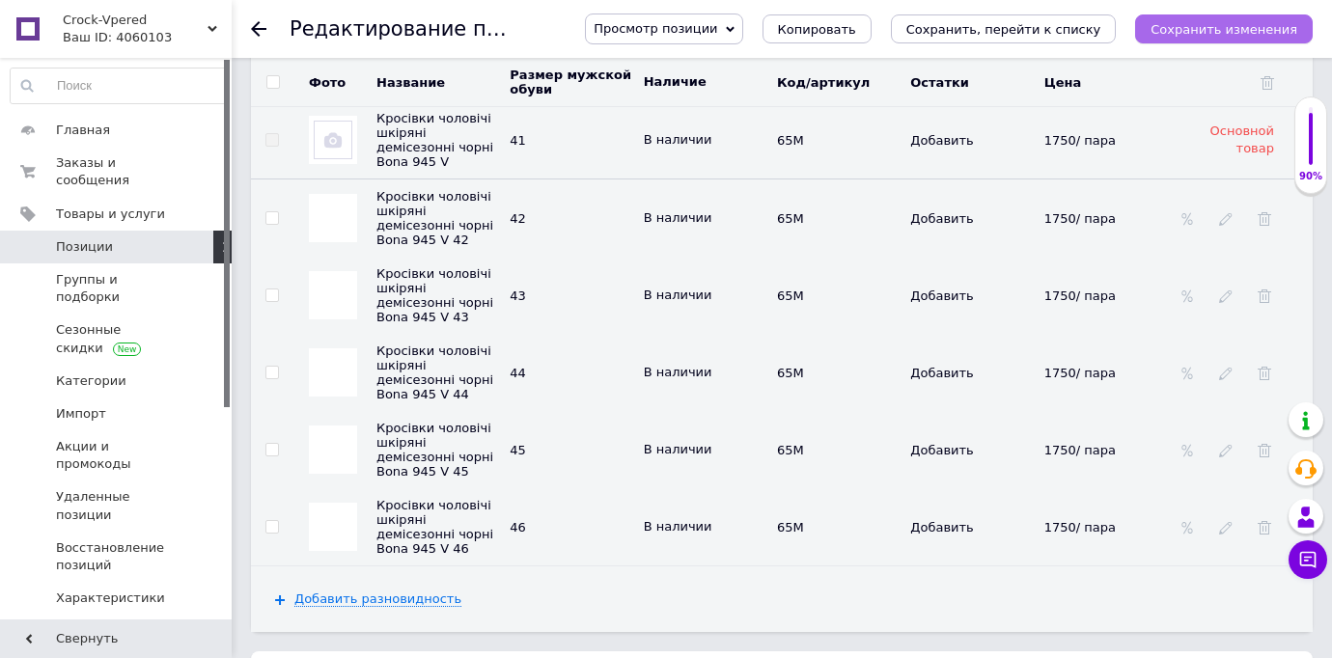
click at [1237, 27] on icon "Сохранить изменения" at bounding box center [1224, 29] width 147 height 14
click at [1253, 22] on icon "Сохранить изменения" at bounding box center [1224, 29] width 147 height 14
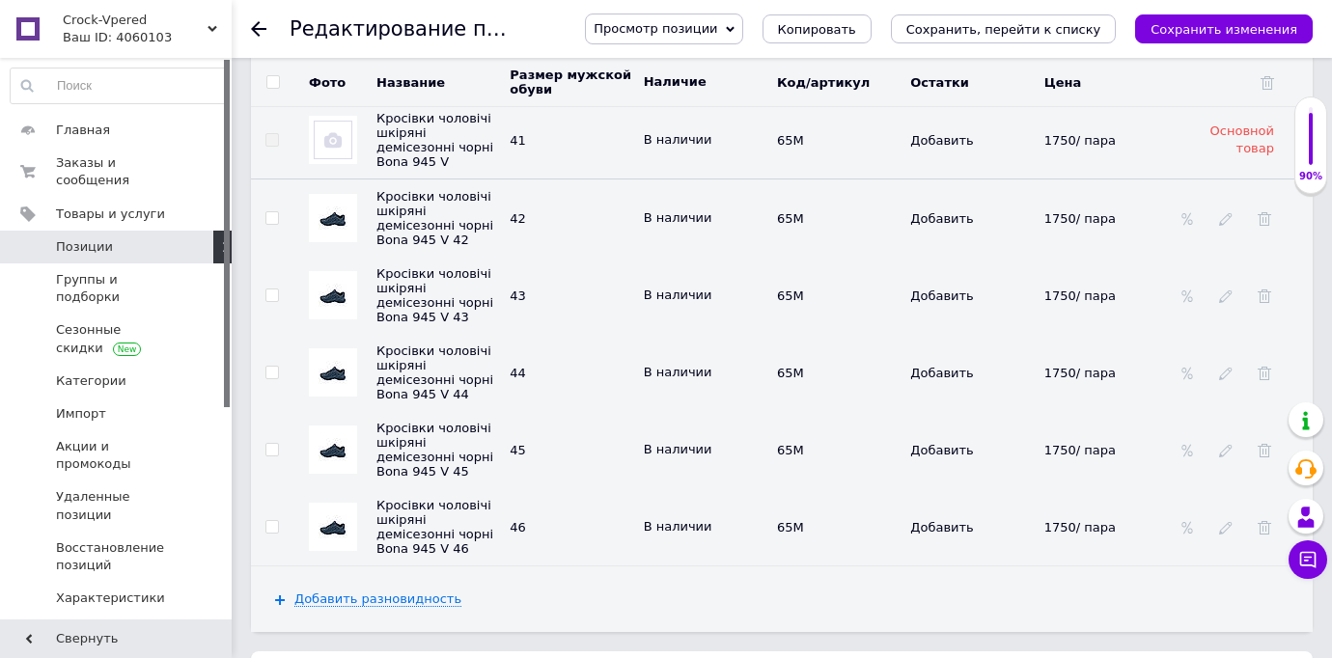
click at [1143, 133] on div "1750/ пара" at bounding box center [1106, 140] width 124 height 14
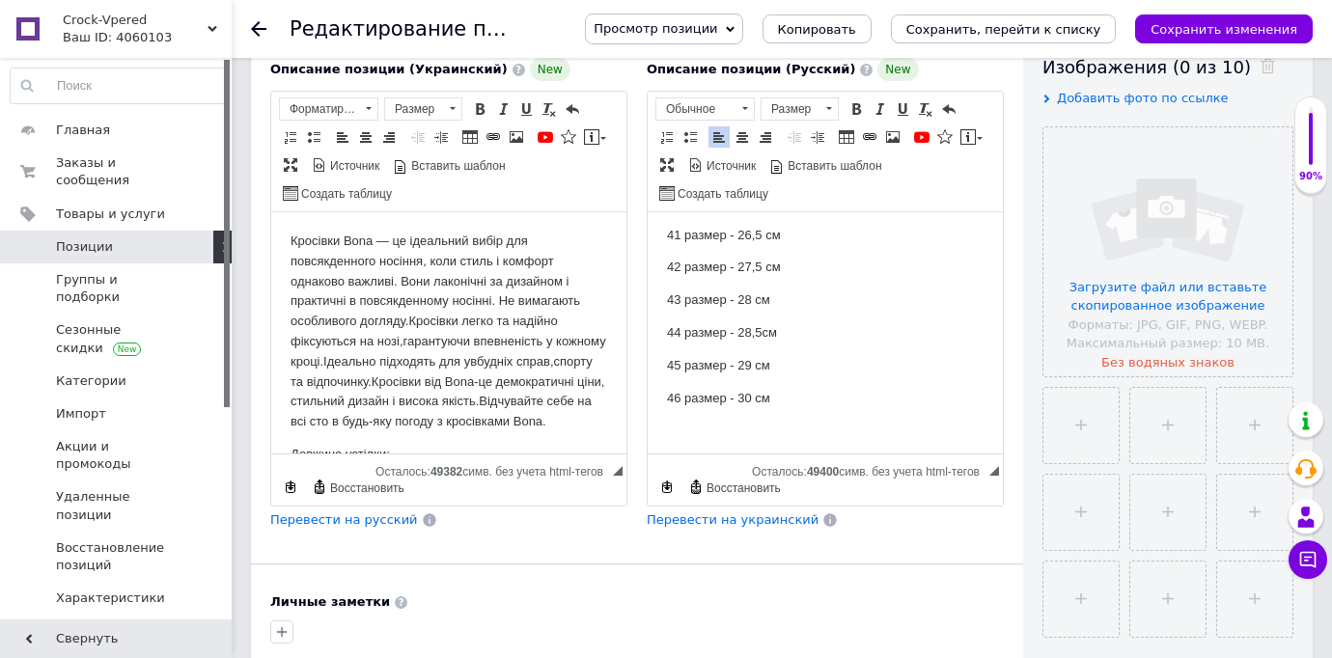
scroll to position [315, 0]
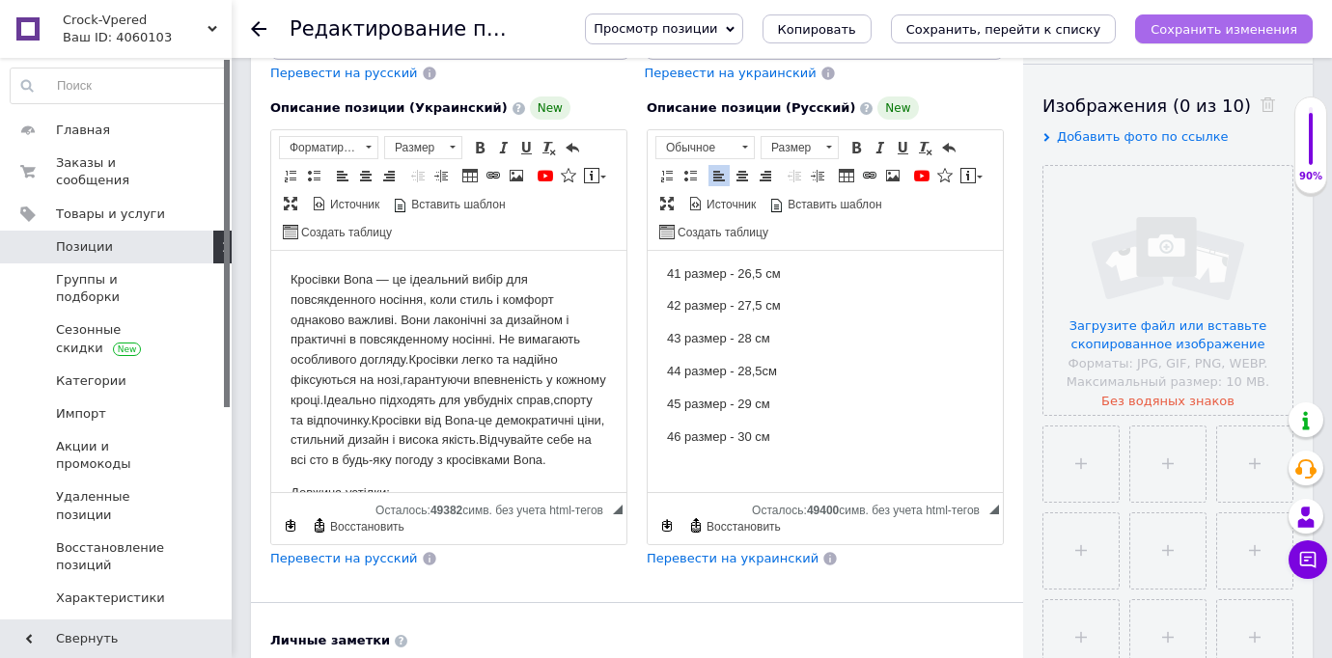
click at [1263, 31] on icon "Сохранить изменения" at bounding box center [1224, 29] width 147 height 14
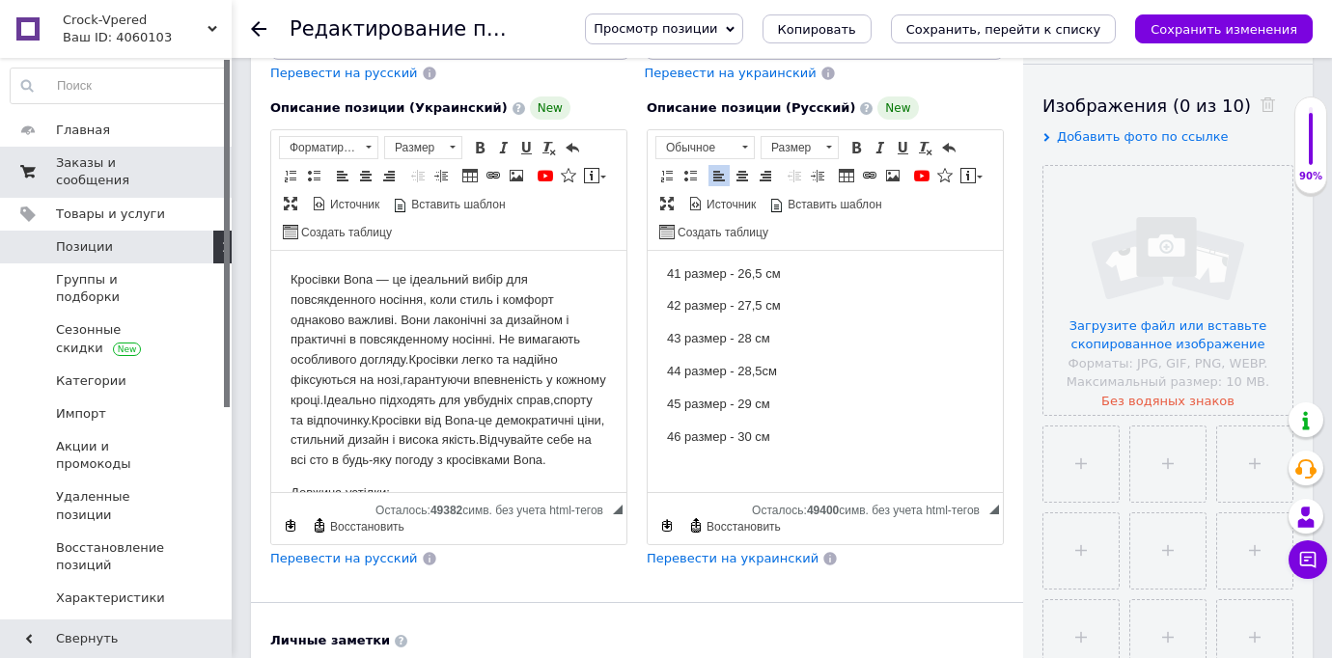
click at [115, 159] on span "Заказы и сообщения" at bounding box center [117, 171] width 123 height 35
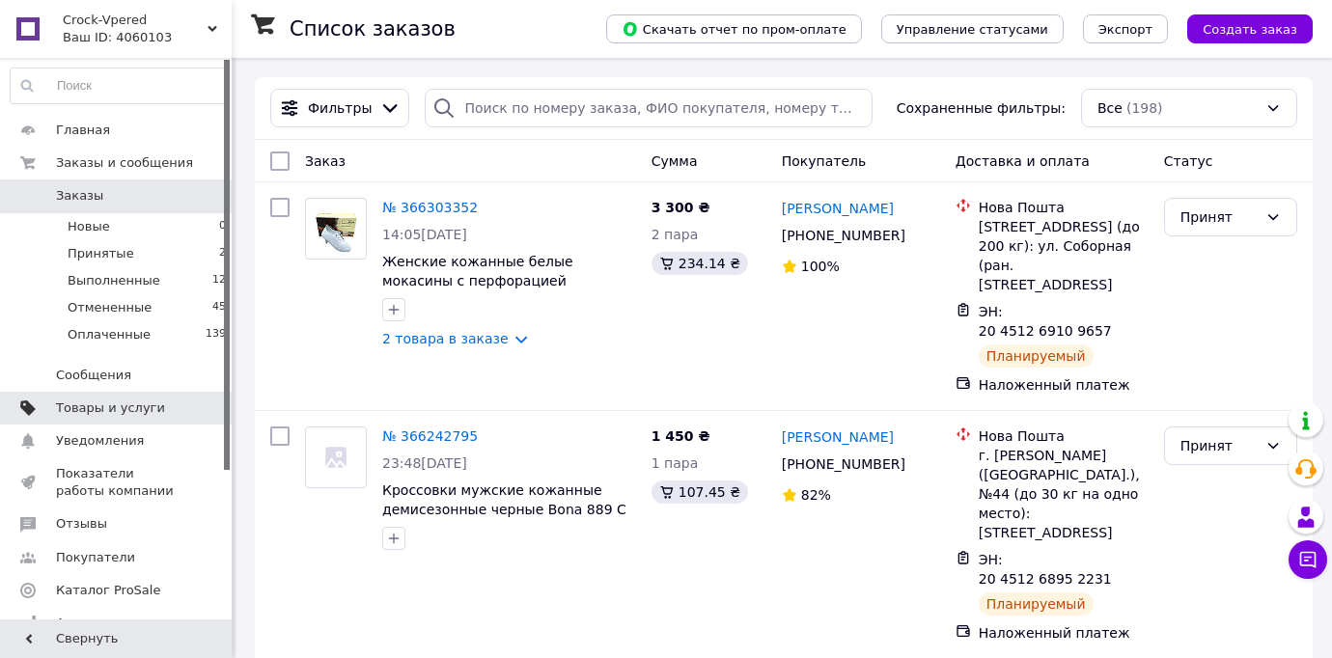
click at [144, 407] on span "Товары и услуги" at bounding box center [110, 408] width 109 height 17
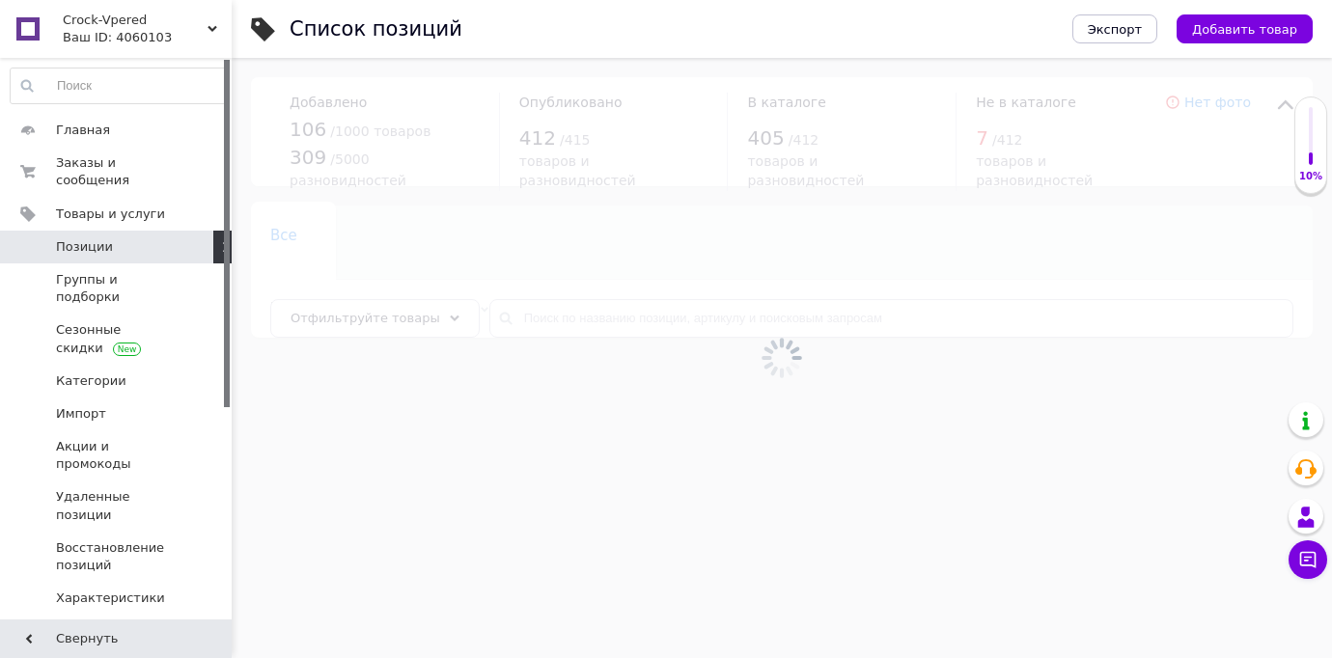
click at [140, 242] on span "Позиции" at bounding box center [117, 246] width 123 height 17
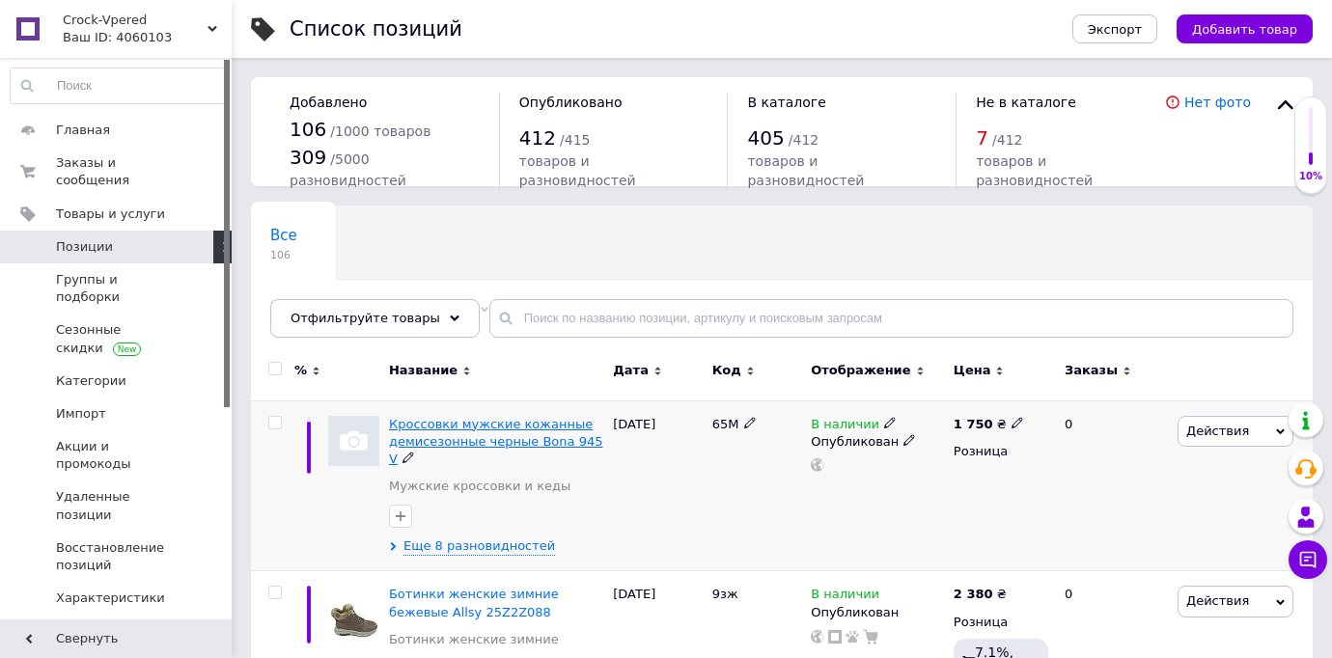
click at [474, 443] on span "Кроссовки мужские кожанные демисезонные черные Bona 945 V" at bounding box center [496, 441] width 214 height 49
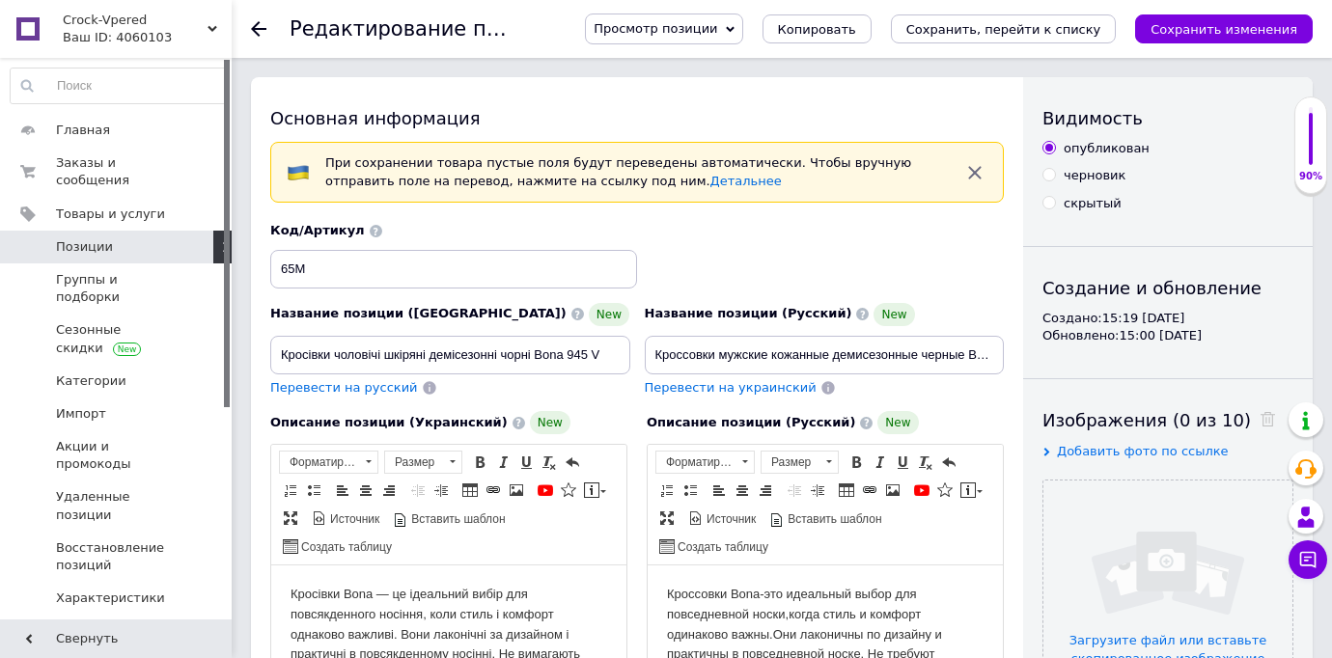
click at [638, 528] on div "Описание позиции (Русский) New Кроссовки Bona-это идеальный выбор для повседнев…" at bounding box center [825, 638] width 376 height 473
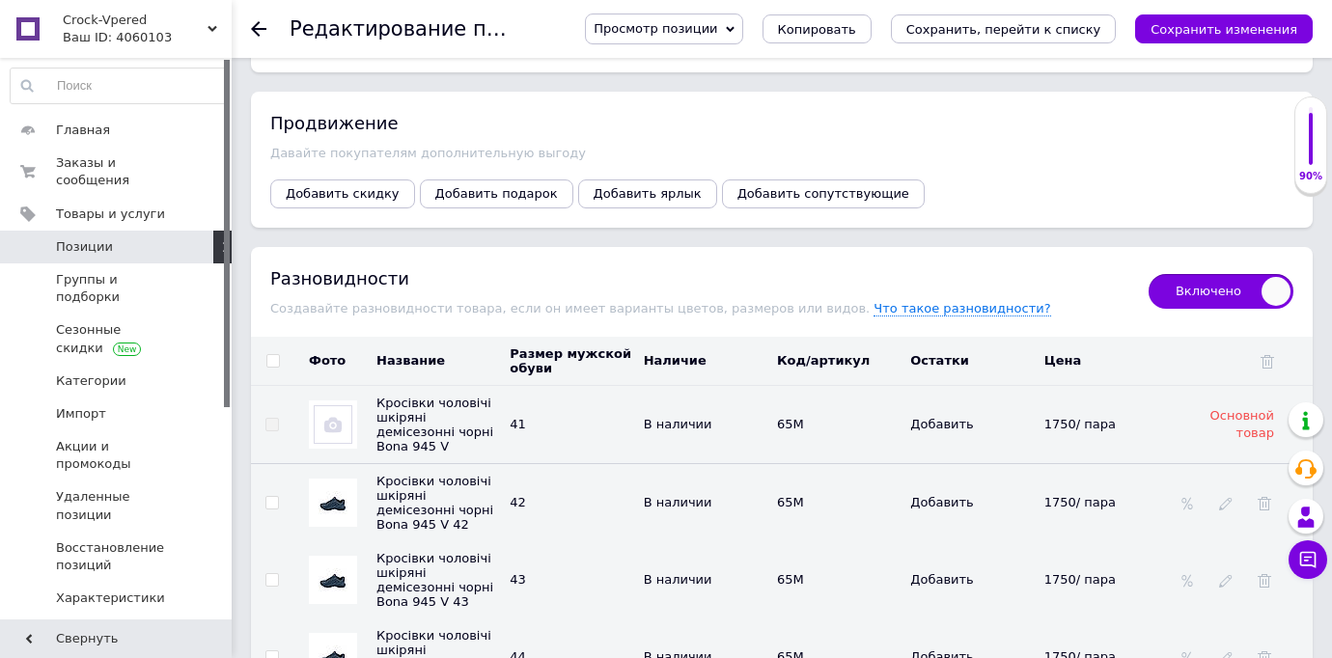
scroll to position [2826, 0]
click at [1207, 30] on icon "Сохранить изменения" at bounding box center [1224, 29] width 147 height 14
click at [96, 173] on span "Заказы и сообщения" at bounding box center [117, 171] width 123 height 35
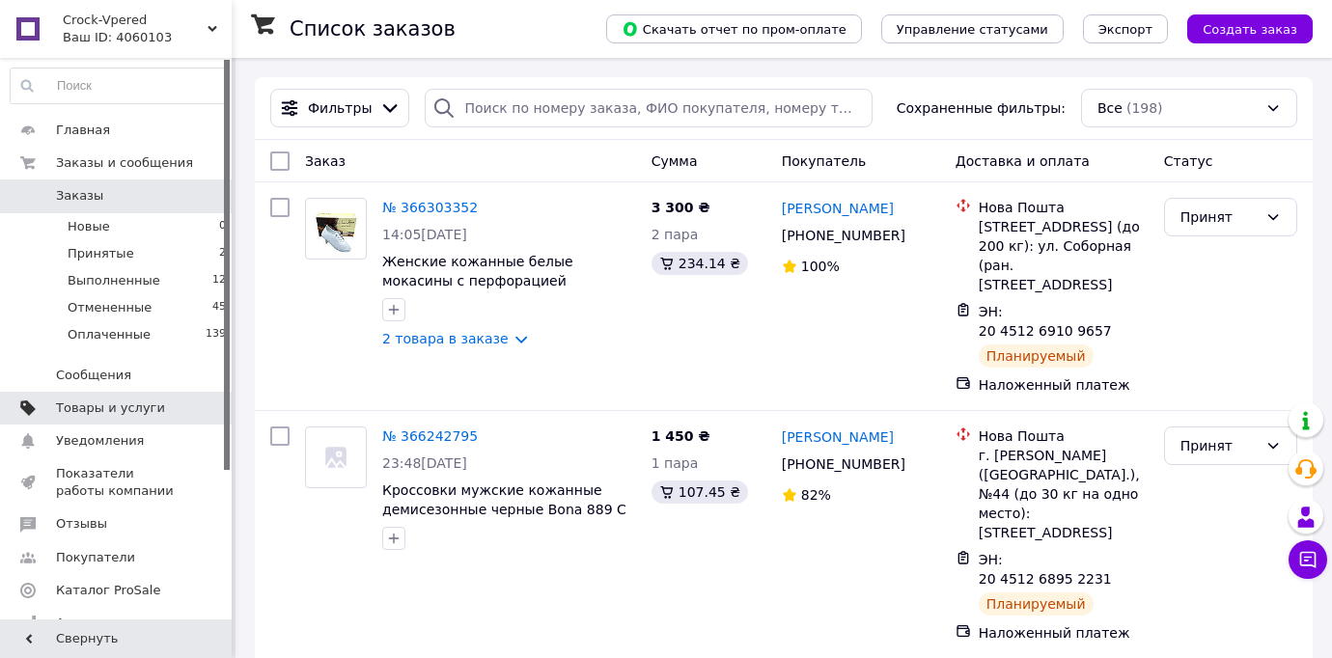
click at [134, 408] on span "Товары и услуги" at bounding box center [110, 408] width 109 height 17
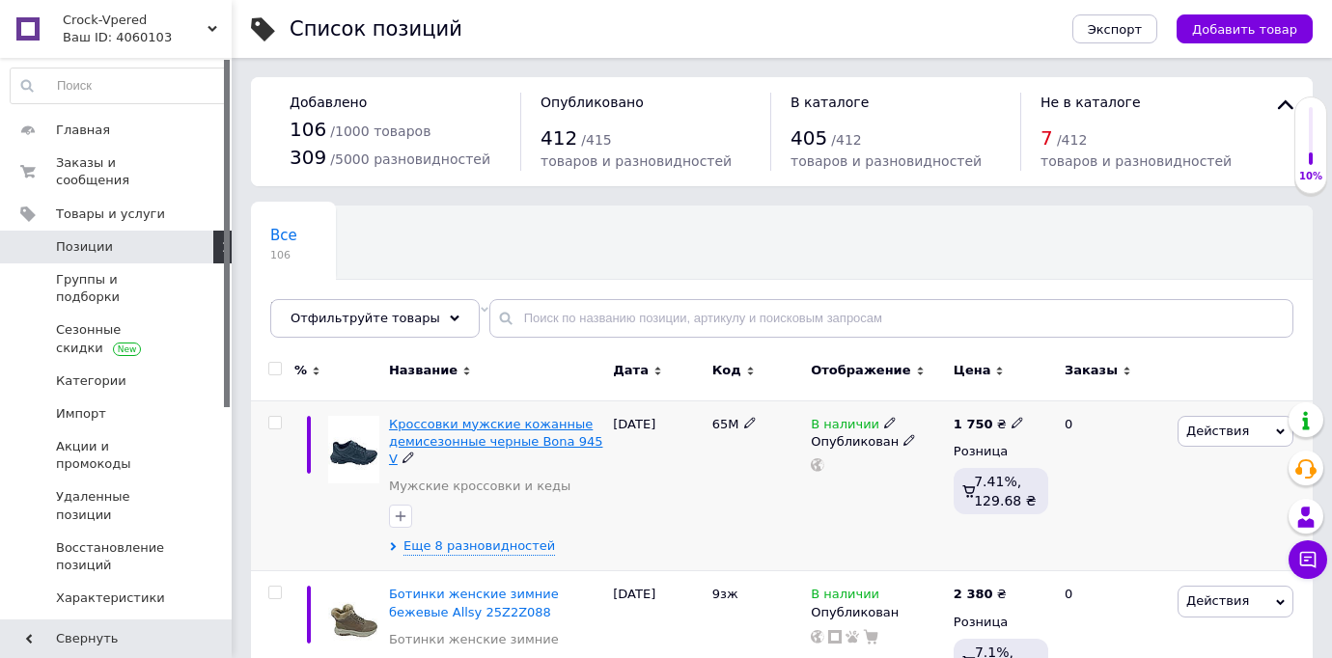
click at [508, 439] on span "Кроссовки мужские кожанные демисезонные черные Bona 945 V" at bounding box center [496, 441] width 214 height 49
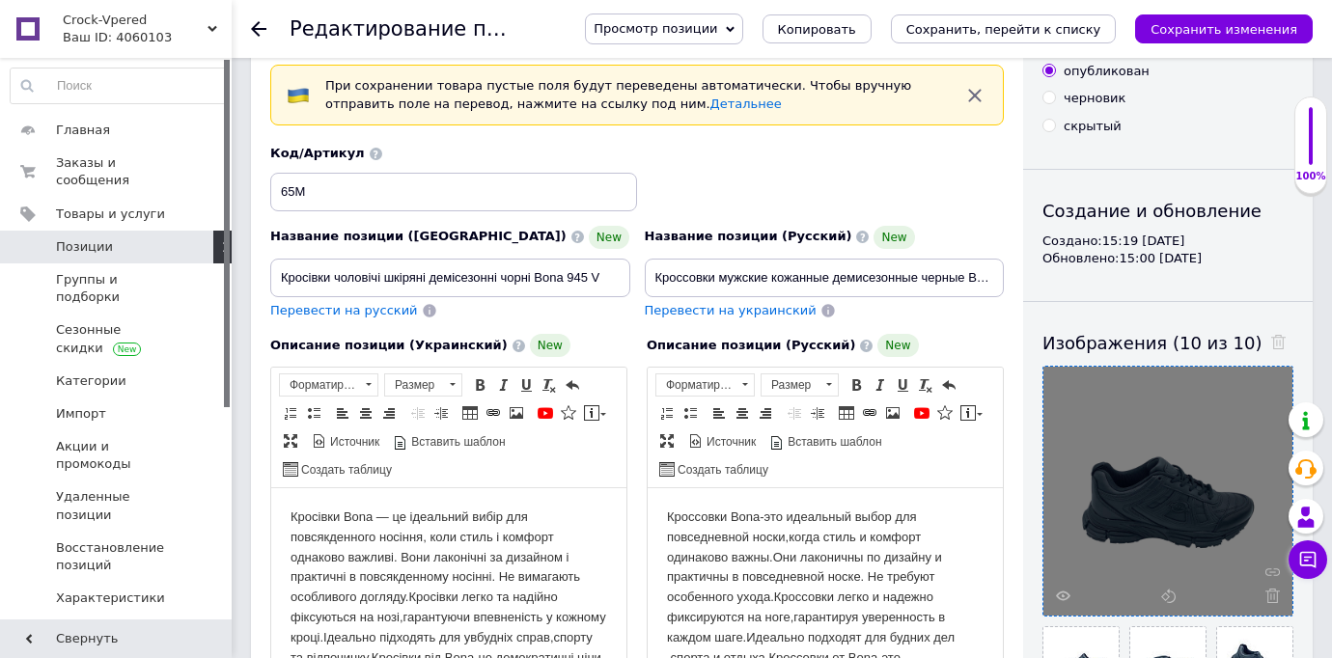
scroll to position [116, 0]
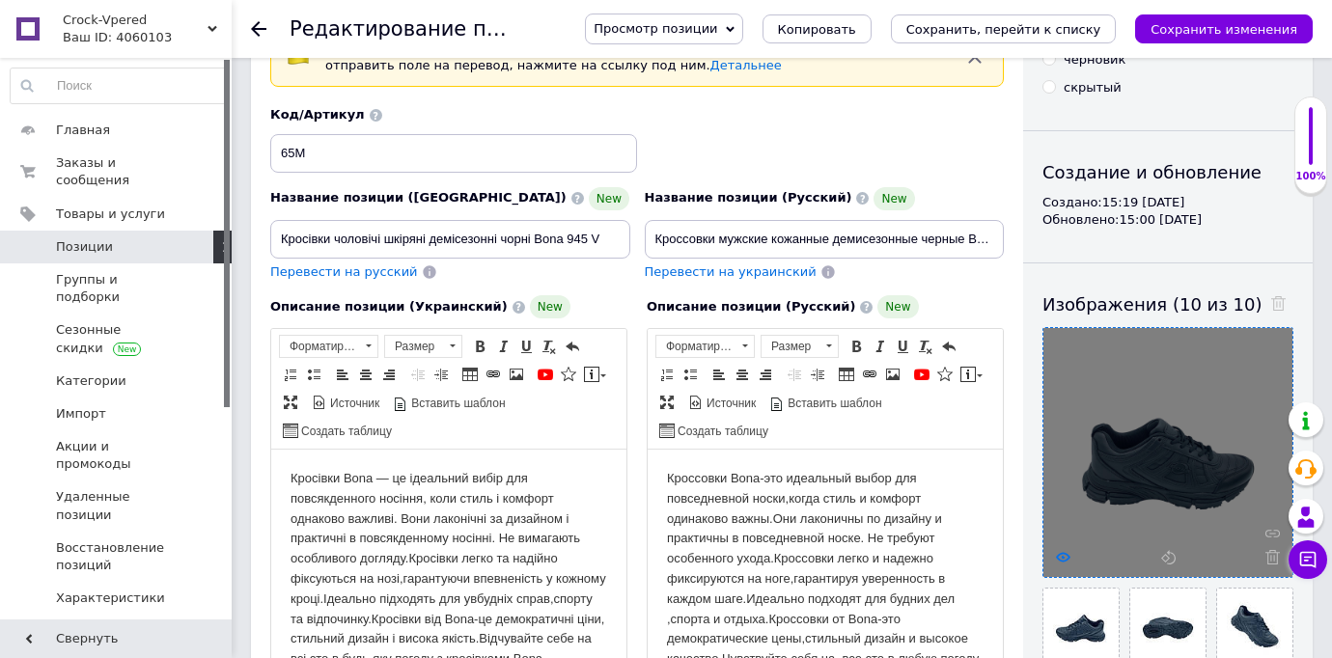
click at [1063, 555] on icon at bounding box center [1063, 557] width 14 height 14
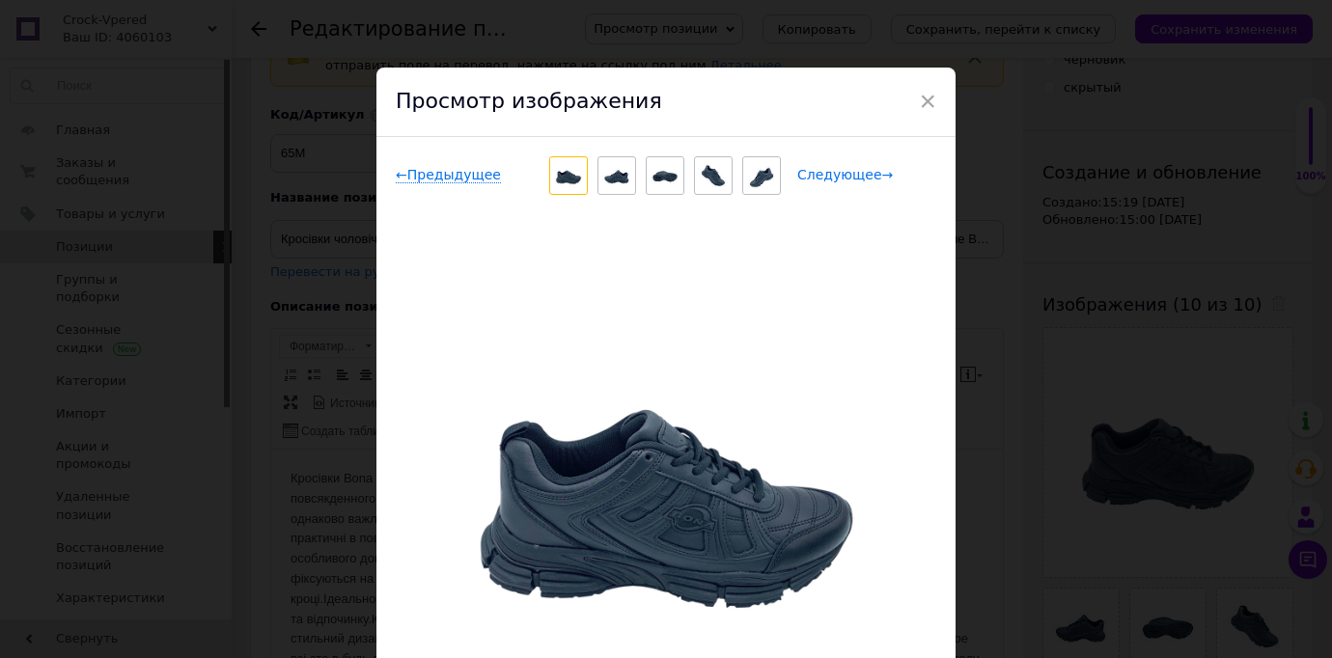
click at [870, 171] on span "Следующее →" at bounding box center [845, 175] width 96 height 16
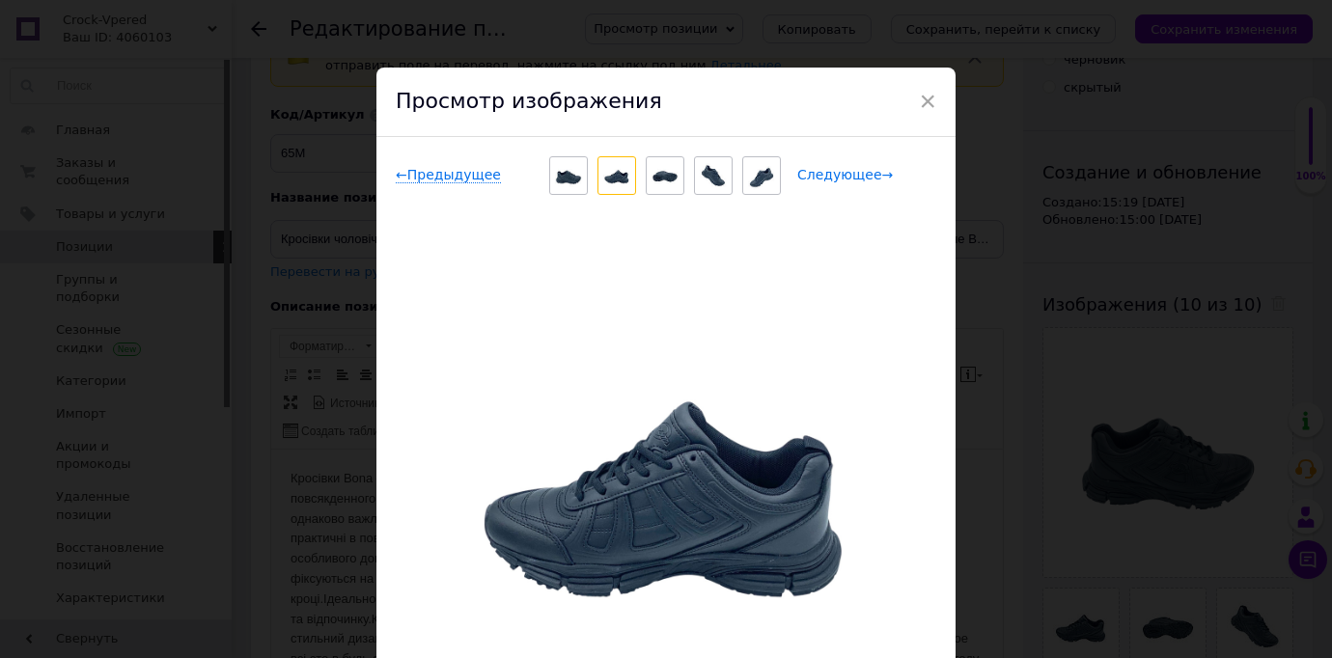
click at [860, 178] on span "Следующее →" at bounding box center [845, 175] width 96 height 16
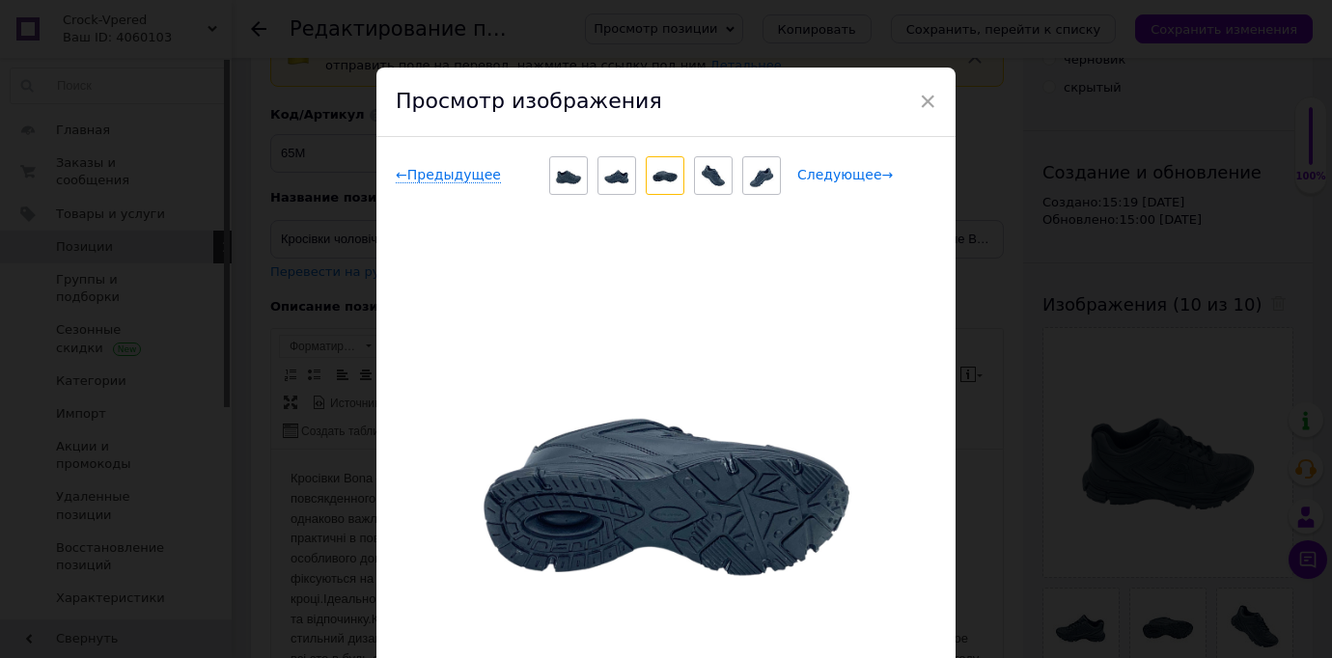
click at [860, 178] on span "Следующее →" at bounding box center [845, 175] width 96 height 16
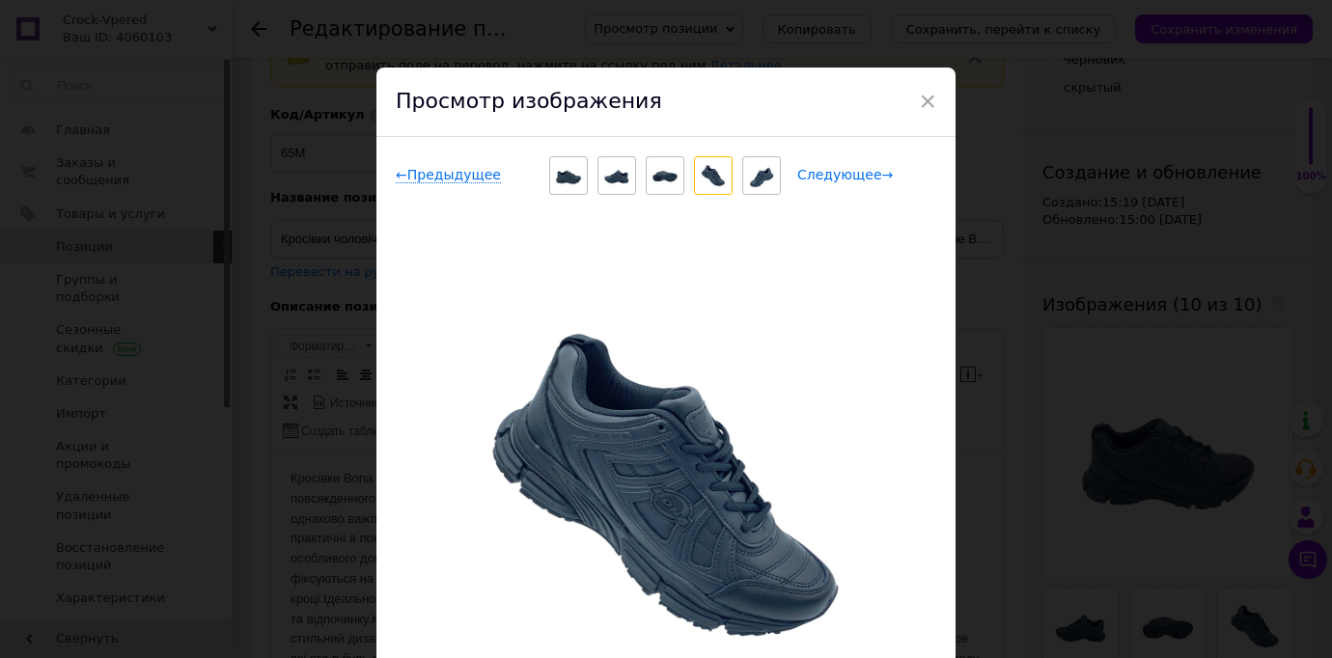
click at [860, 178] on span "Следующее →" at bounding box center [845, 175] width 96 height 16
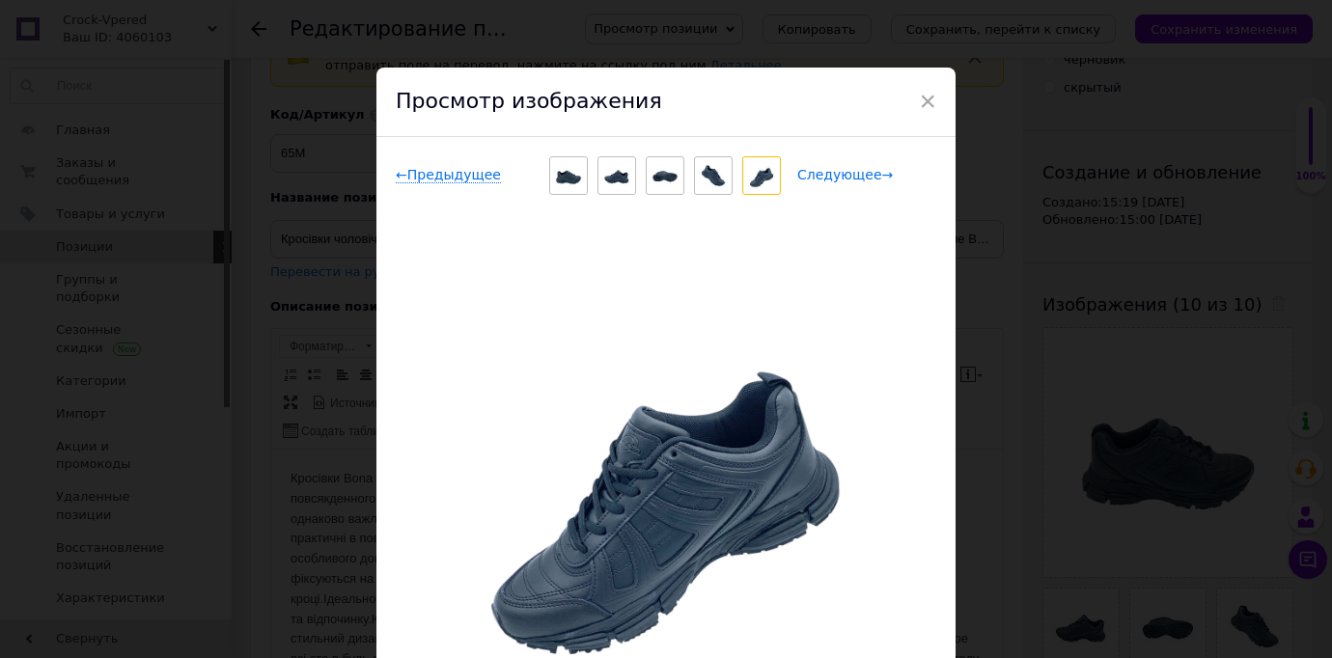
click at [860, 178] on span "Следующее →" at bounding box center [845, 175] width 96 height 16
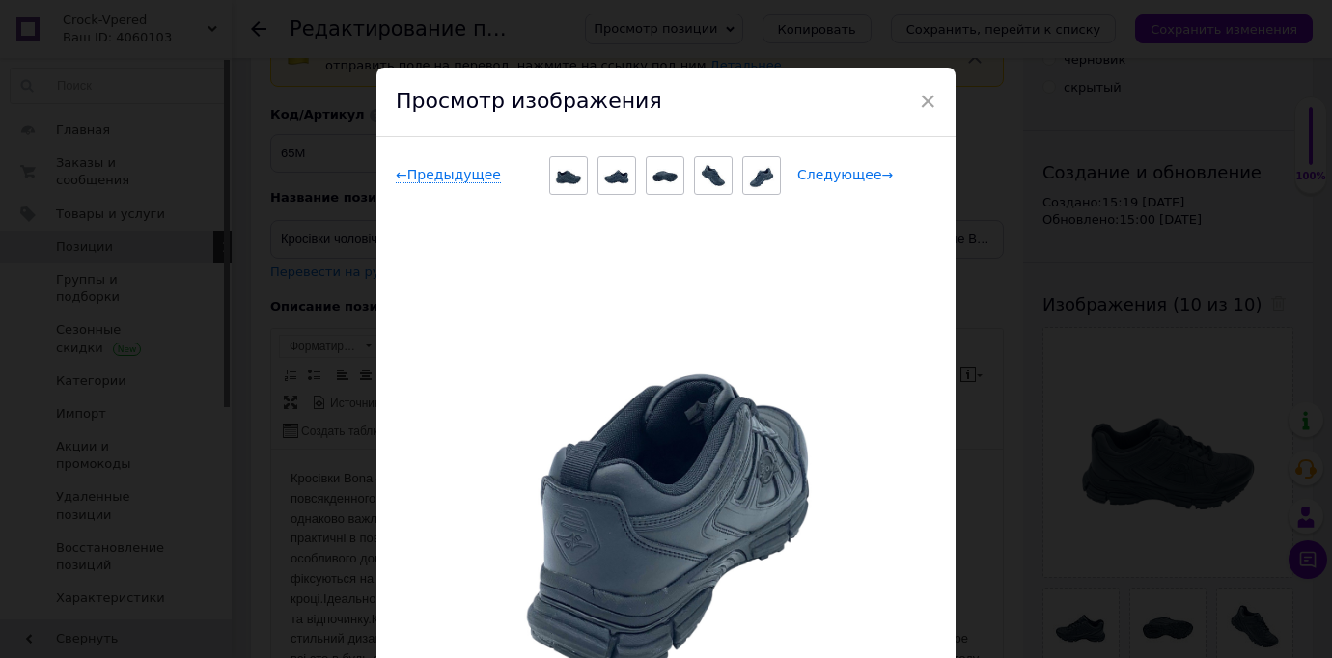
click at [860, 178] on span "Следующее →" at bounding box center [845, 175] width 96 height 16
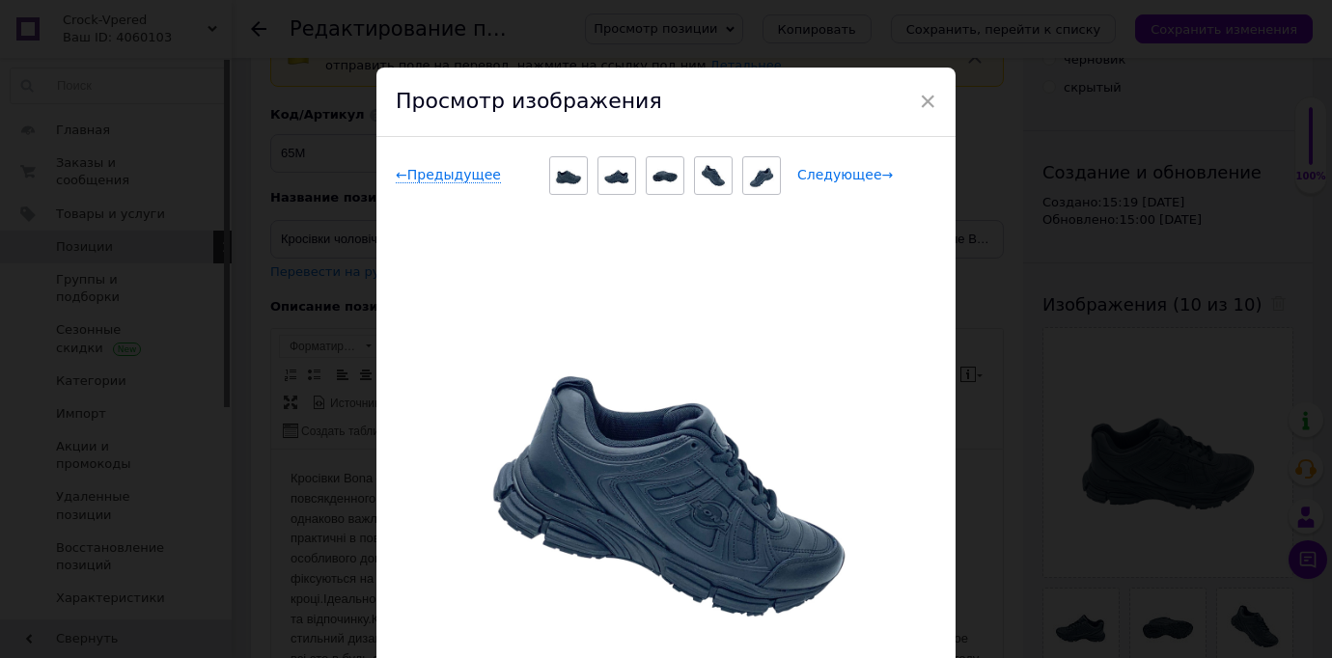
click at [860, 178] on span "Следующее →" at bounding box center [845, 175] width 96 height 16
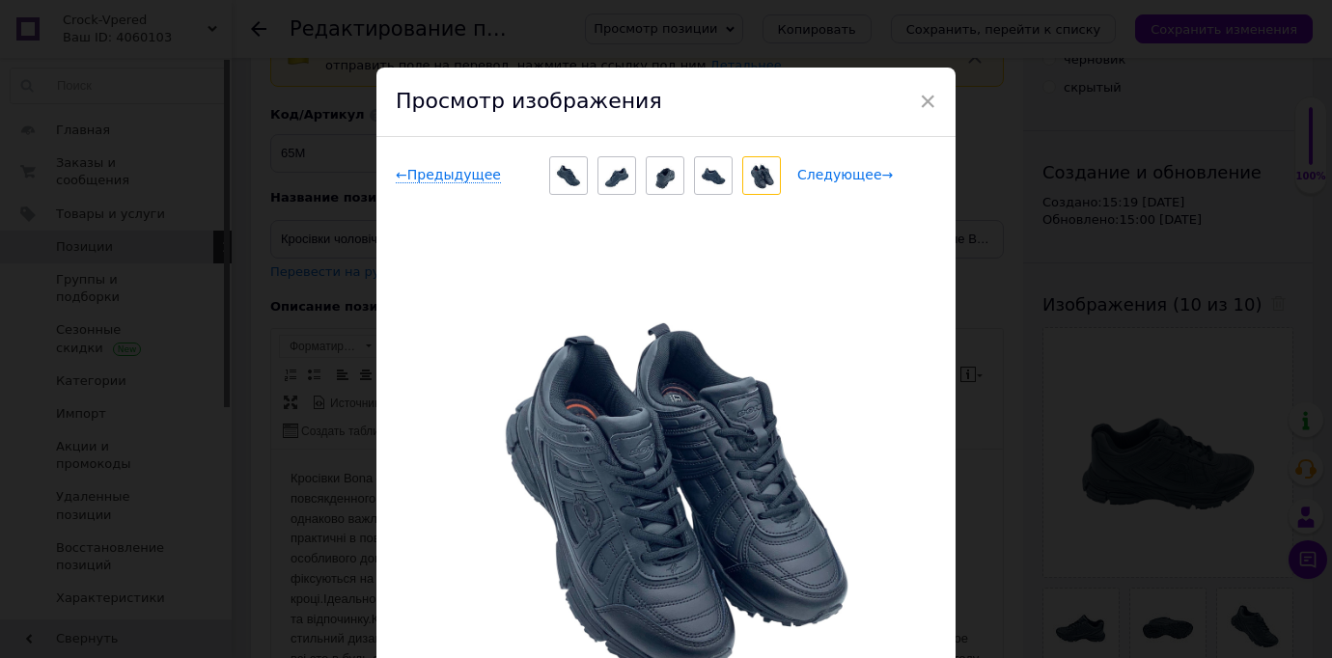
click at [860, 178] on span "Следующее →" at bounding box center [845, 175] width 96 height 16
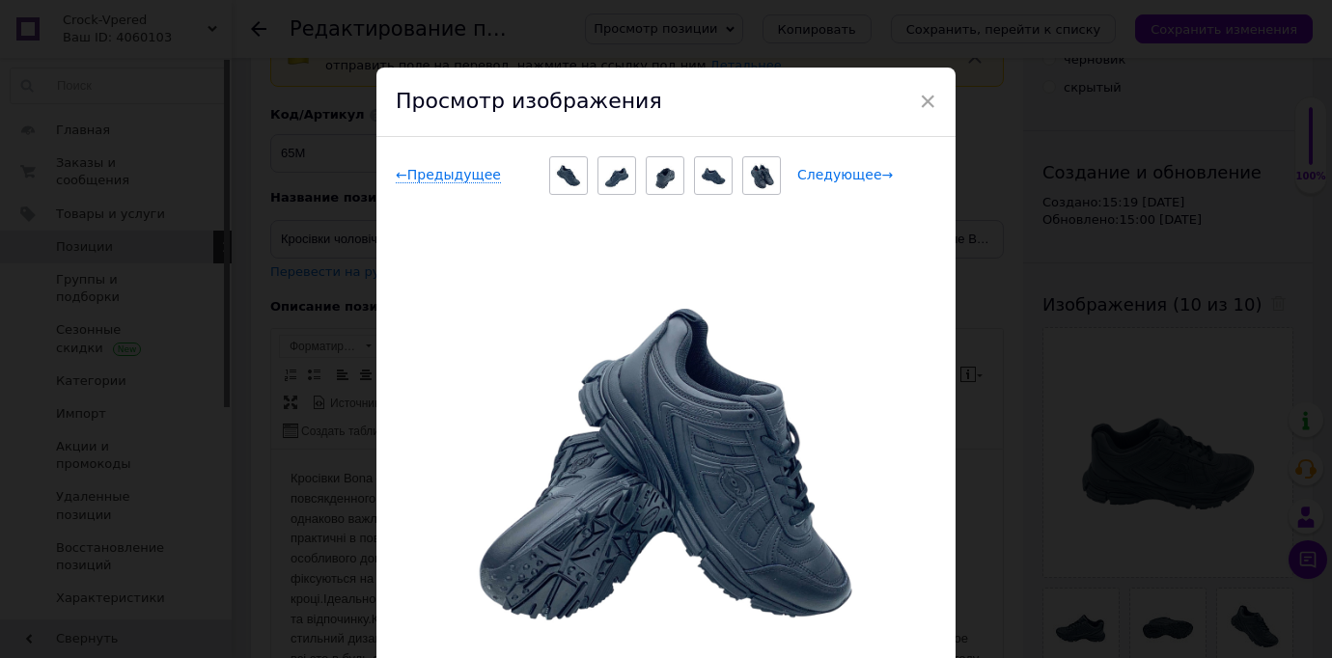
click at [860, 178] on span "Следующее →" at bounding box center [845, 175] width 96 height 16
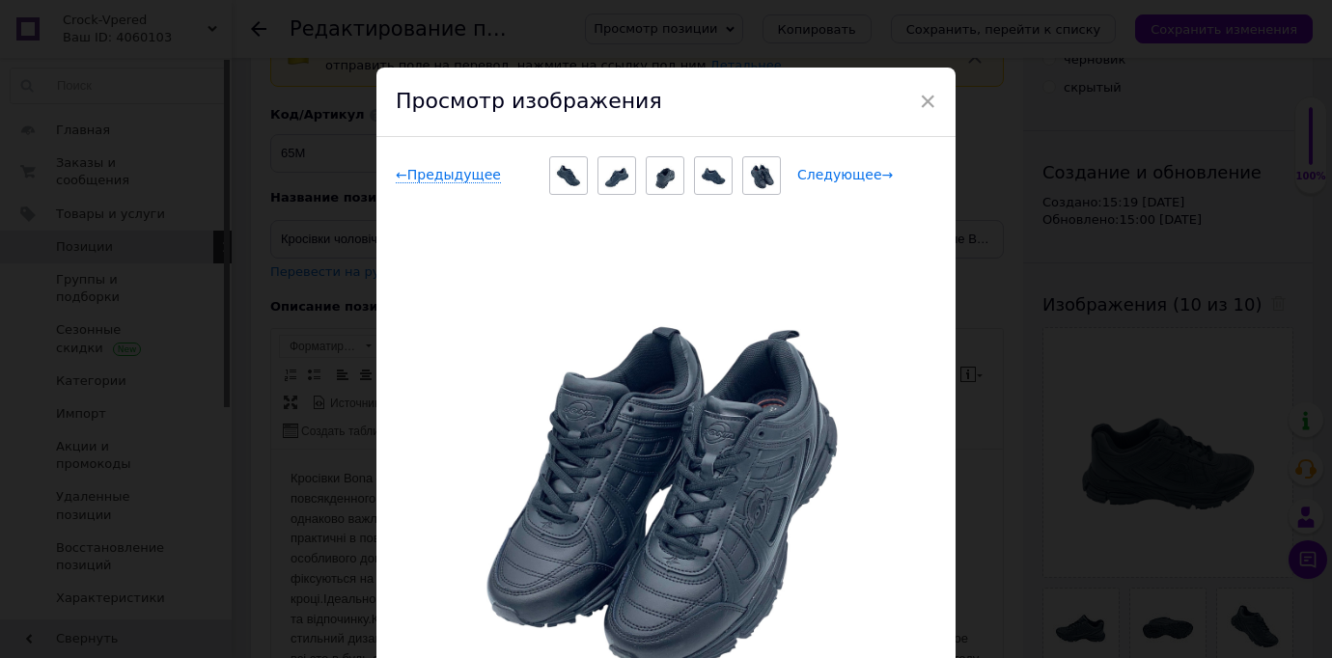
click at [860, 178] on span "Следующее →" at bounding box center [845, 175] width 96 height 16
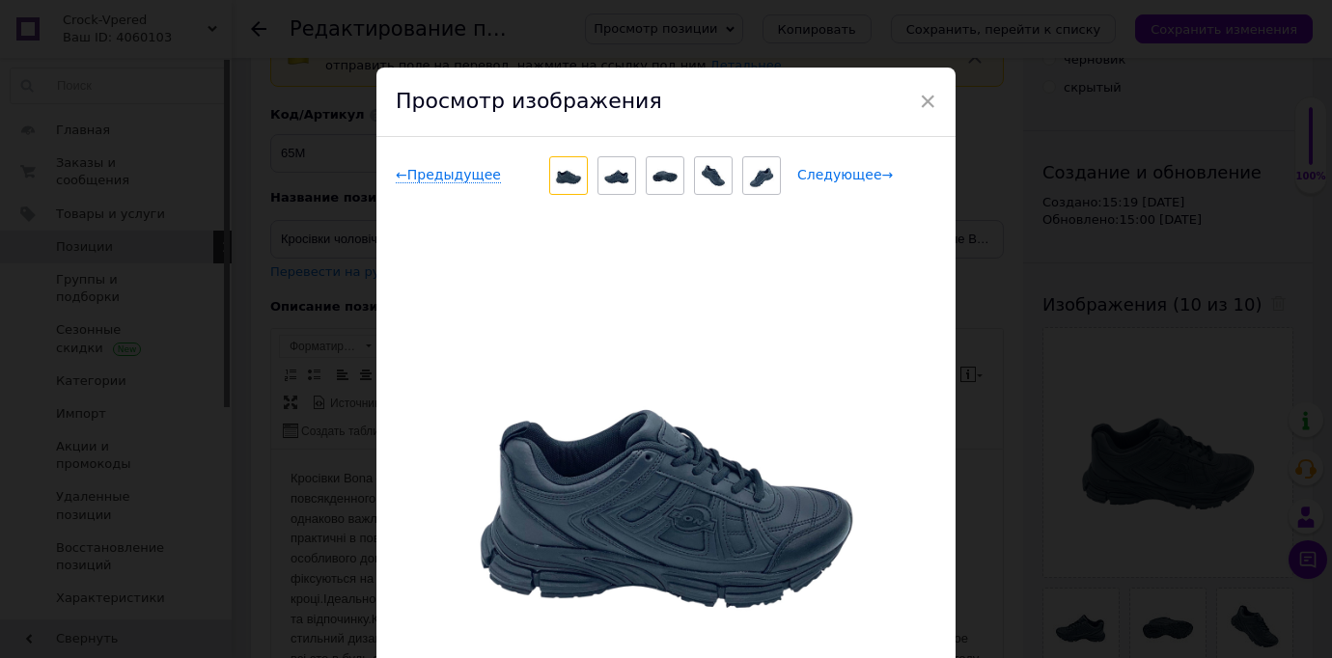
click at [860, 178] on span "Следующее →" at bounding box center [845, 175] width 96 height 16
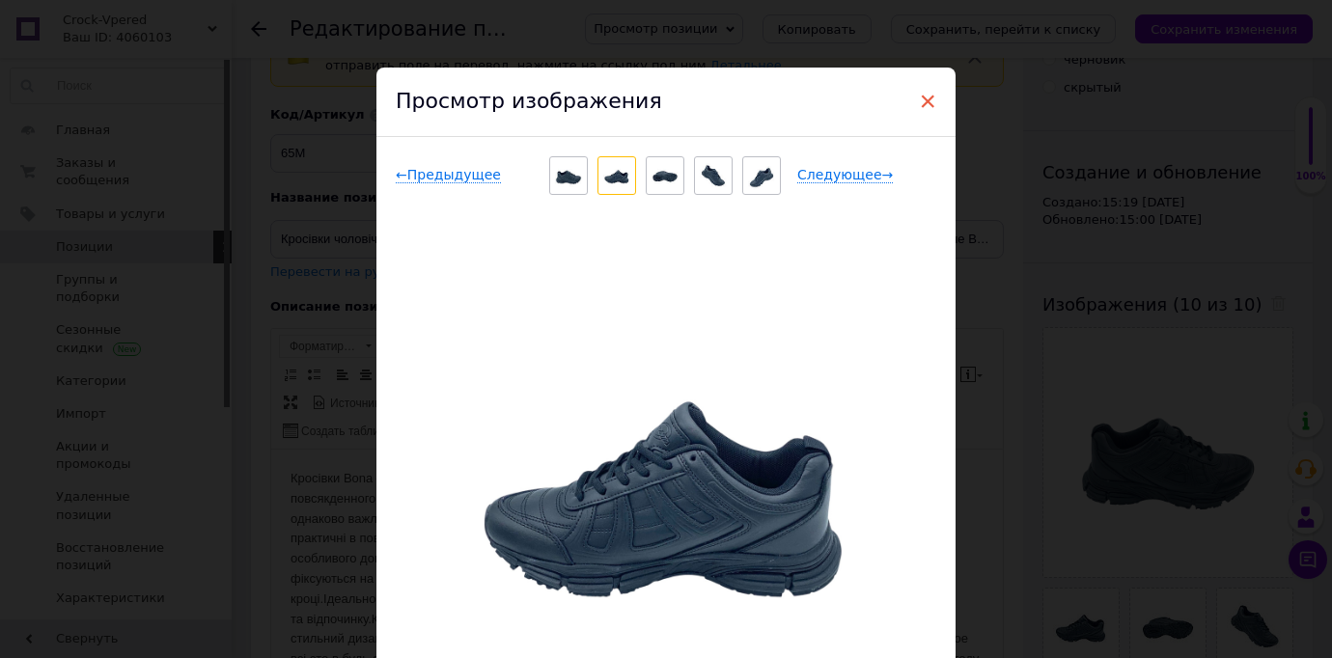
click at [920, 103] on span "×" at bounding box center [927, 101] width 17 height 33
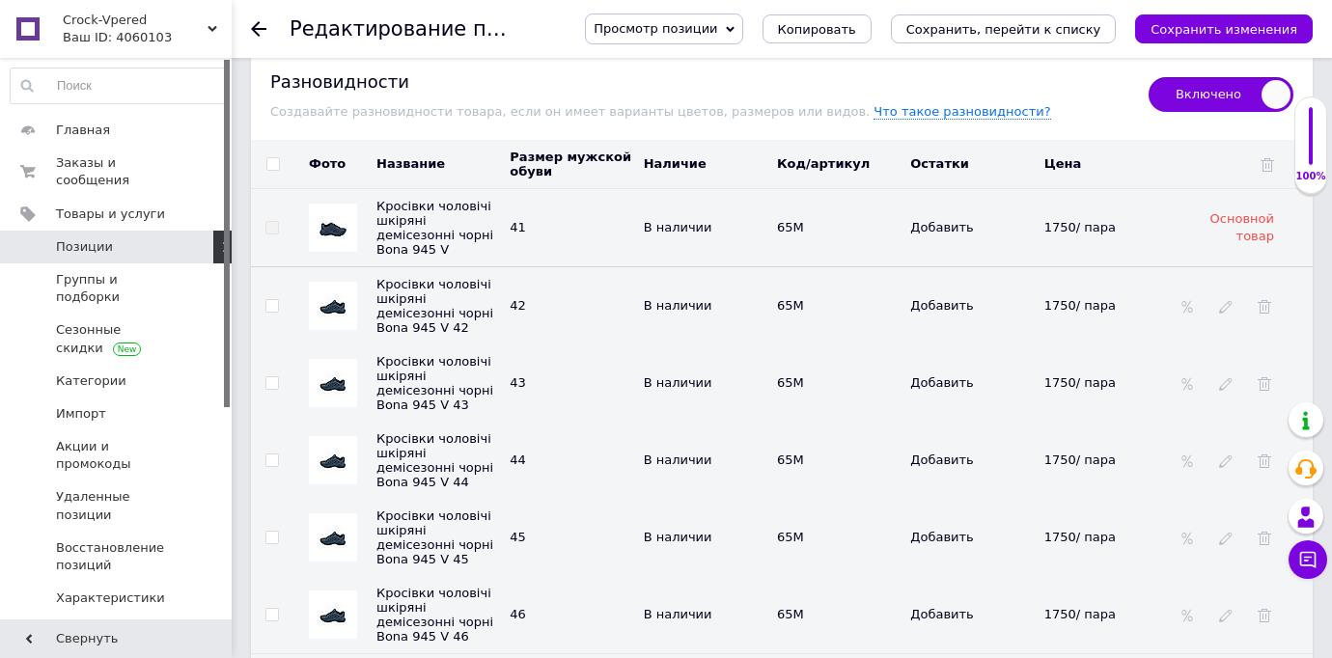
scroll to position [2891, 0]
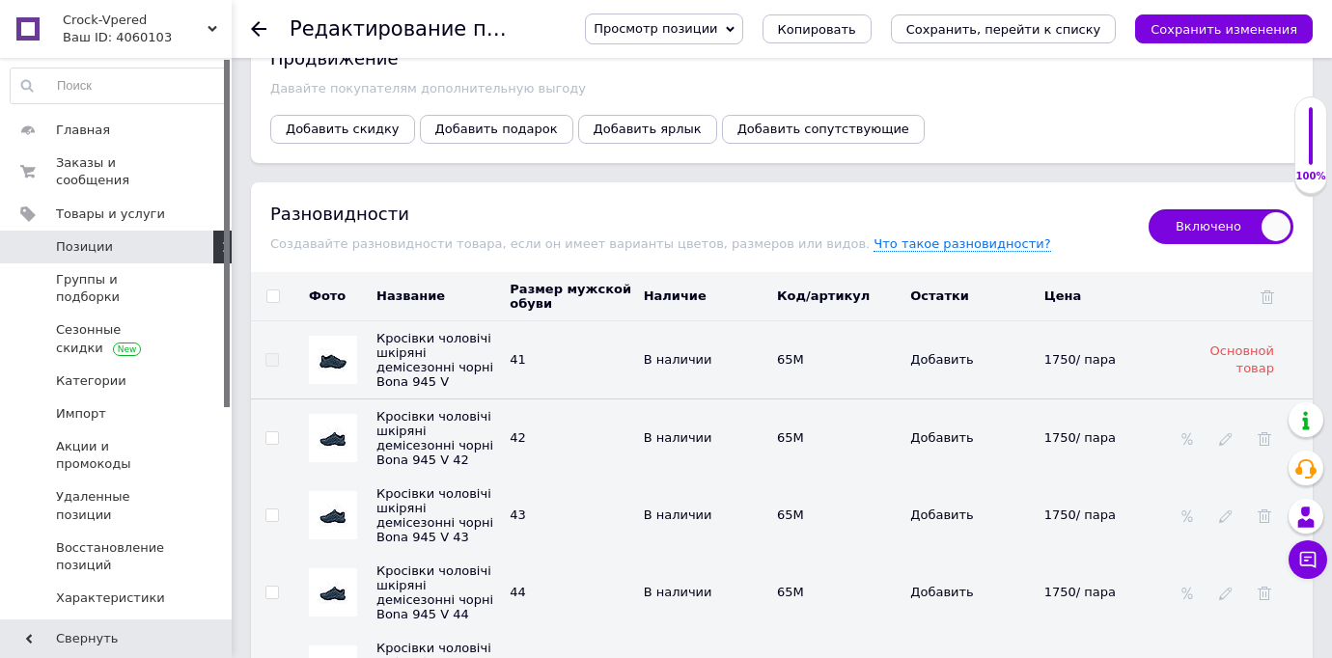
click at [326, 426] on img at bounding box center [333, 438] width 29 height 39
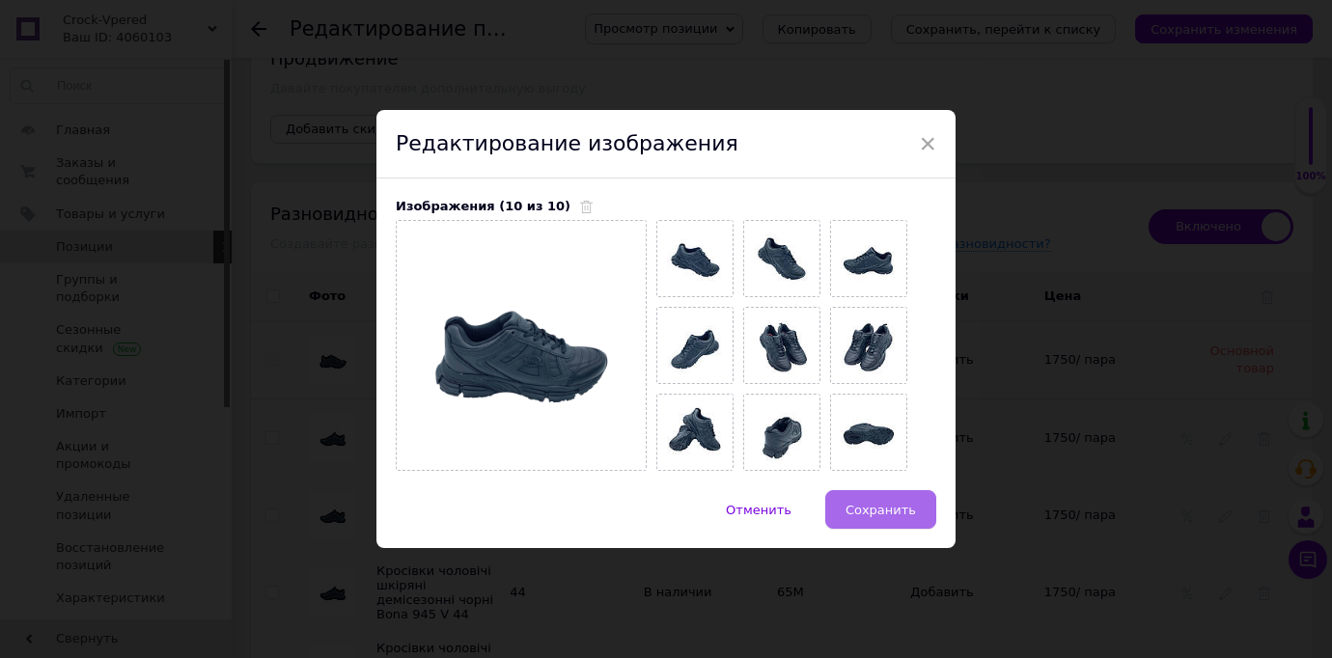
click at [870, 503] on span "Сохранить" at bounding box center [881, 510] width 70 height 14
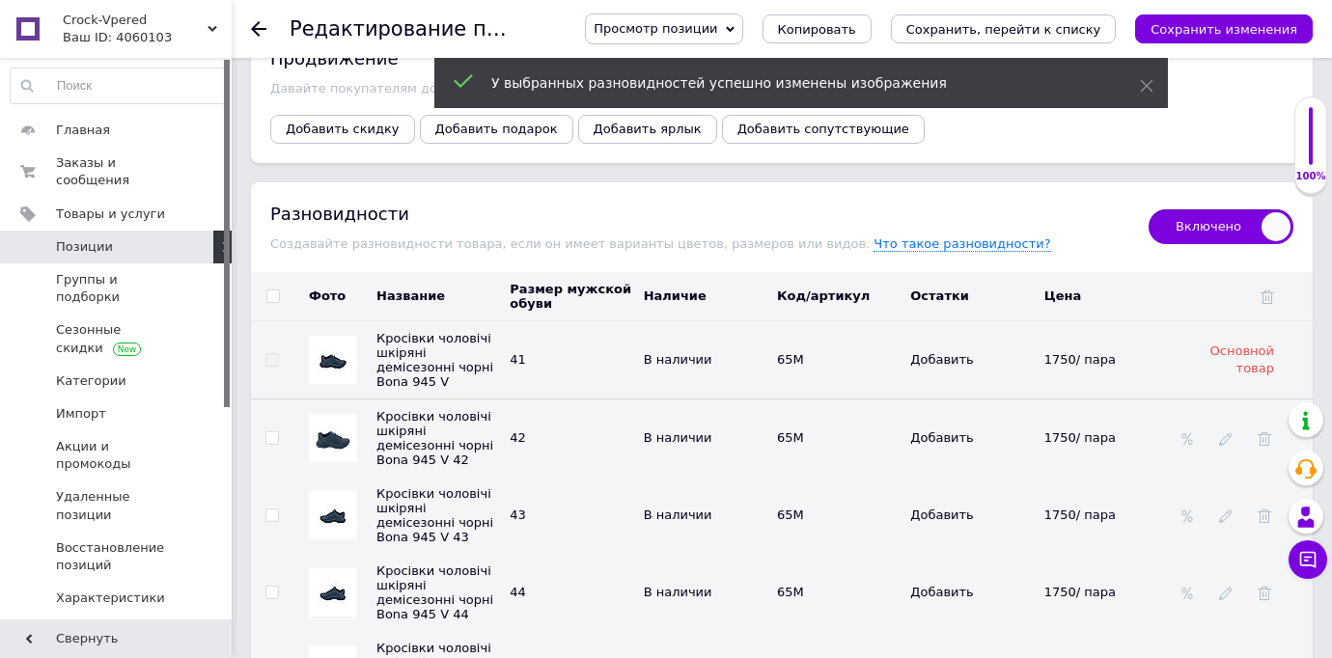
click at [332, 496] on img at bounding box center [333, 515] width 29 height 39
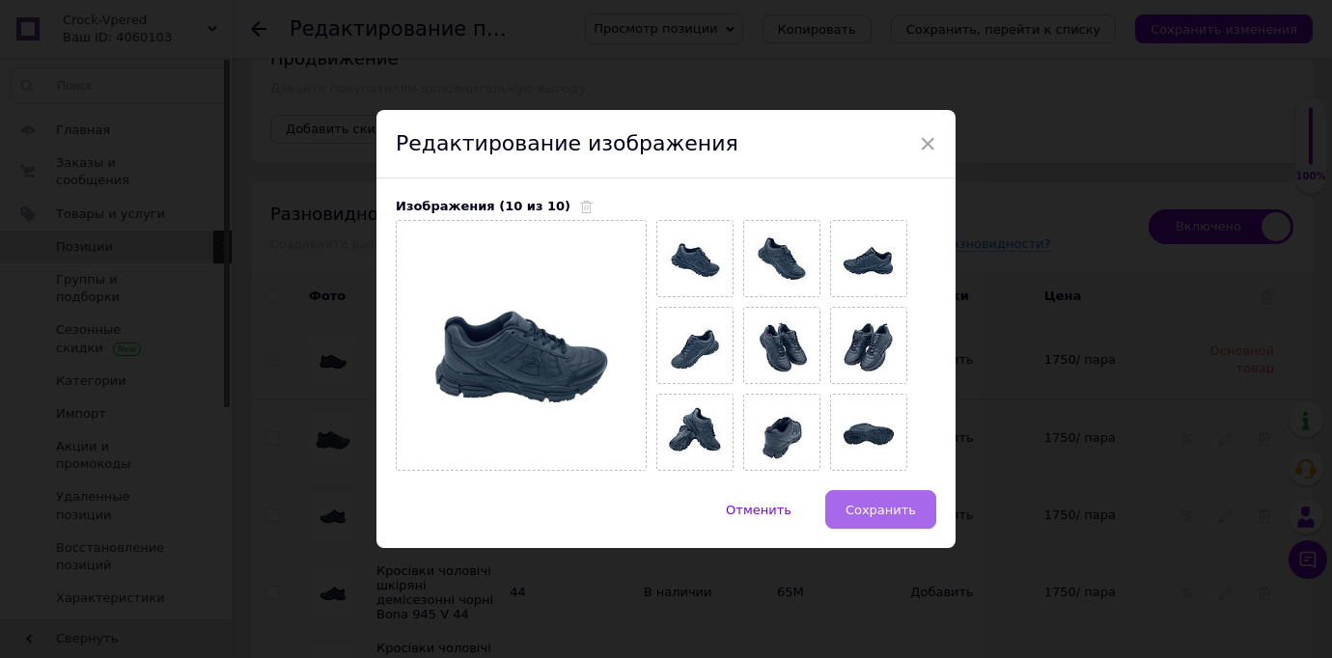
click at [875, 504] on span "Сохранить" at bounding box center [881, 510] width 70 height 14
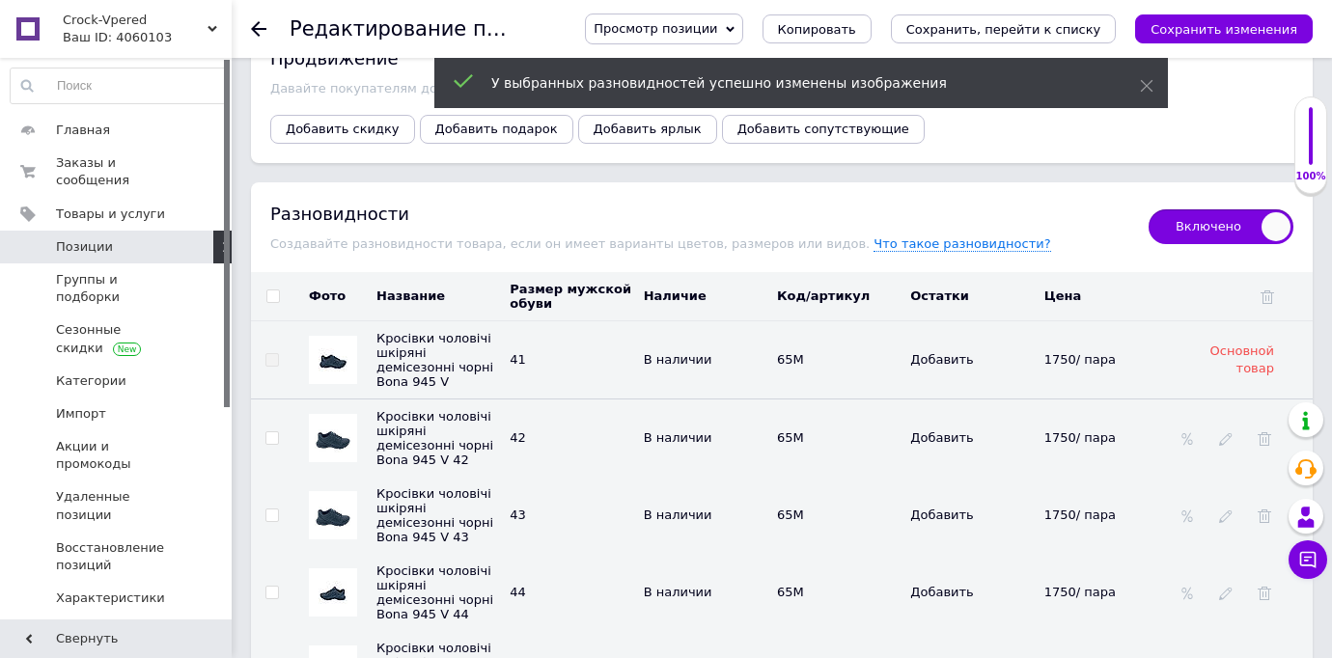
click at [328, 585] on img at bounding box center [333, 592] width 29 height 39
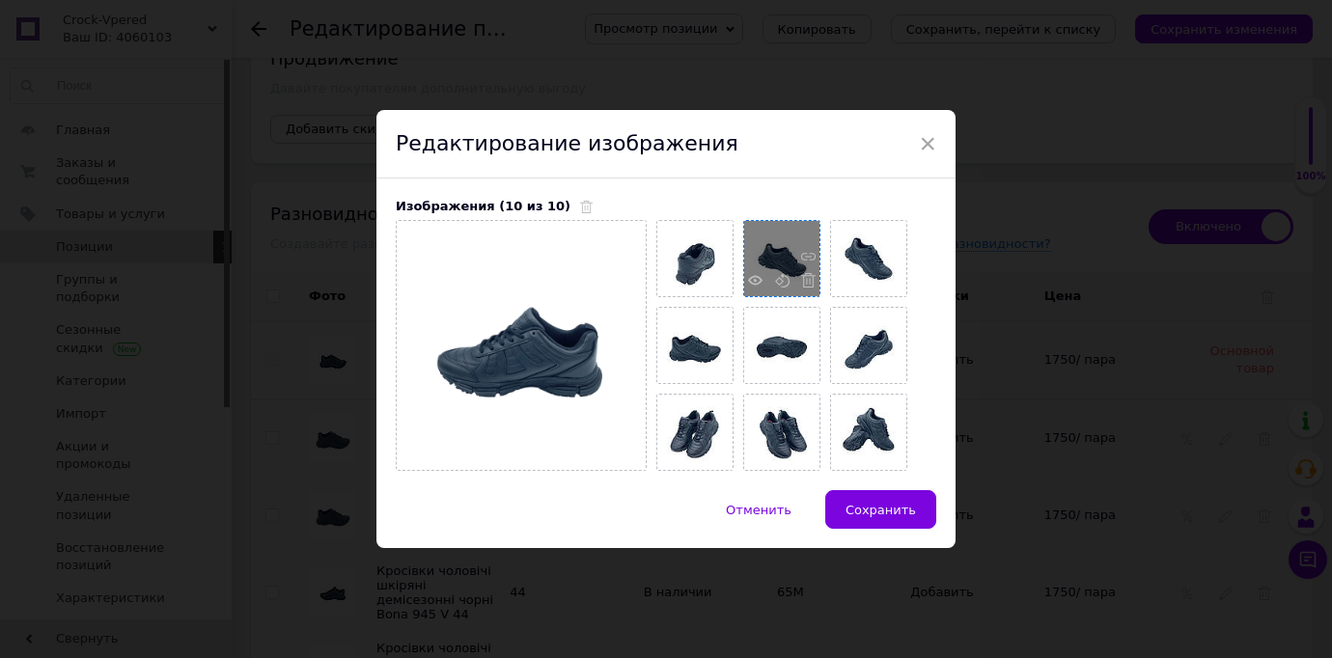
drag, startPoint x: 782, startPoint y: 412, endPoint x: 776, endPoint y: 402, distance: 12.1
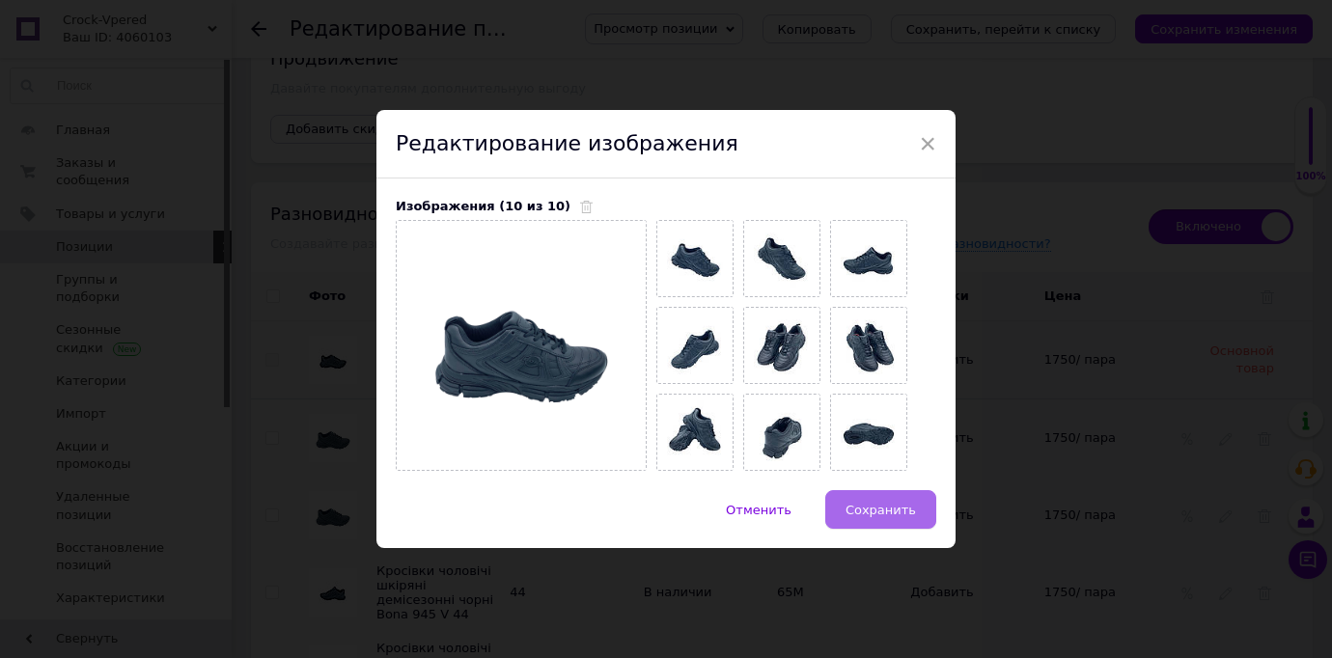
click at [904, 515] on span "Сохранить" at bounding box center [881, 510] width 70 height 14
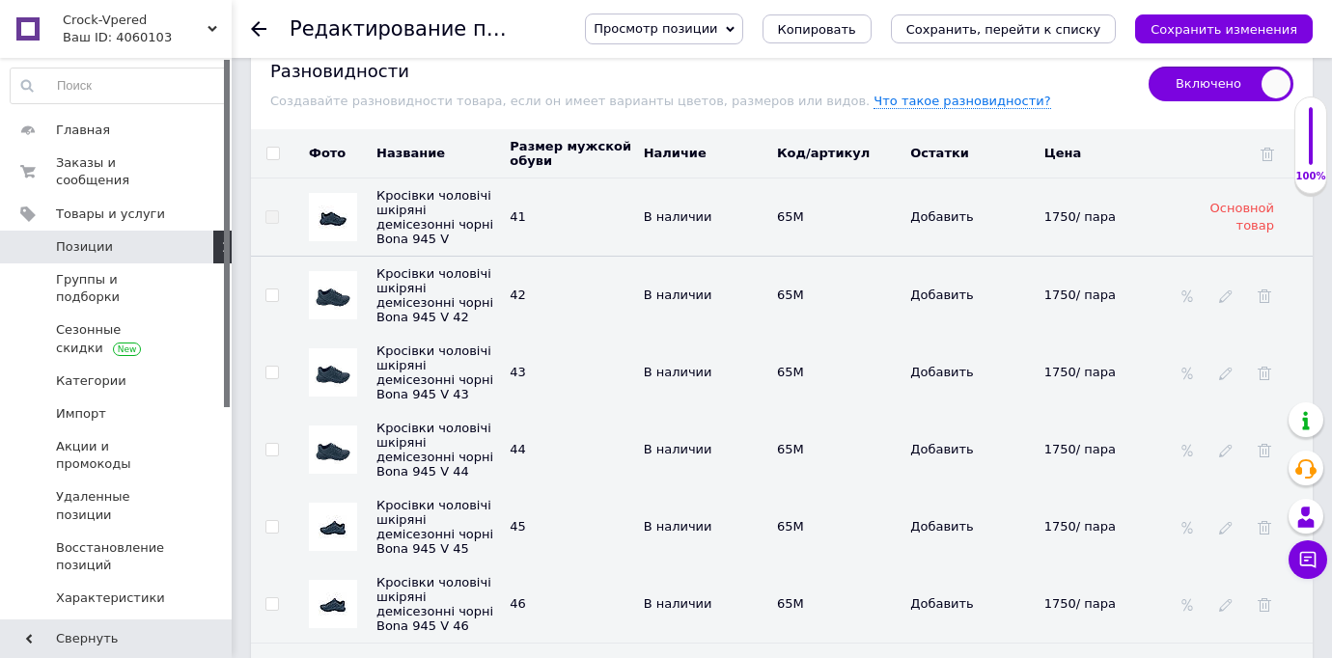
scroll to position [3037, 0]
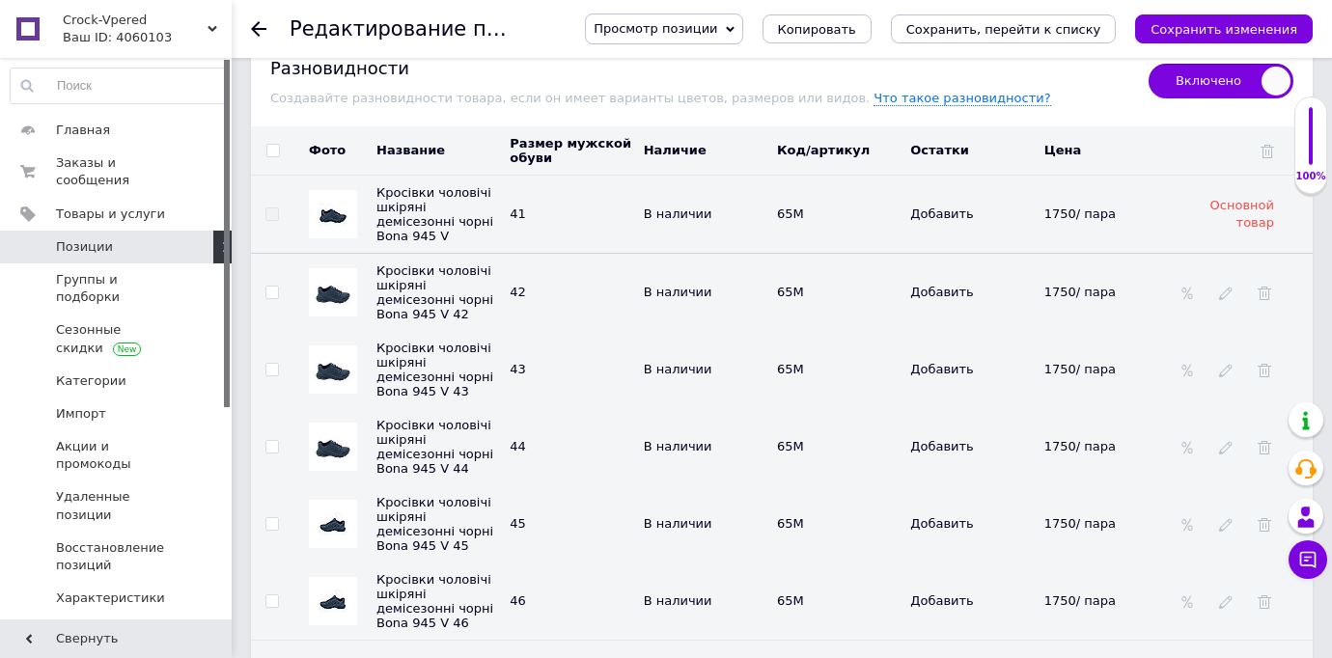
click at [330, 505] on img at bounding box center [333, 524] width 29 height 39
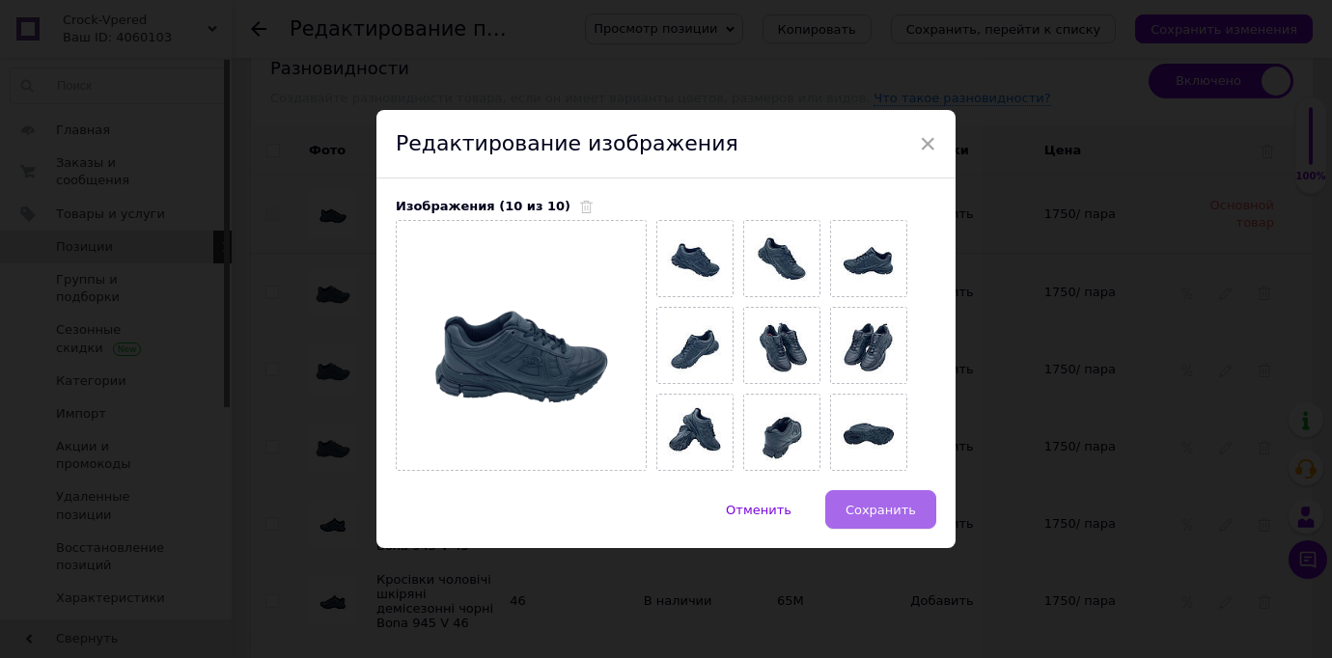
click at [916, 506] on button "Сохранить" at bounding box center [880, 509] width 111 height 39
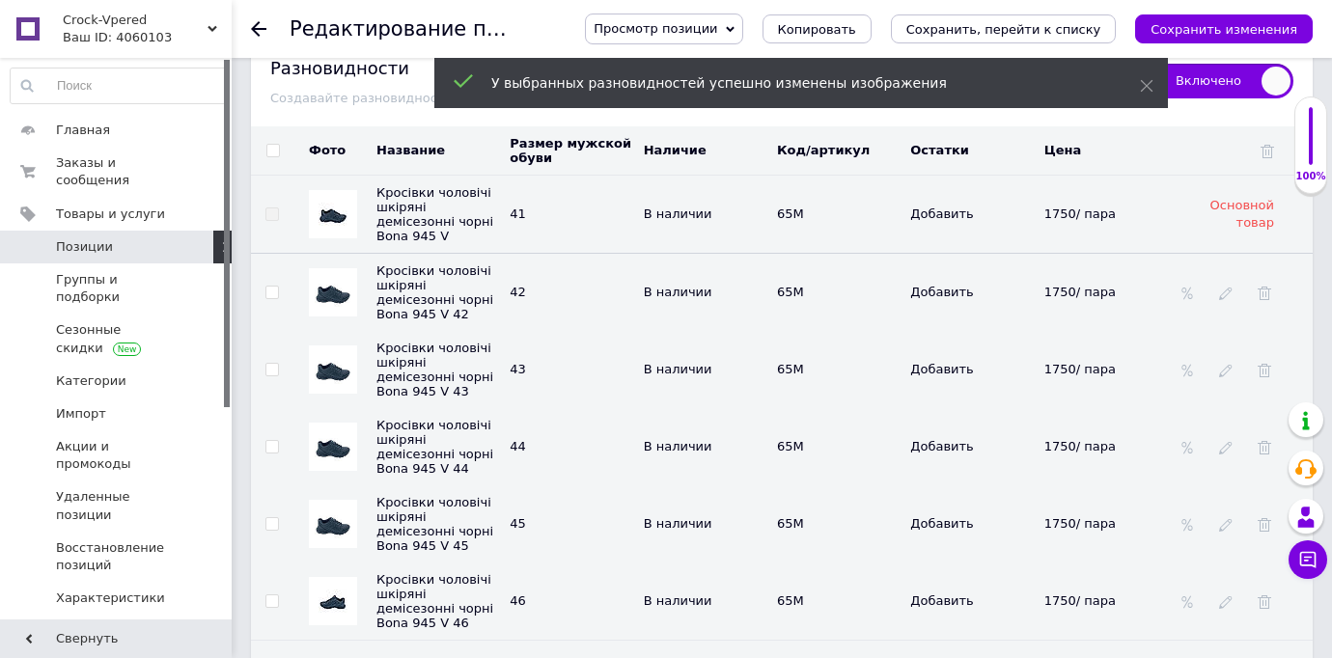
click at [335, 584] on img at bounding box center [333, 601] width 29 height 39
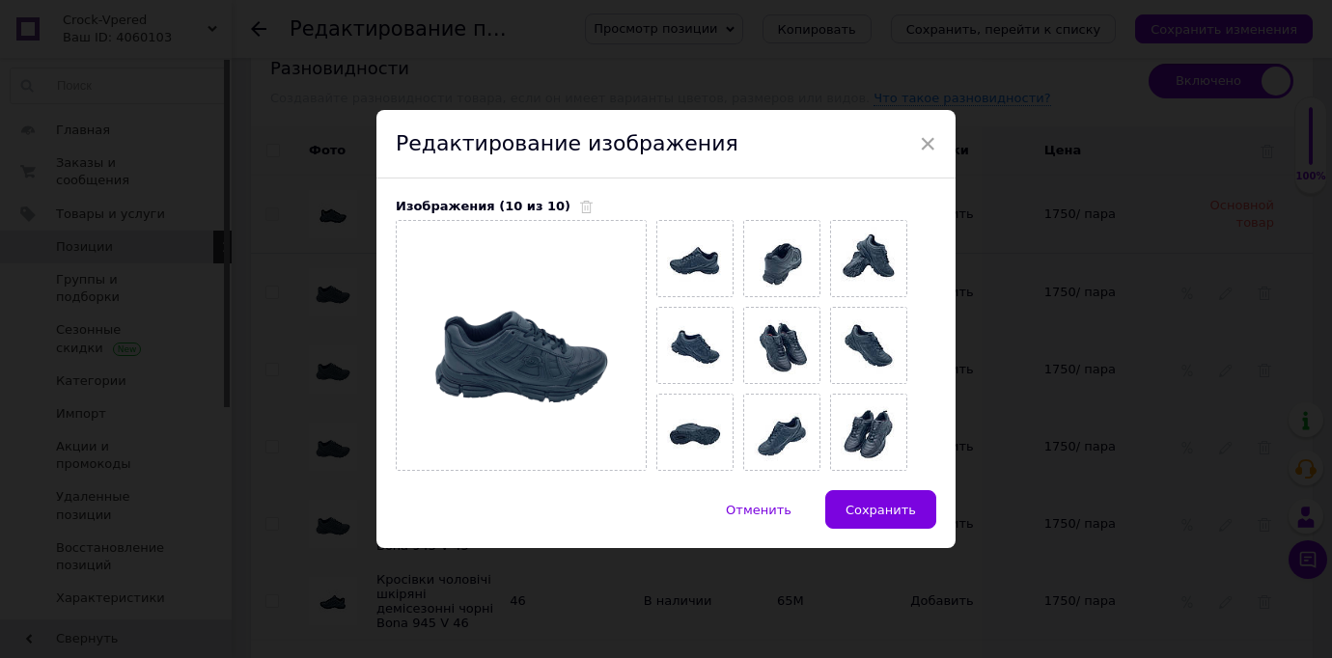
drag, startPoint x: 864, startPoint y: 329, endPoint x: 543, endPoint y: 258, distance: 329.3
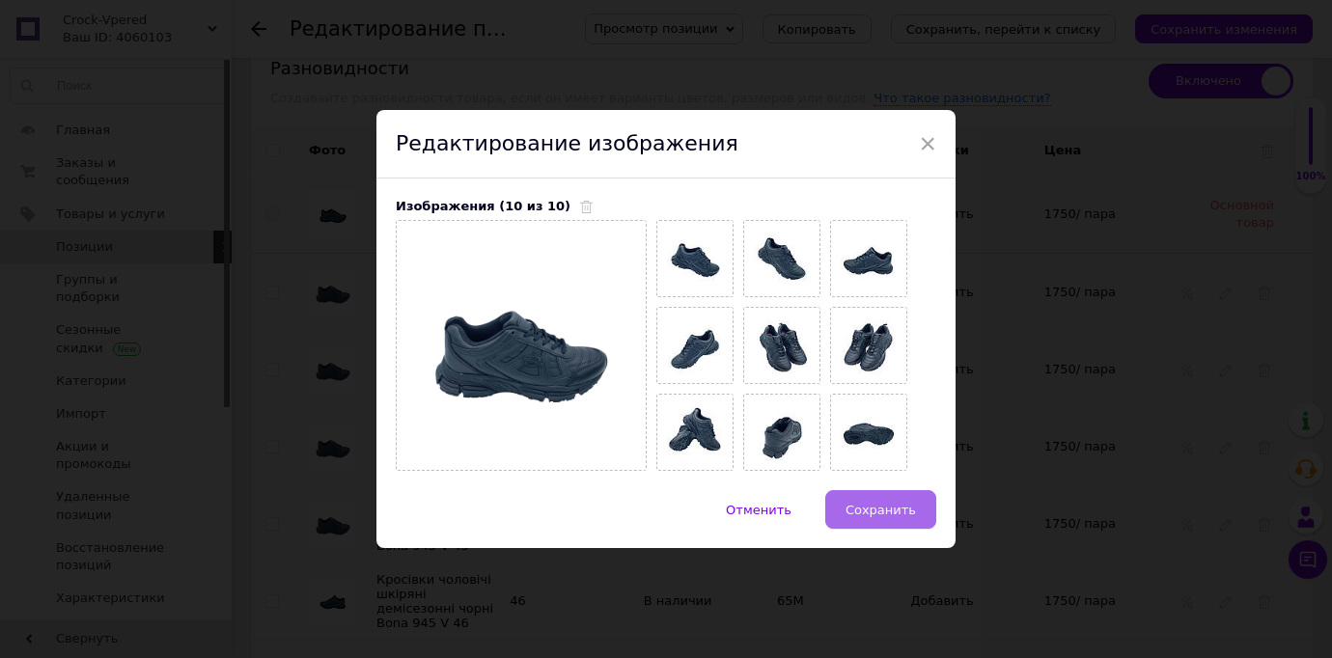
click at [889, 513] on span "Сохранить" at bounding box center [881, 510] width 70 height 14
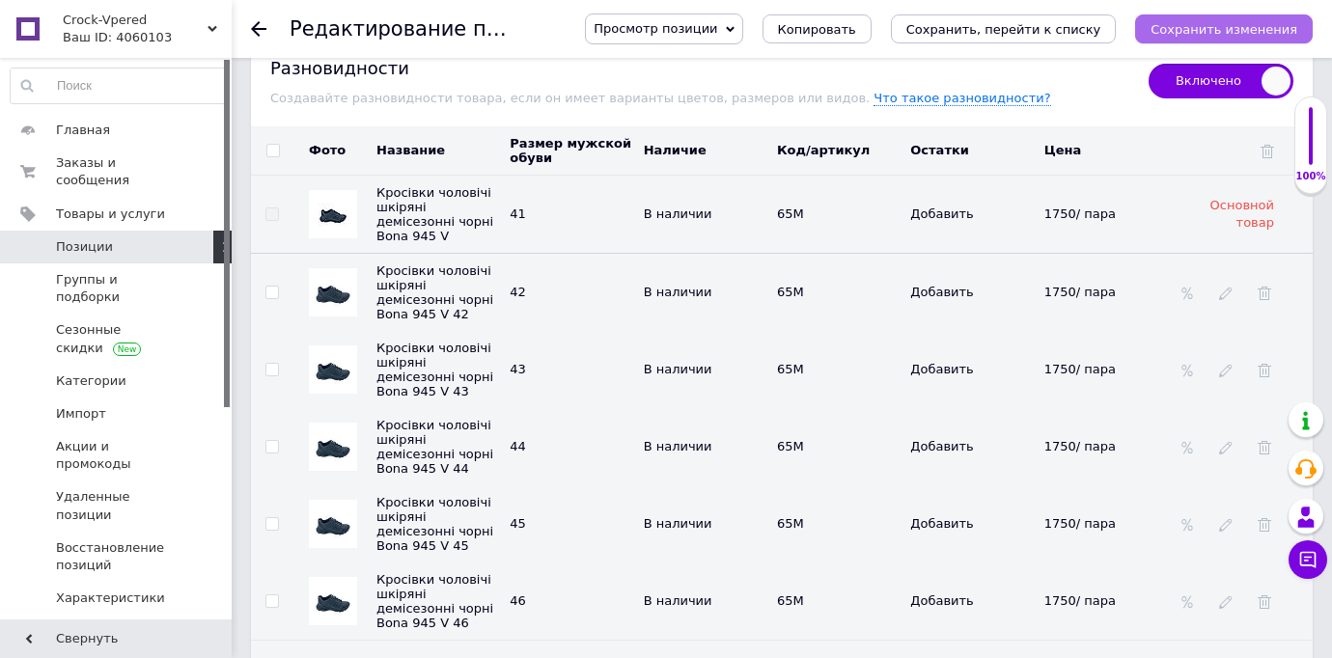
click at [1200, 29] on icon "Сохранить изменения" at bounding box center [1224, 29] width 147 height 14
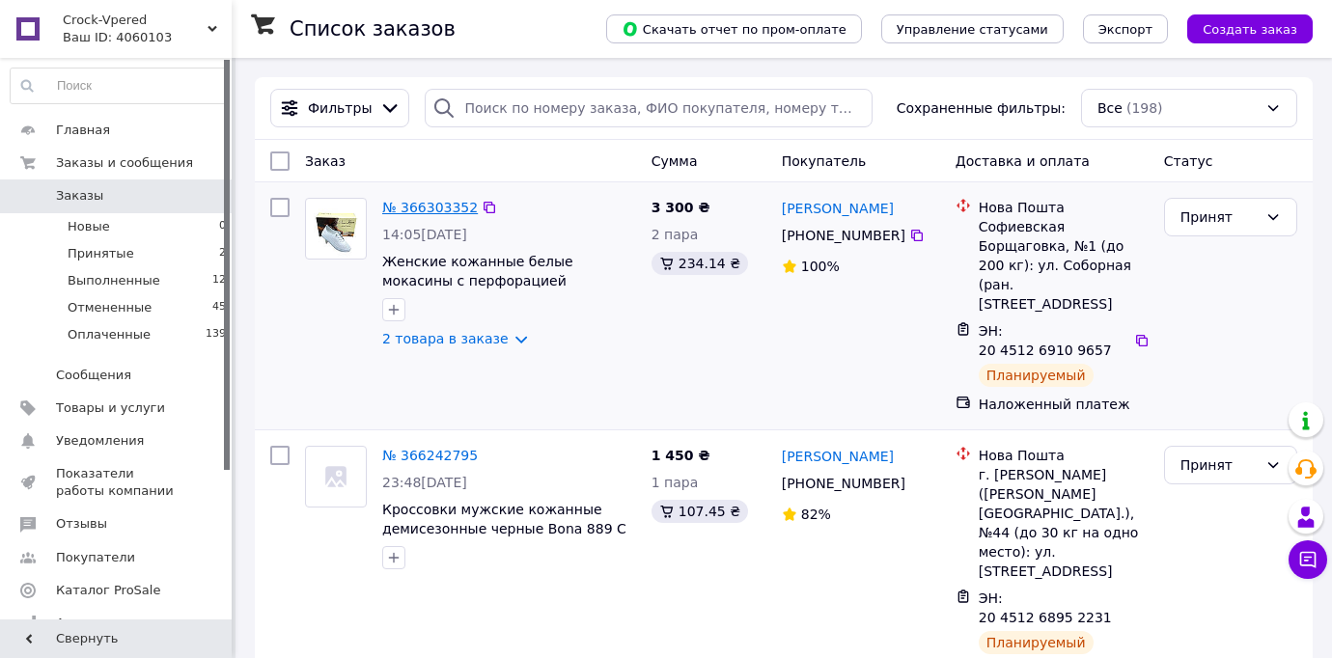
click at [420, 207] on link "№ 366303352" at bounding box center [430, 207] width 96 height 15
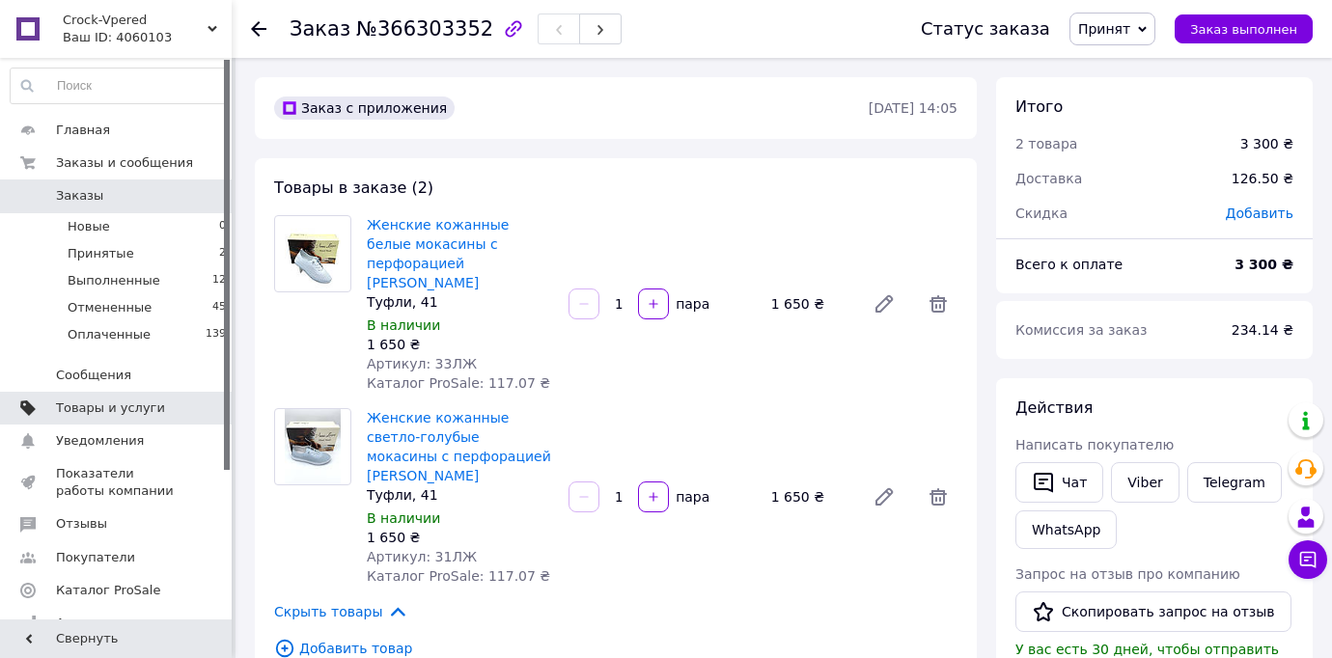
click at [153, 403] on span "Товары и услуги" at bounding box center [110, 408] width 109 height 17
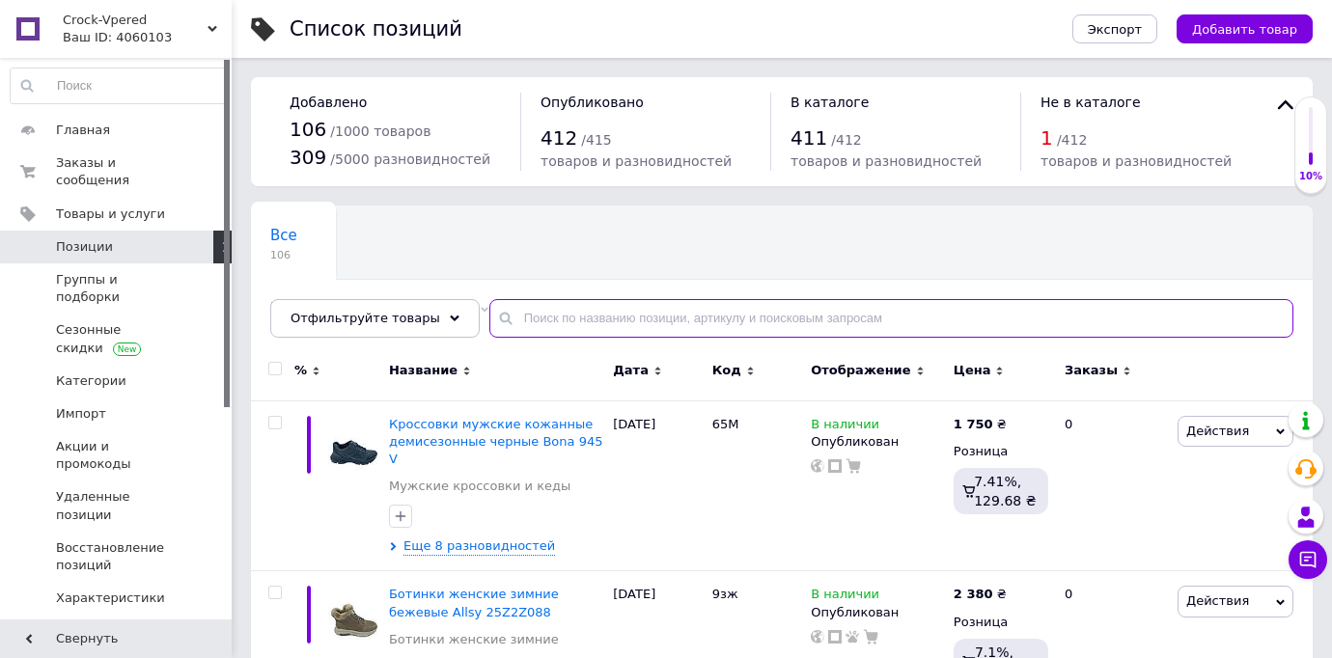
click at [530, 312] on input "text" at bounding box center [891, 318] width 804 height 39
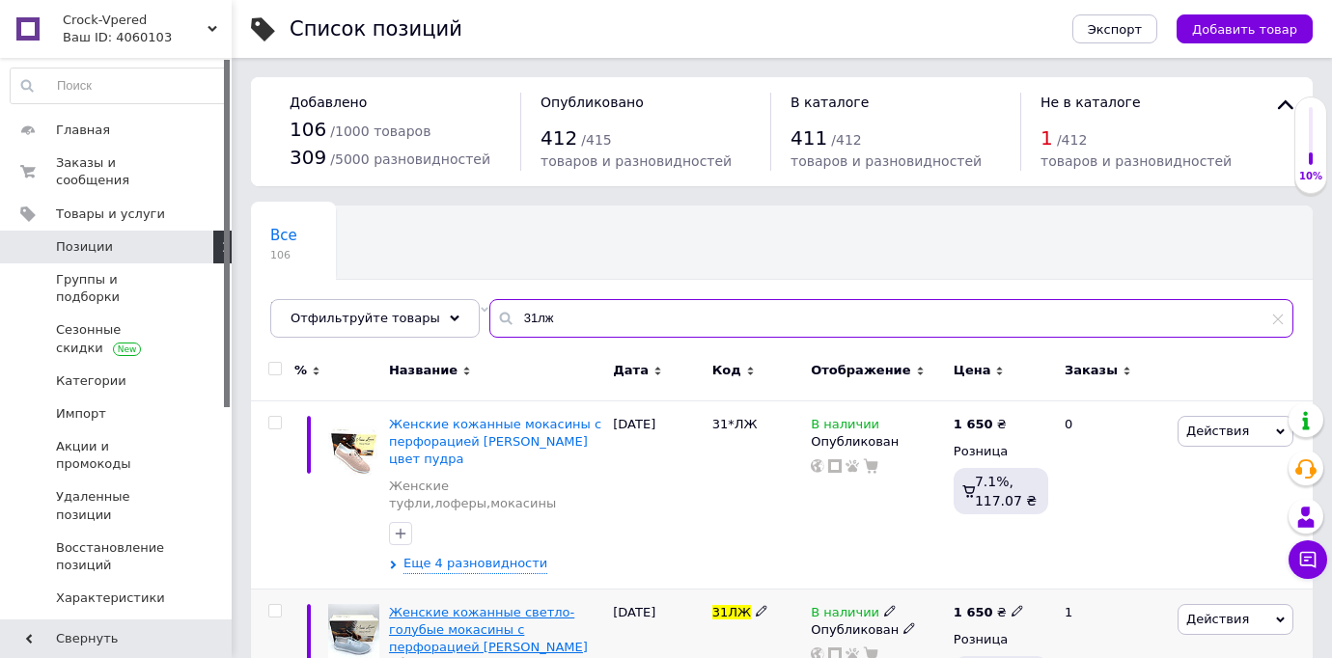
type input "31лж"
click at [478, 616] on span "Женские кожанные светло-голубые мокасины с перфорацией Anna Lucci" at bounding box center [488, 629] width 199 height 49
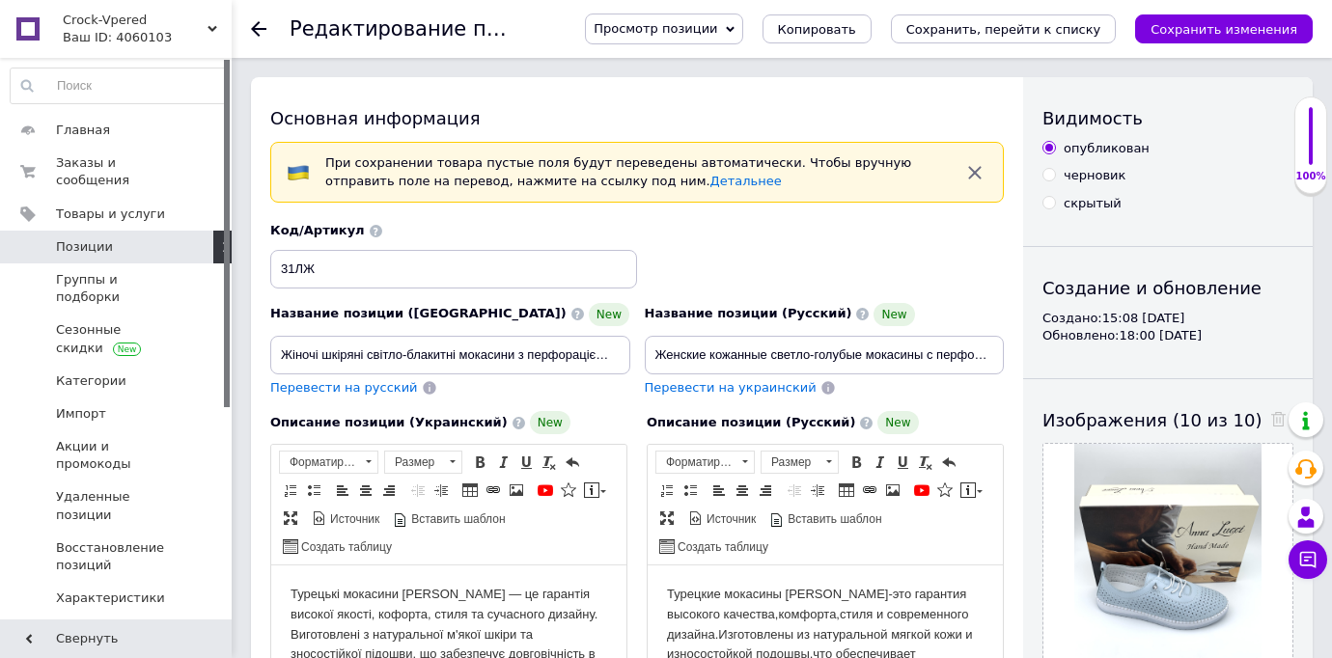
click at [634, 541] on div "Описание позиции (Украинский) New Турецькі мокасини Anna Lucci — це гарантія ви…" at bounding box center [449, 638] width 376 height 473
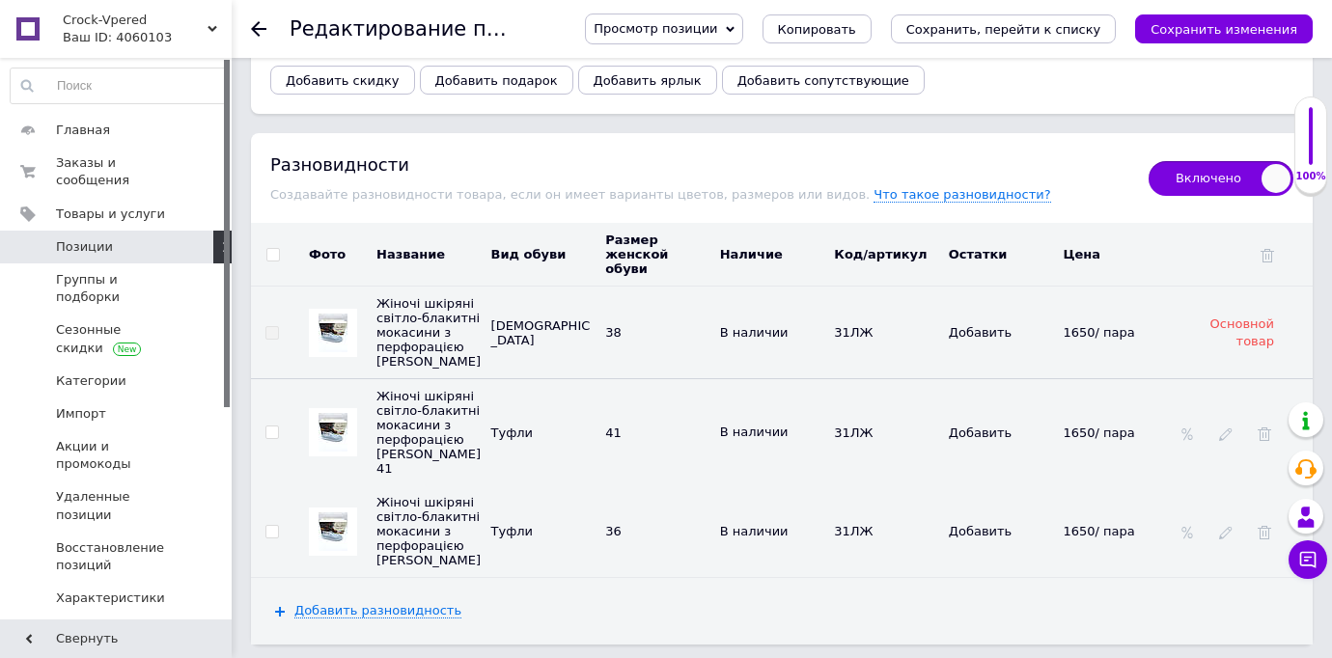
scroll to position [3012, 0]
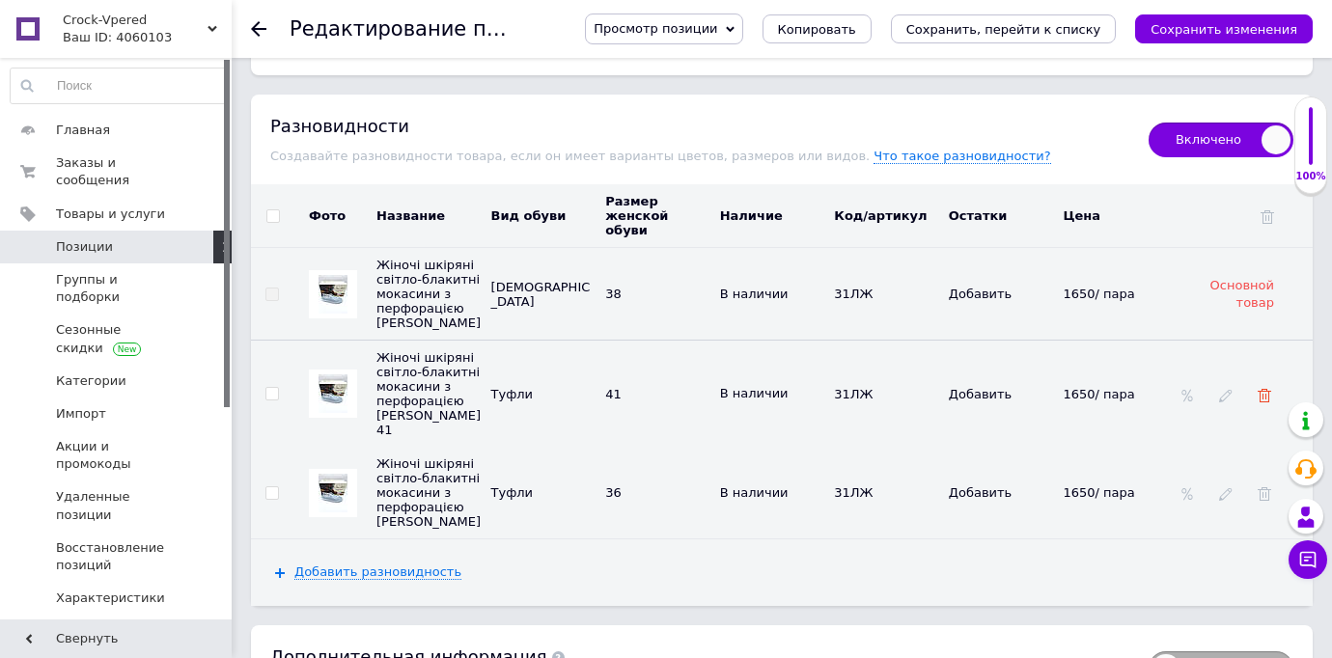
click at [1266, 389] on icon at bounding box center [1265, 396] width 14 height 14
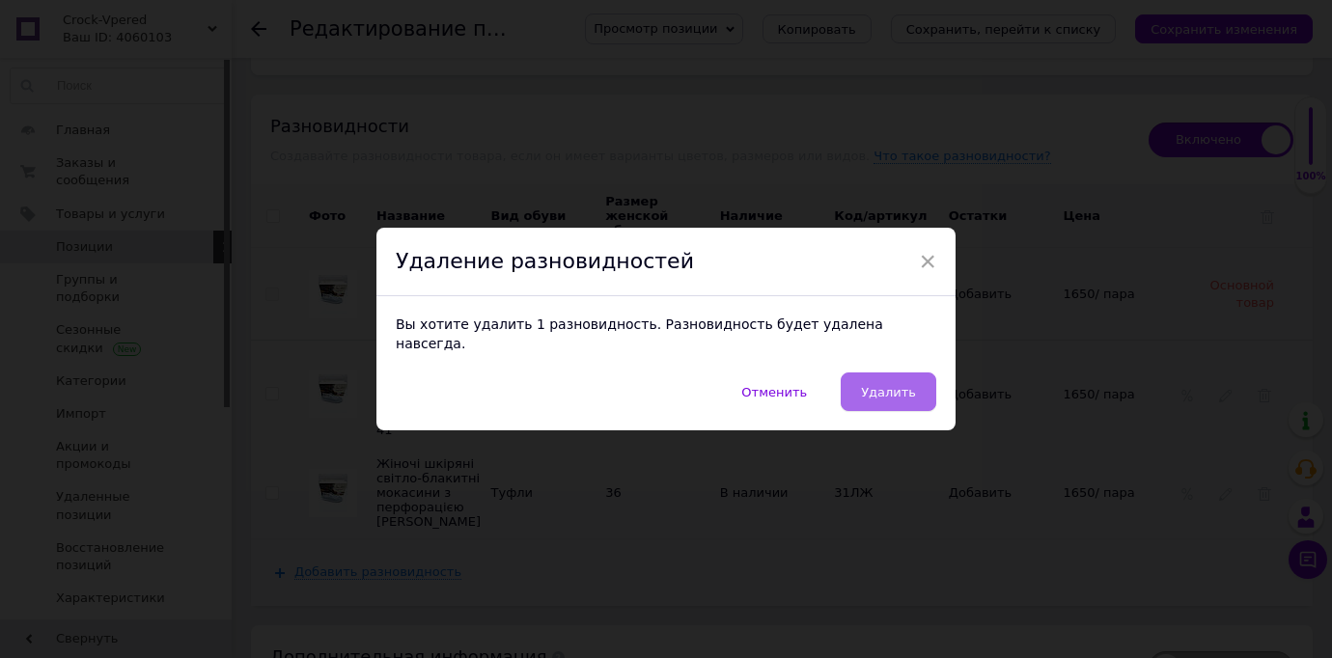
click at [927, 377] on button "Удалить" at bounding box center [889, 392] width 96 height 39
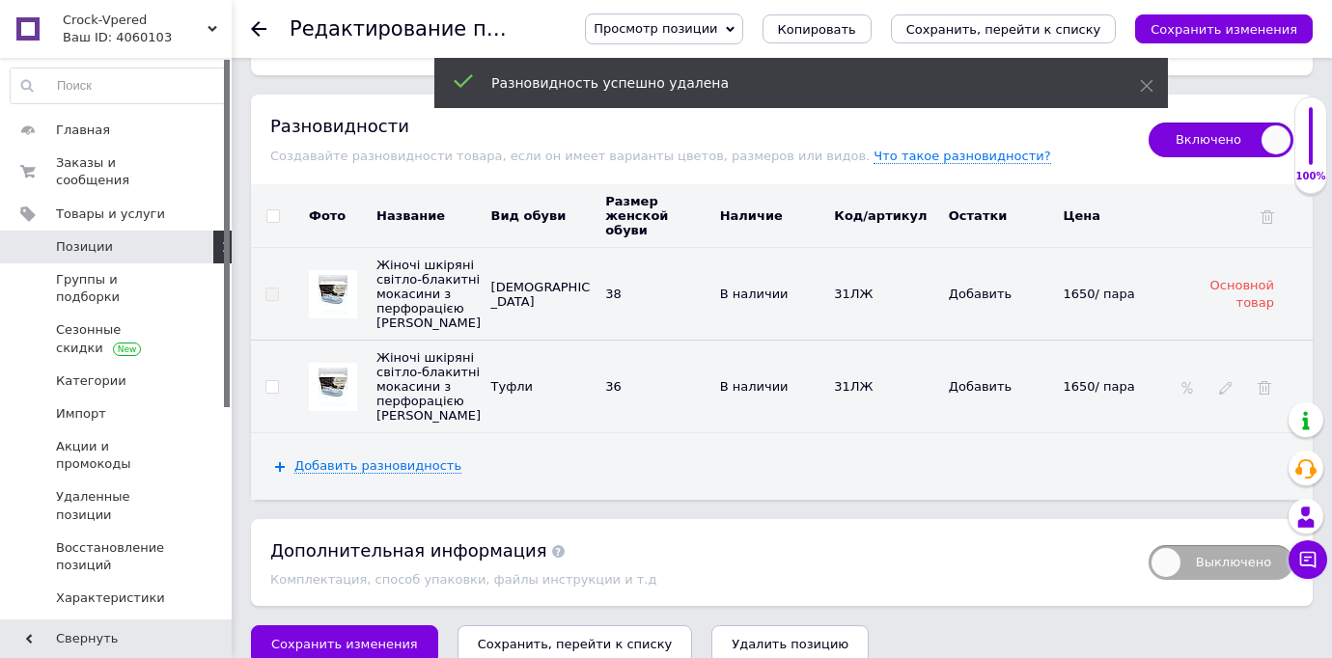
scroll to position [3005, 0]
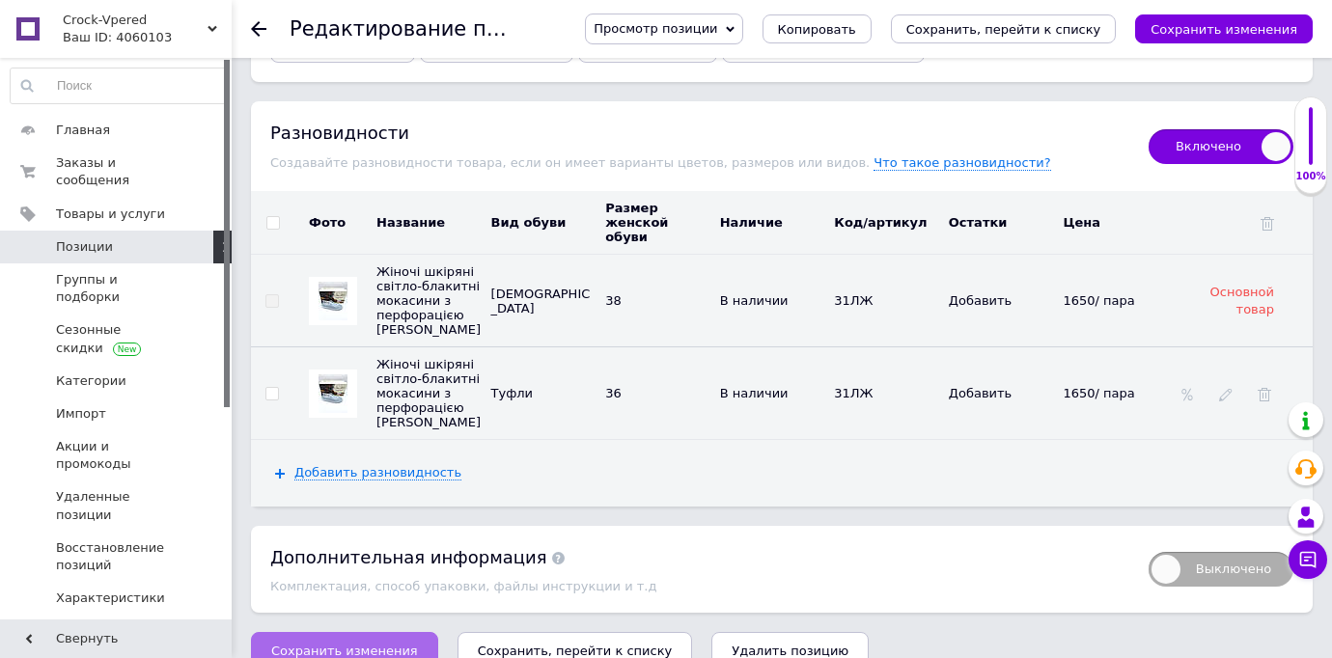
click at [372, 644] on span "Сохранить изменения" at bounding box center [344, 651] width 147 height 14
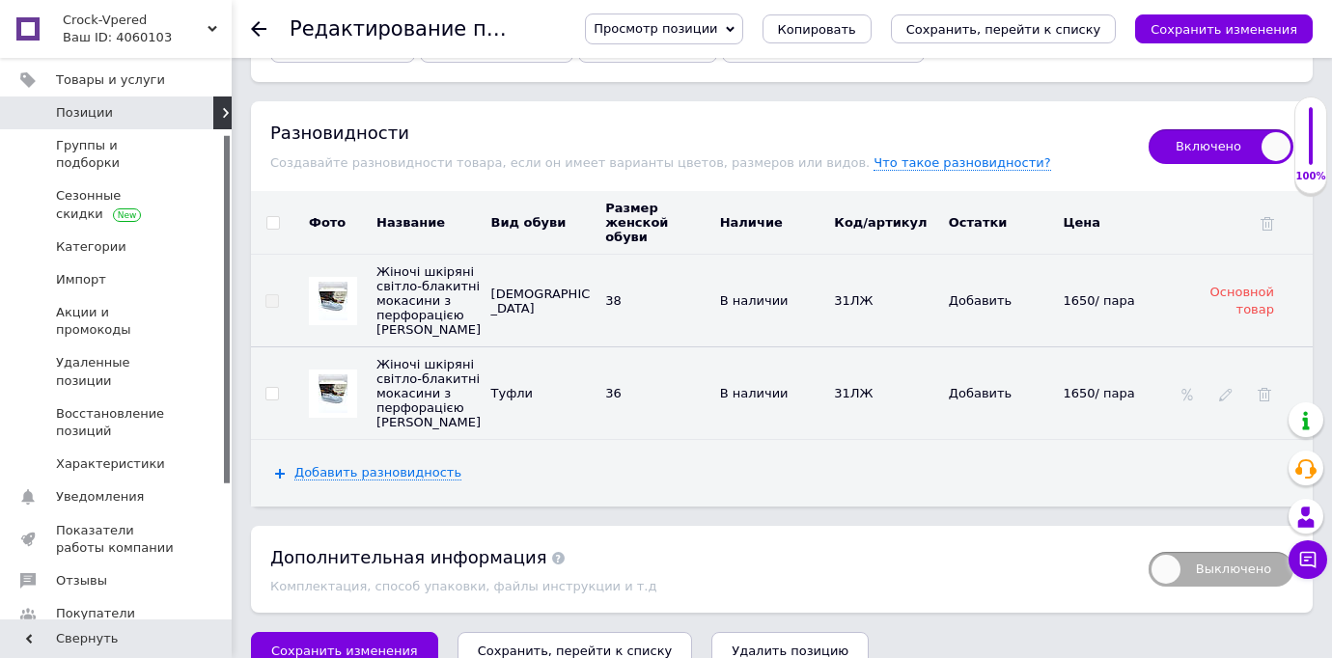
scroll to position [137, 0]
drag, startPoint x: 227, startPoint y: 393, endPoint x: 228, endPoint y: 478, distance: 85.0
click at [229, 478] on div at bounding box center [227, 310] width 6 height 348
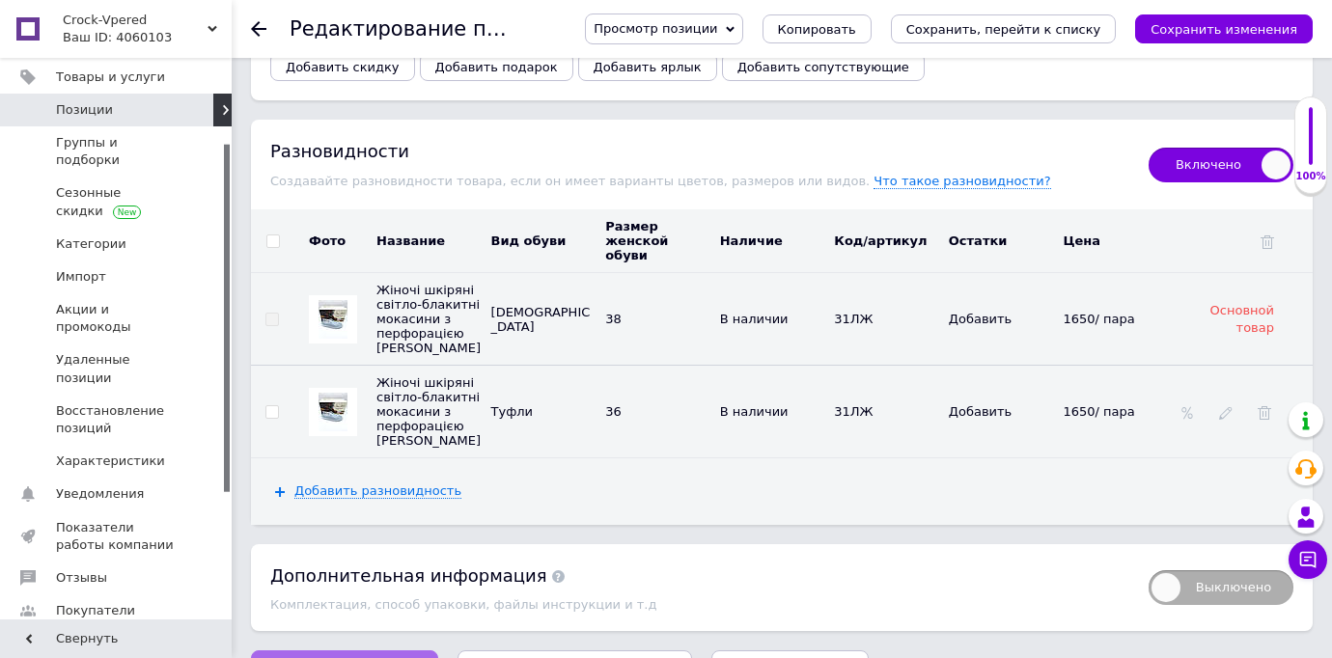
scroll to position [3023, 0]
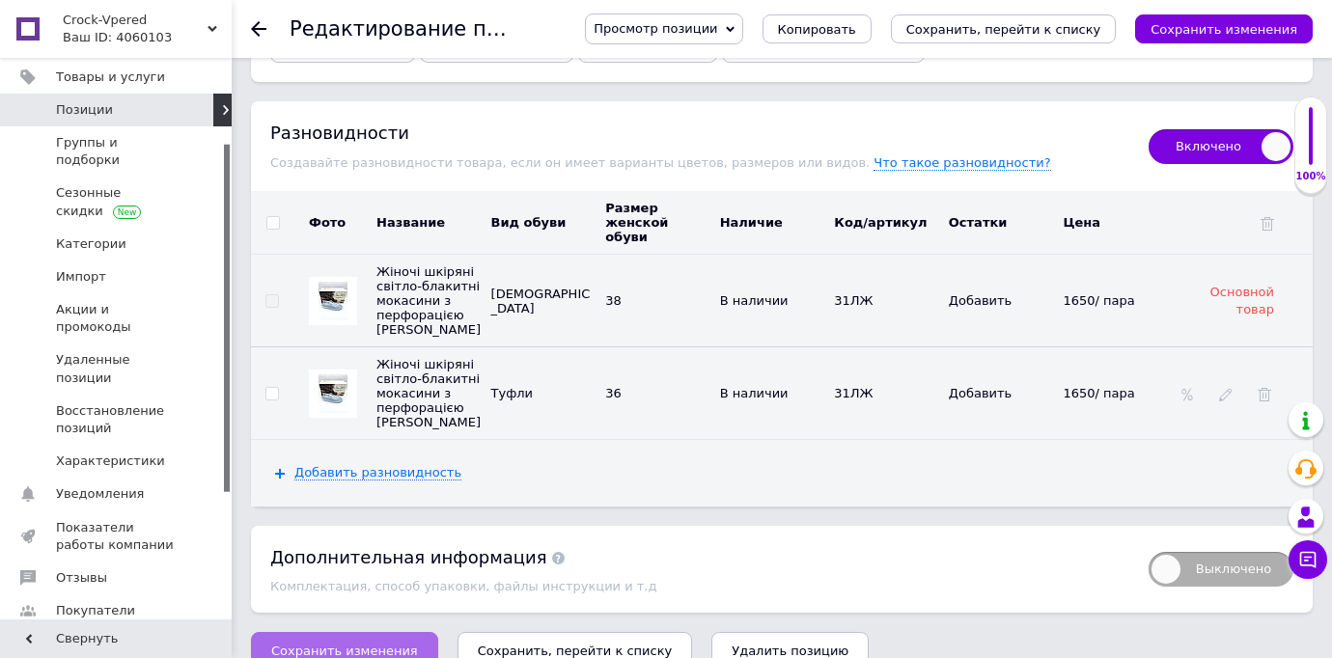
click at [351, 644] on span "Сохранить изменения" at bounding box center [344, 651] width 147 height 14
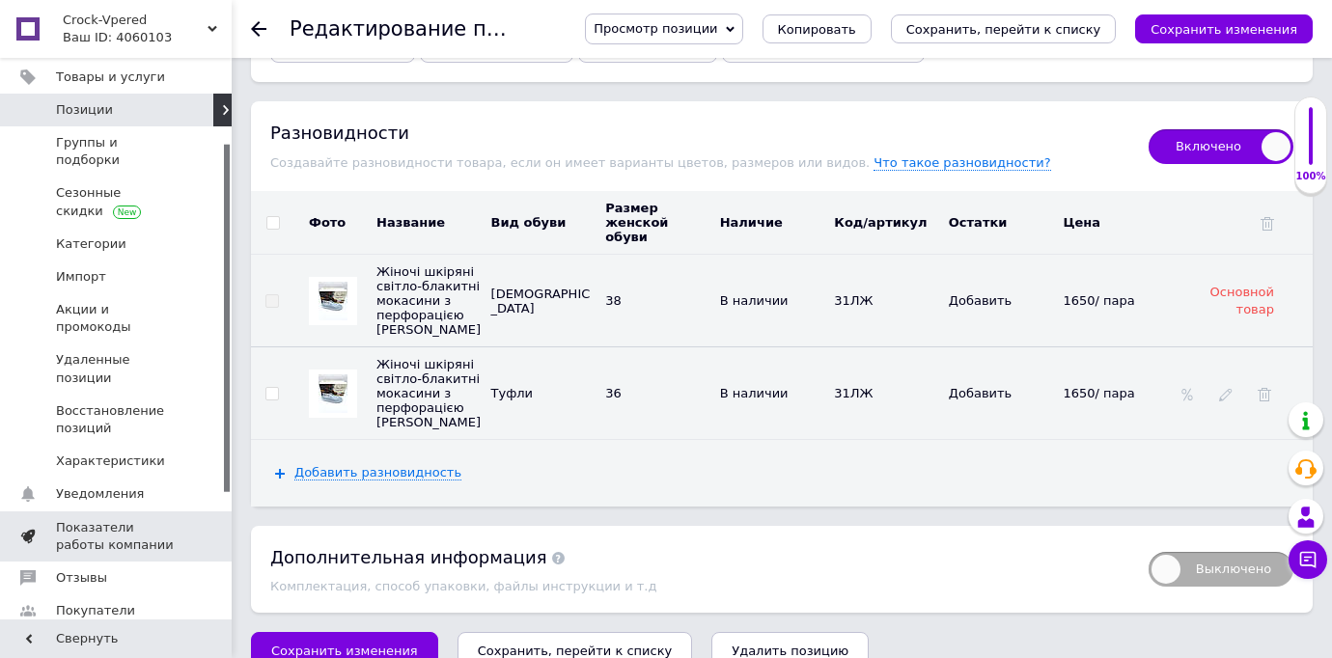
click at [136, 519] on span "Показатели работы компании" at bounding box center [117, 536] width 123 height 35
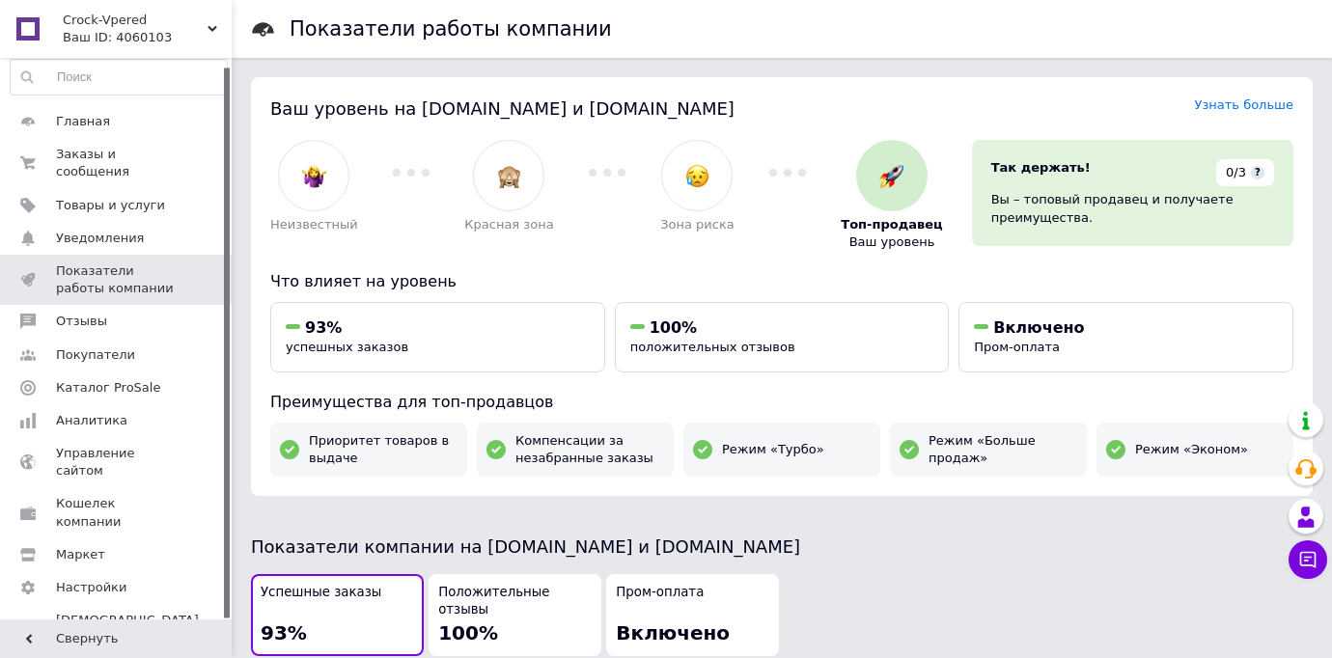
click at [605, 386] on div "Ваш уровень на Prom.ua и Bigl.ua Узнать больше Неизвестный Красная зона Зона ри…" at bounding box center [782, 286] width 1062 height 419
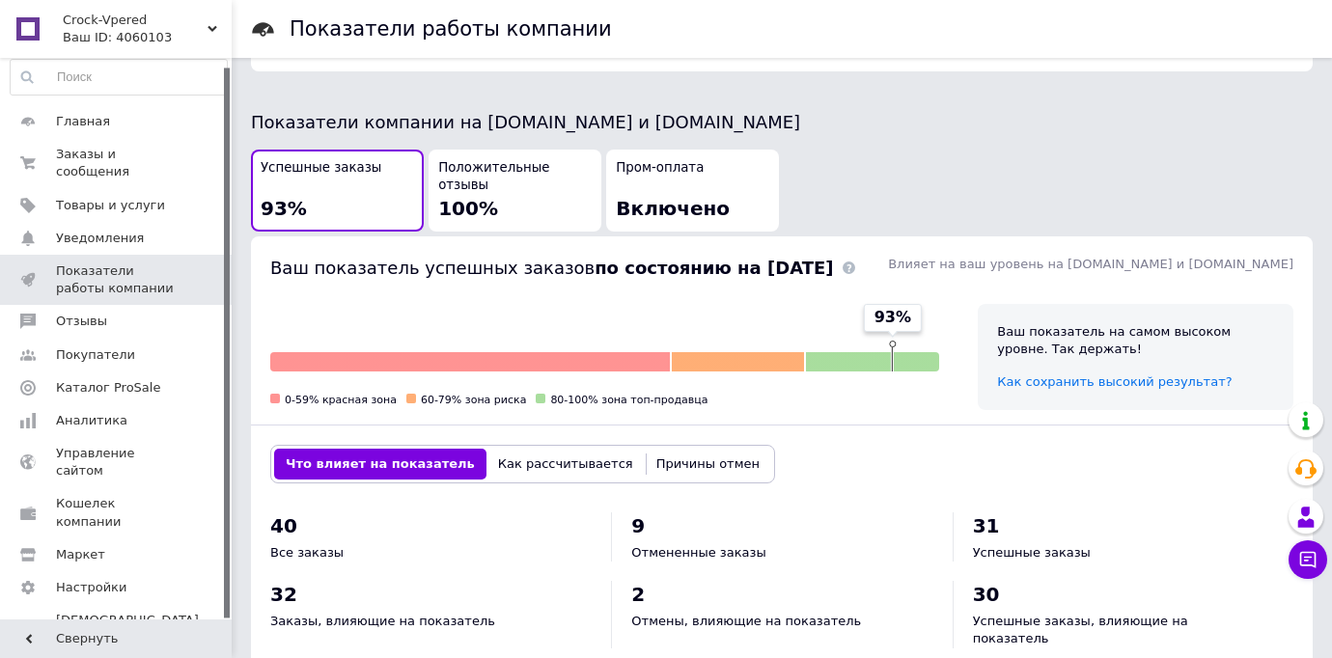
scroll to position [502, 0]
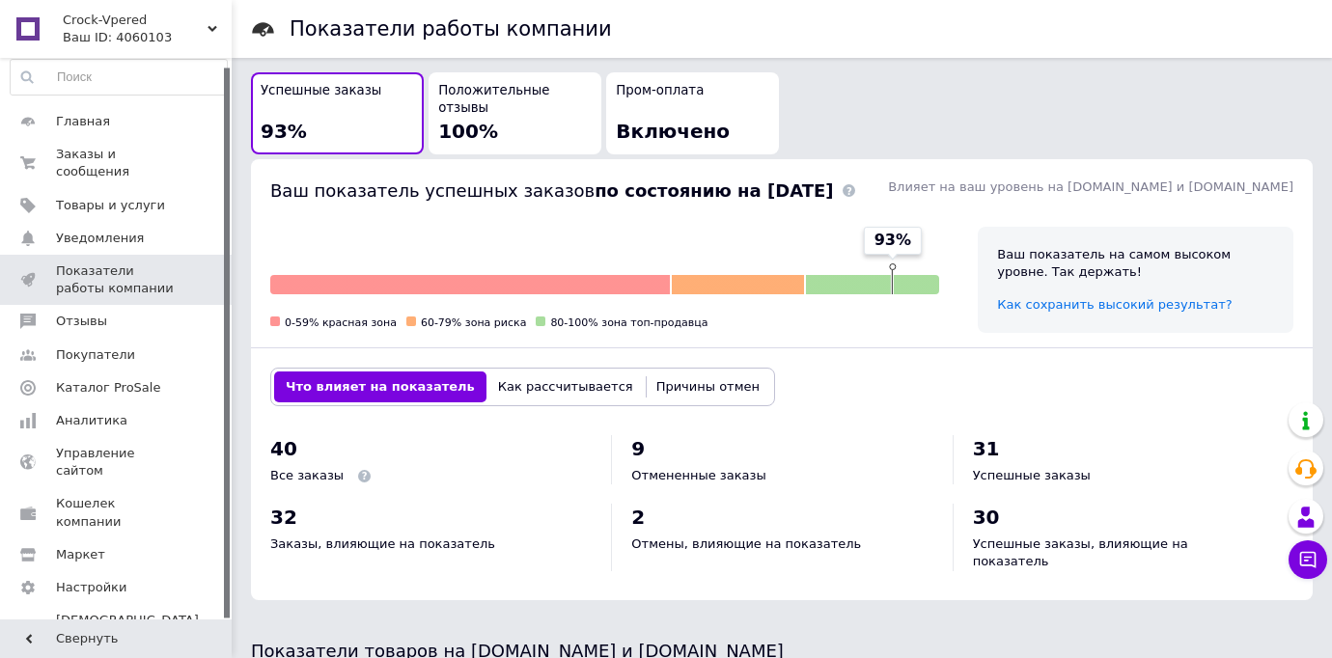
click at [566, 467] on div "Все заказы" at bounding box center [430, 475] width 321 height 17
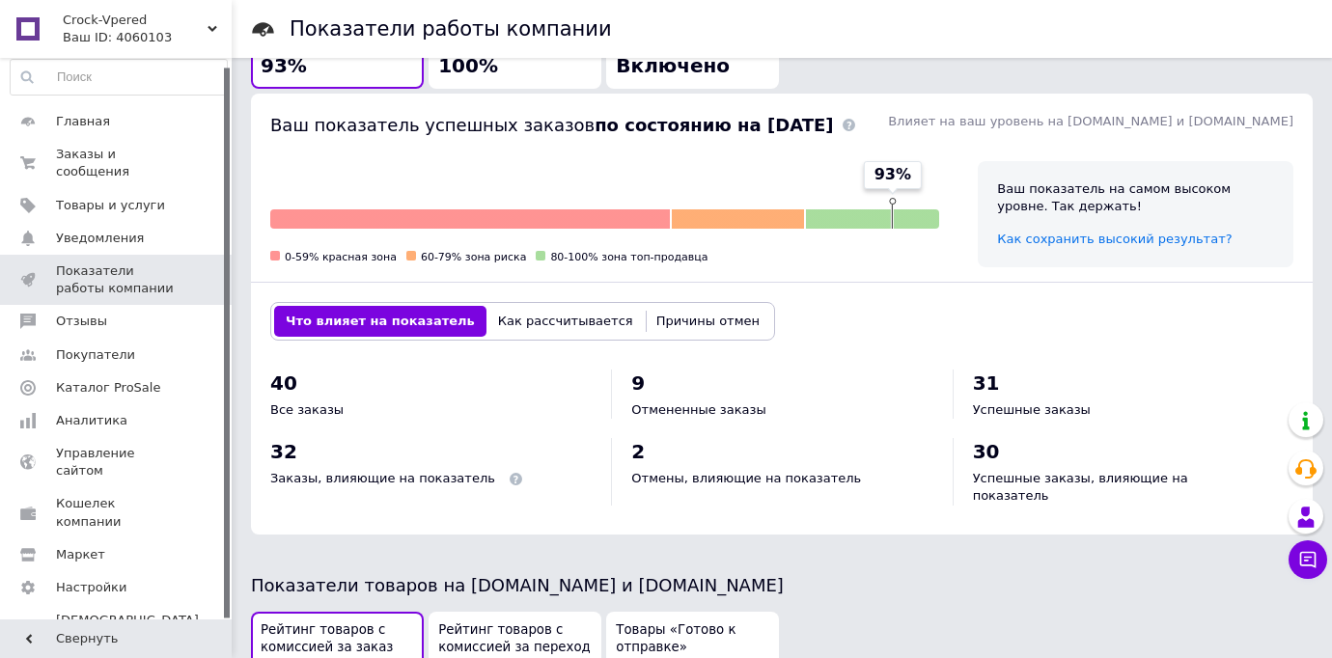
scroll to position [529, 0]
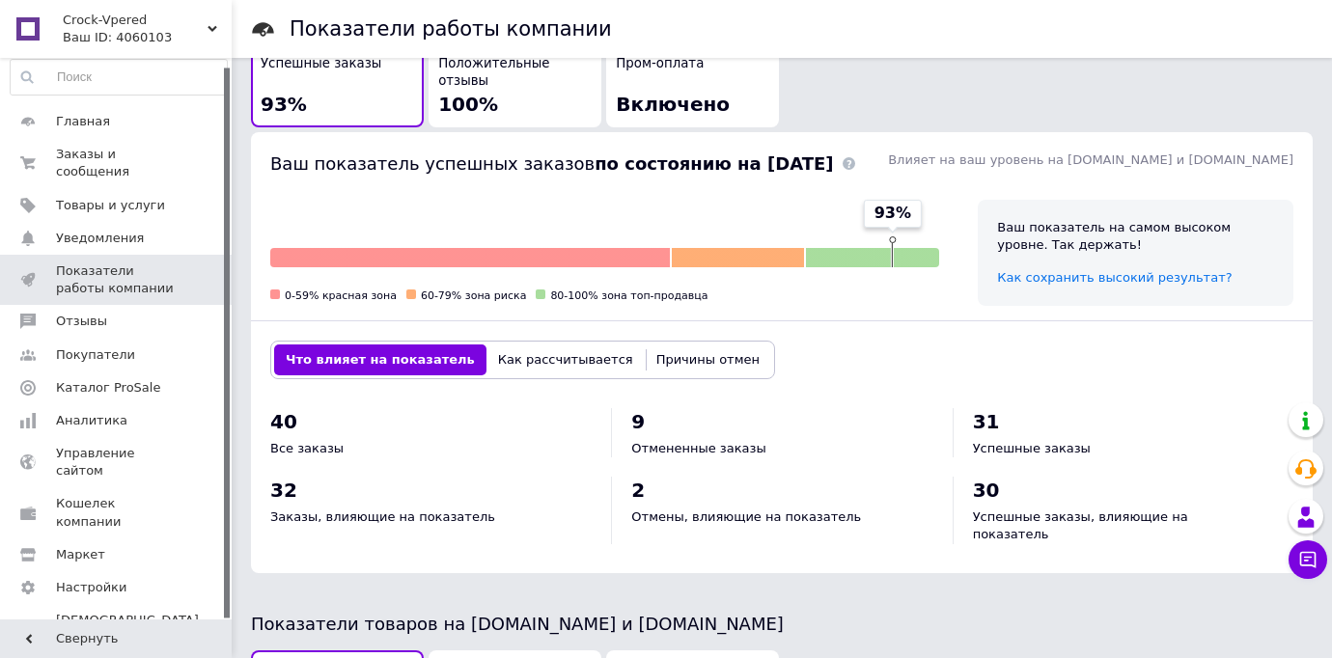
click at [667, 575] on div "Показатели работы компании Ваш уровень на Prom.ua и Bigl.ua Узнать больше Неизв…" at bounding box center [782, 361] width 1100 height 1781
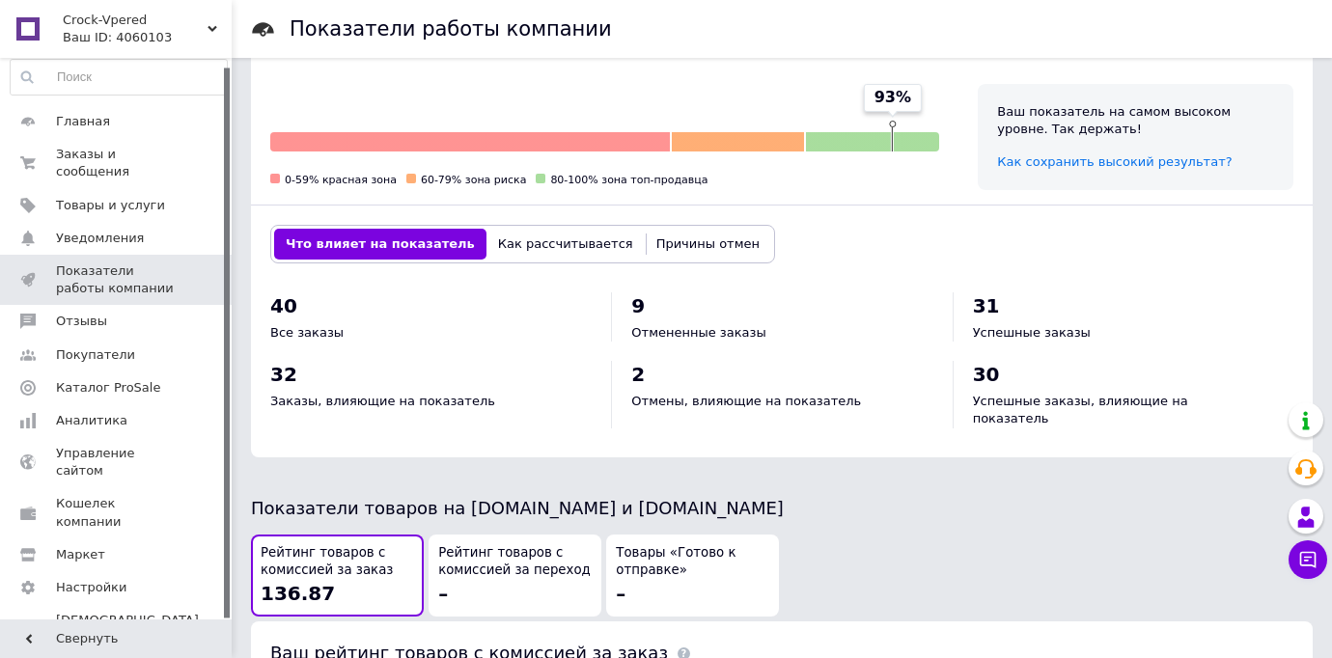
scroll to position [606, 0]
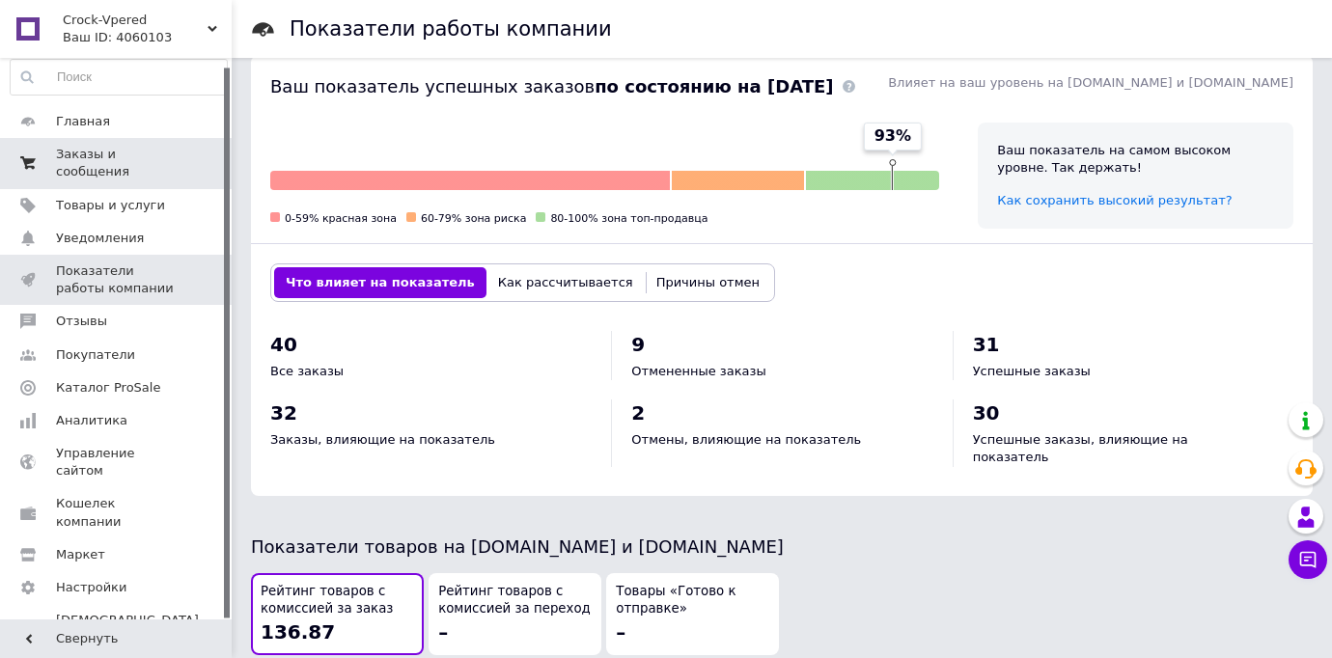
click at [139, 153] on span "Заказы и сообщения" at bounding box center [117, 163] width 123 height 35
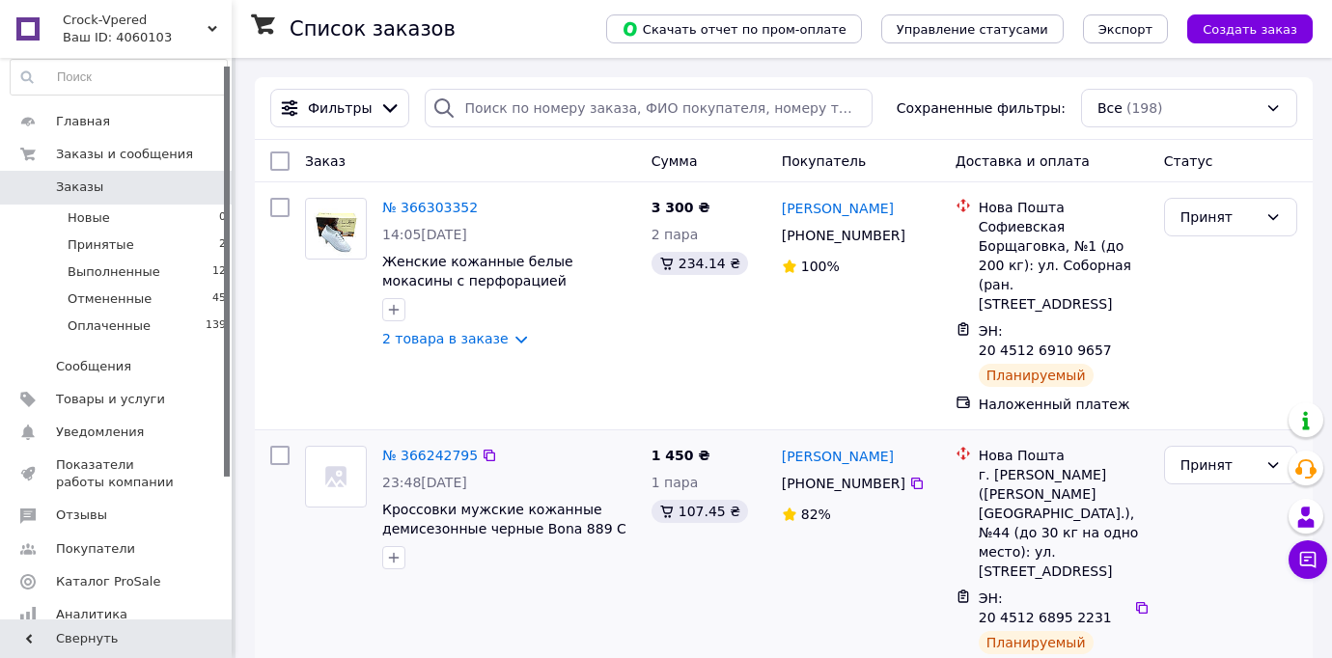
click at [1198, 513] on div "Принят" at bounding box center [1230, 563] width 149 height 251
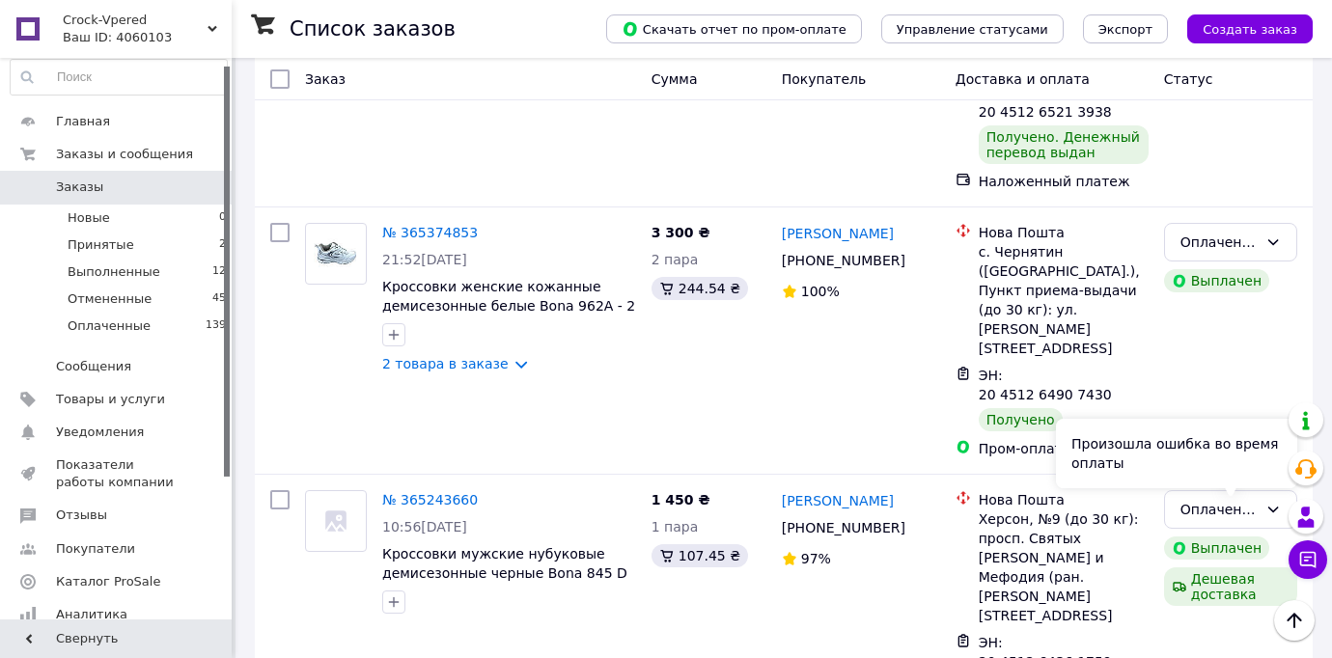
scroll to position [2471, 0]
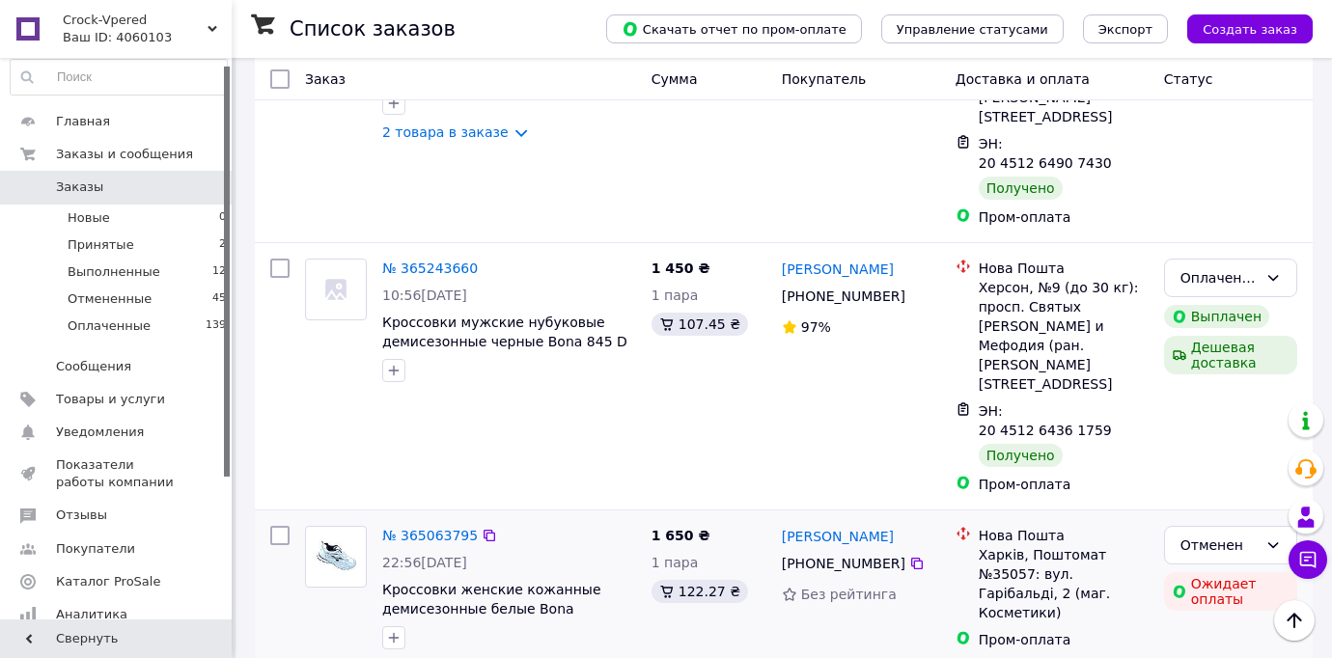
scroll to position [2703, 0]
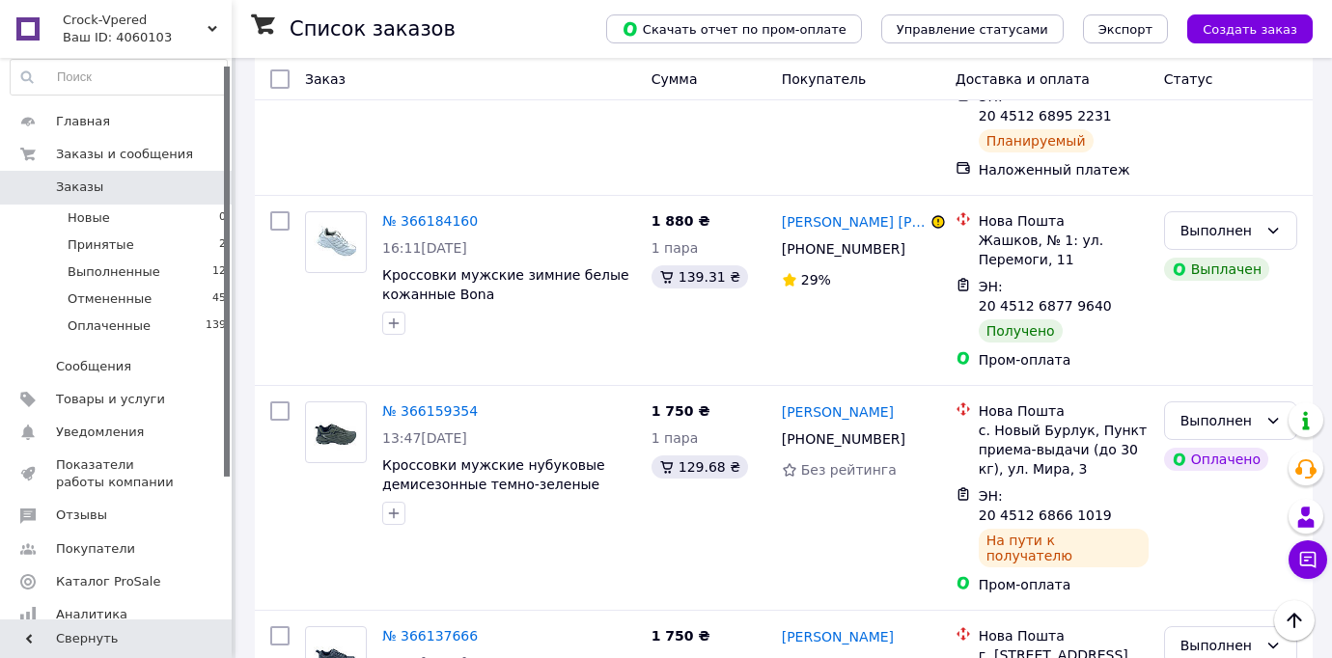
scroll to position [463, 0]
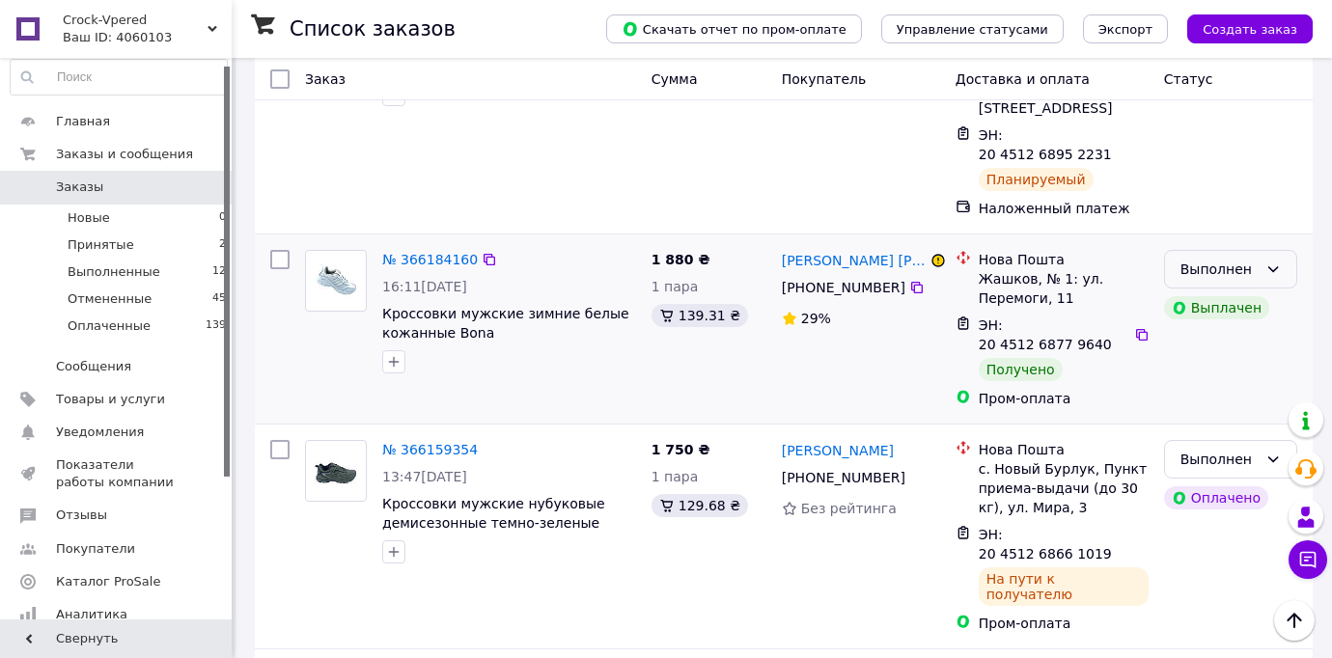
click at [1277, 266] on icon at bounding box center [1273, 269] width 11 height 6
click at [1235, 305] on li "Оплаченный" at bounding box center [1230, 303] width 131 height 35
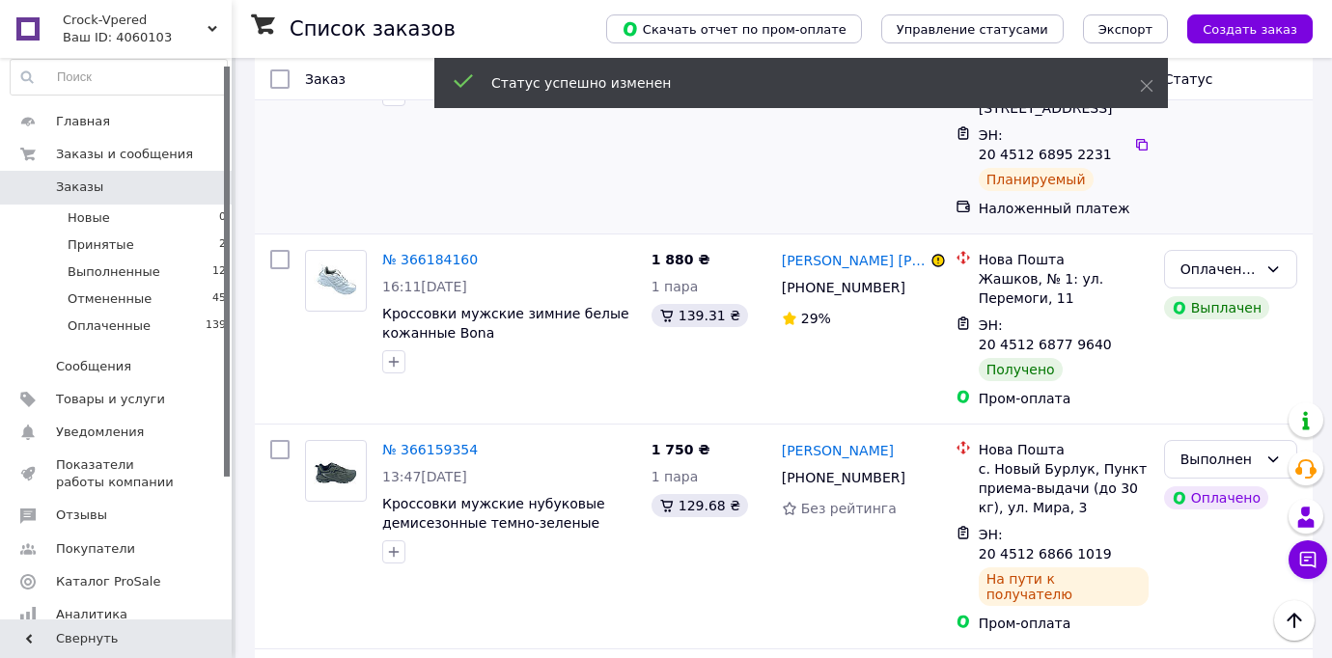
click at [1192, 134] on div "Принят" at bounding box center [1230, 100] width 149 height 251
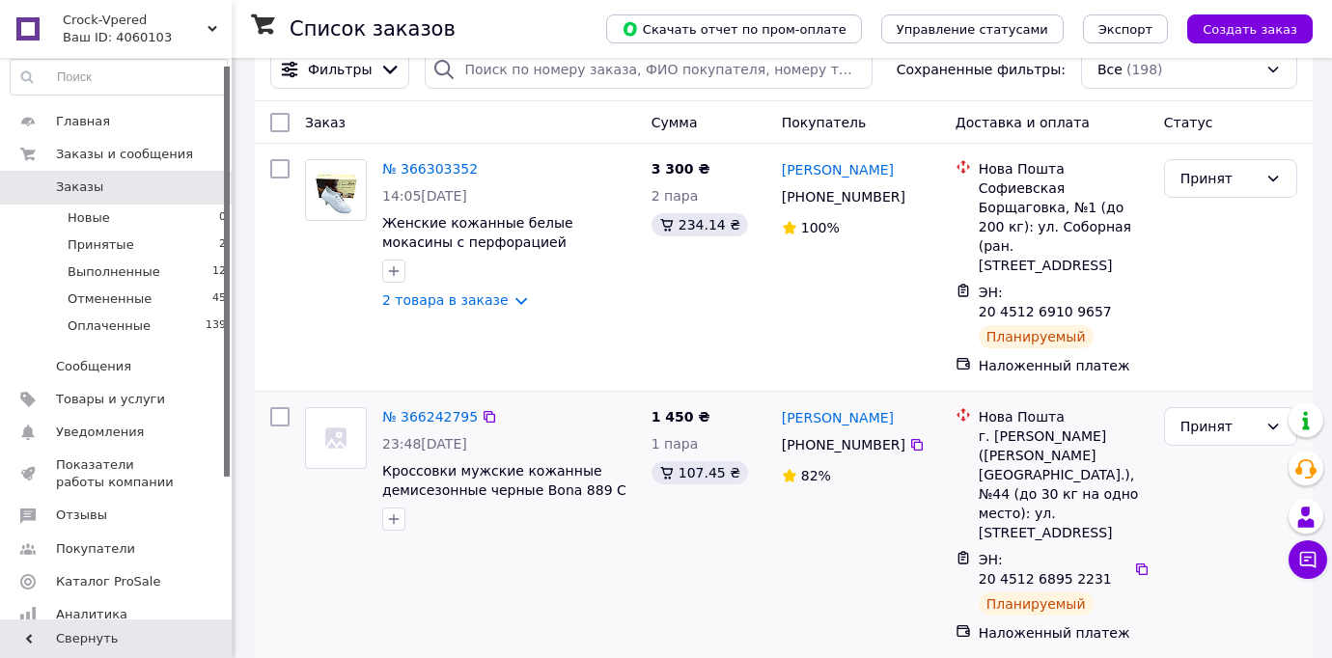
scroll to position [0, 0]
